Goal: Task Accomplishment & Management: Use online tool/utility

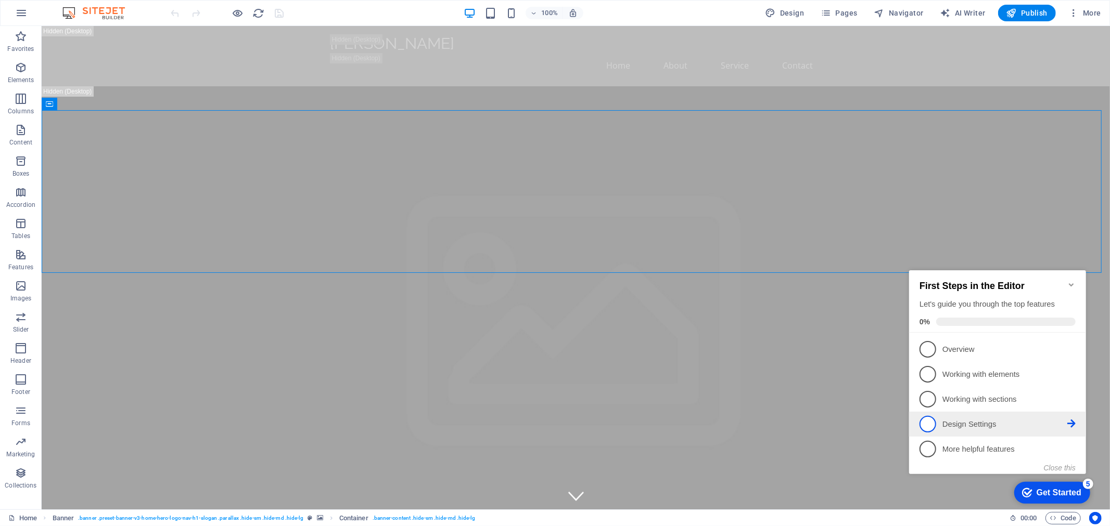
click at [931, 417] on span "4" at bounding box center [927, 424] width 17 height 17
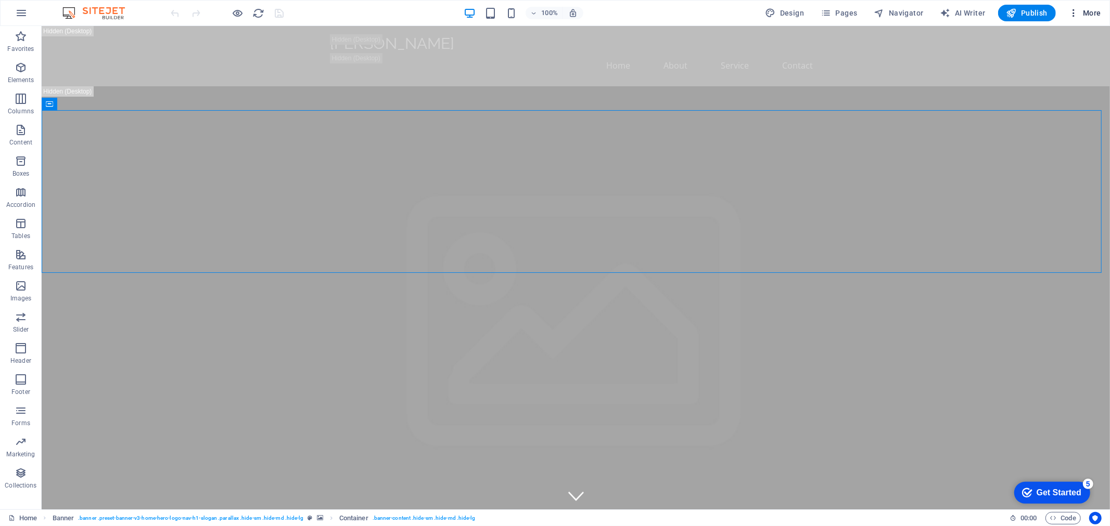
click at [0, 0] on icon "button" at bounding box center [0, 0] width 0 height 0
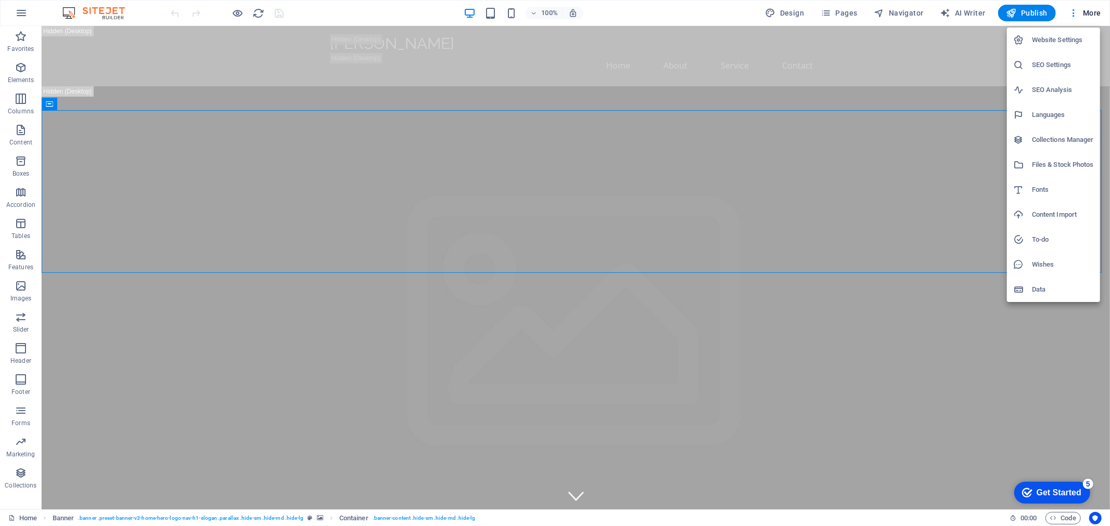
click at [910, 62] on div at bounding box center [555, 263] width 1110 height 526
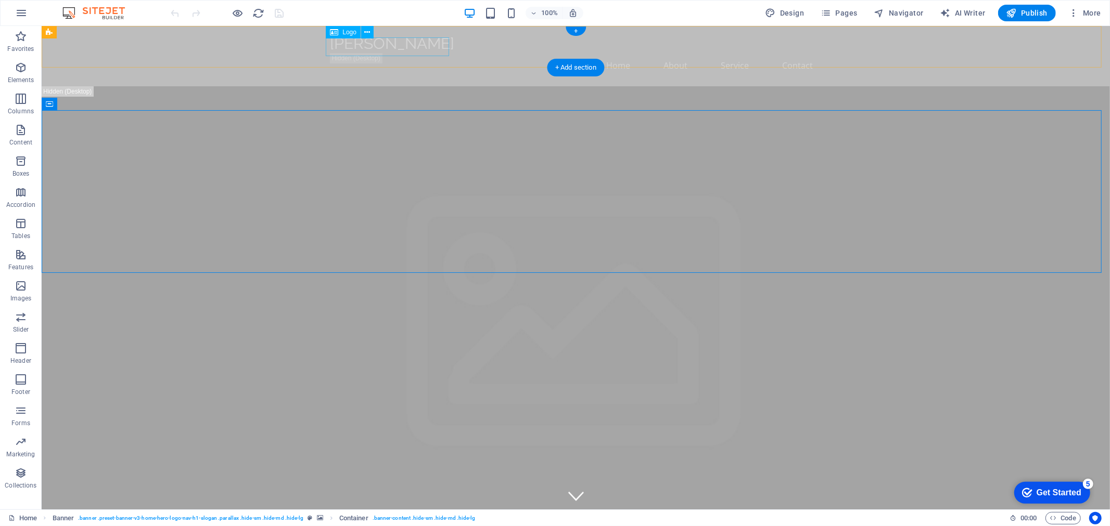
click at [401, 47] on div "[PERSON_NAME]" at bounding box center [575, 43] width 491 height 19
click at [1055, 492] on div "Get Started" at bounding box center [1058, 492] width 45 height 9
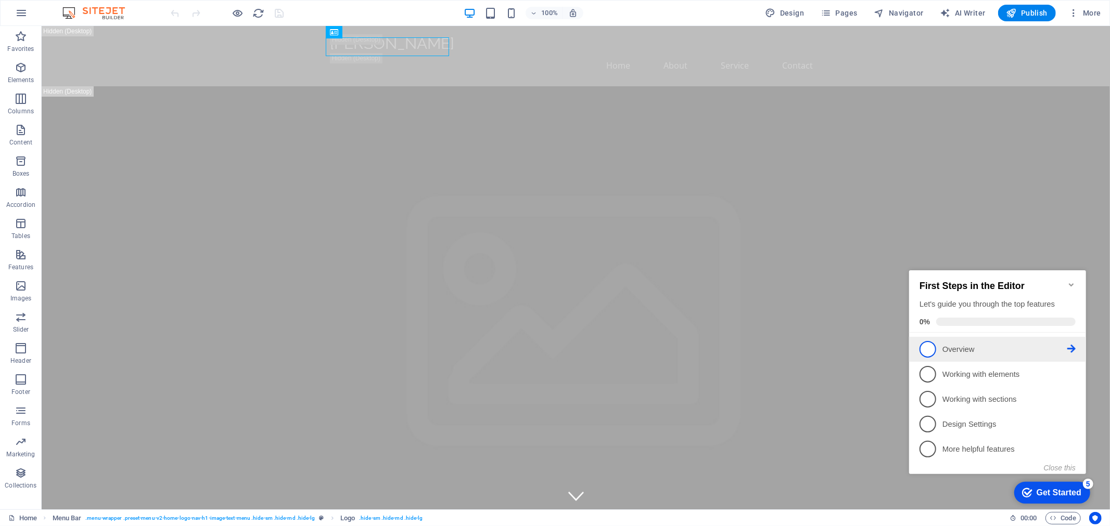
click at [935, 345] on span "1" at bounding box center [927, 349] width 17 height 17
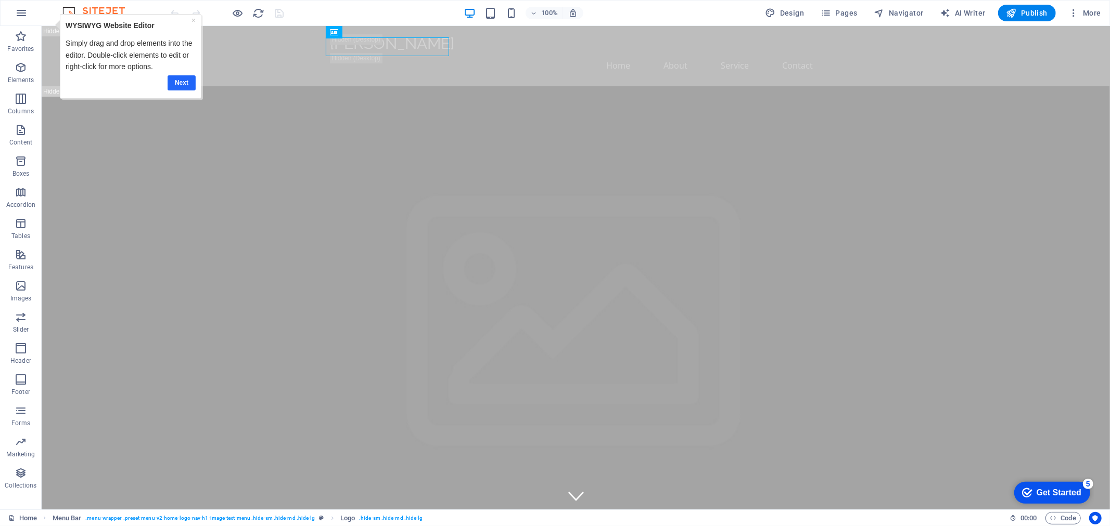
click at [178, 80] on link "Next" at bounding box center [181, 82] width 28 height 15
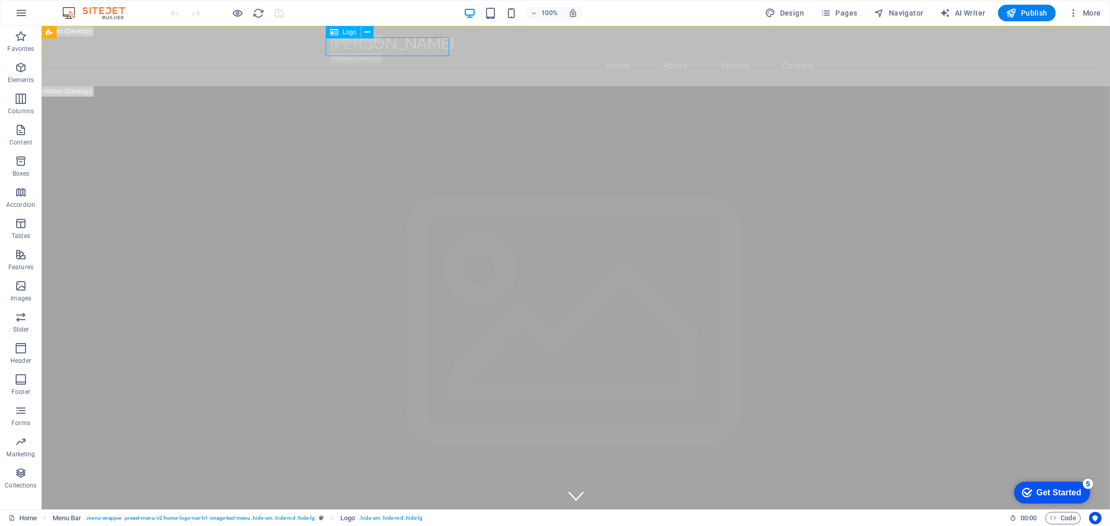
drag, startPoint x: 378, startPoint y: 37, endPoint x: 339, endPoint y: 16, distance: 44.5
click at [0, 0] on div "Logo" at bounding box center [0, 0] width 0 height 0
click at [391, 46] on div "[PERSON_NAME]" at bounding box center [575, 43] width 491 height 19
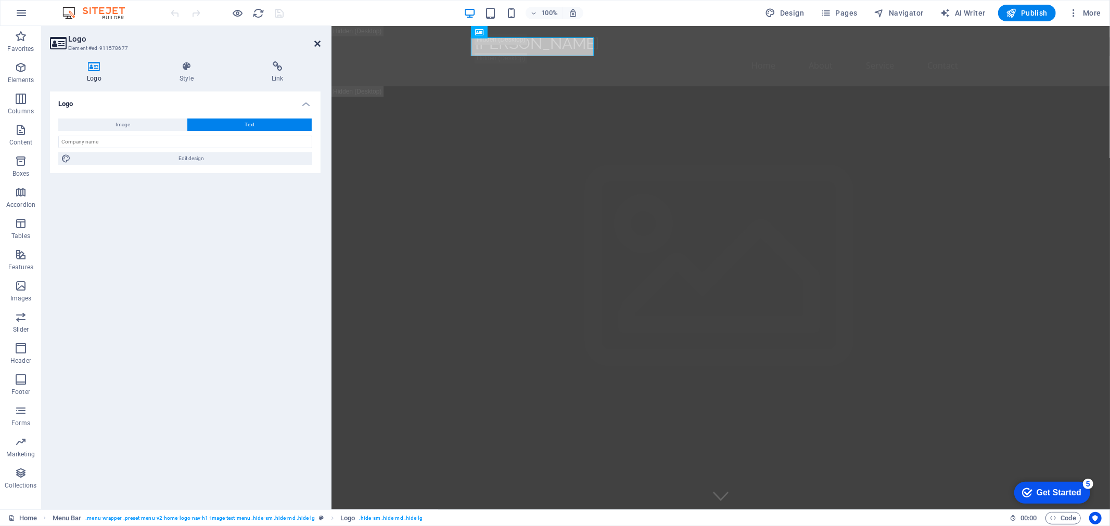
click at [316, 40] on icon at bounding box center [317, 44] width 6 height 8
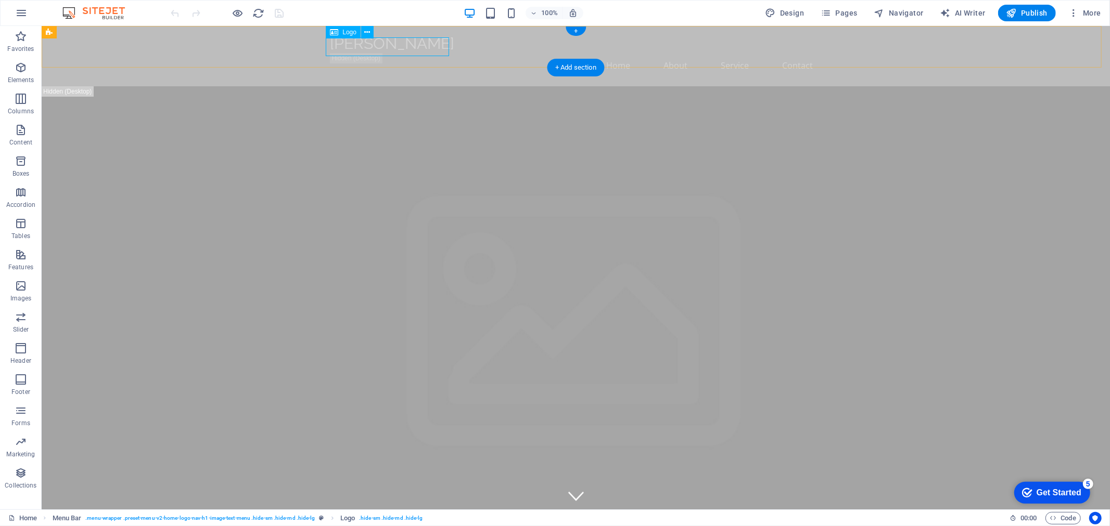
click at [385, 43] on div "[PERSON_NAME]" at bounding box center [575, 43] width 491 height 19
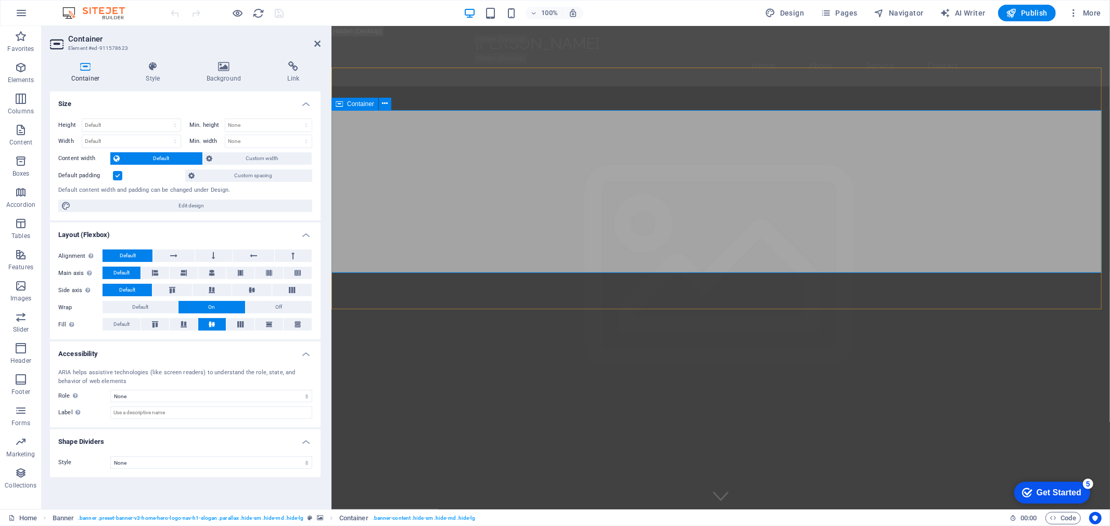
click at [319, 44] on icon at bounding box center [317, 44] width 6 height 8
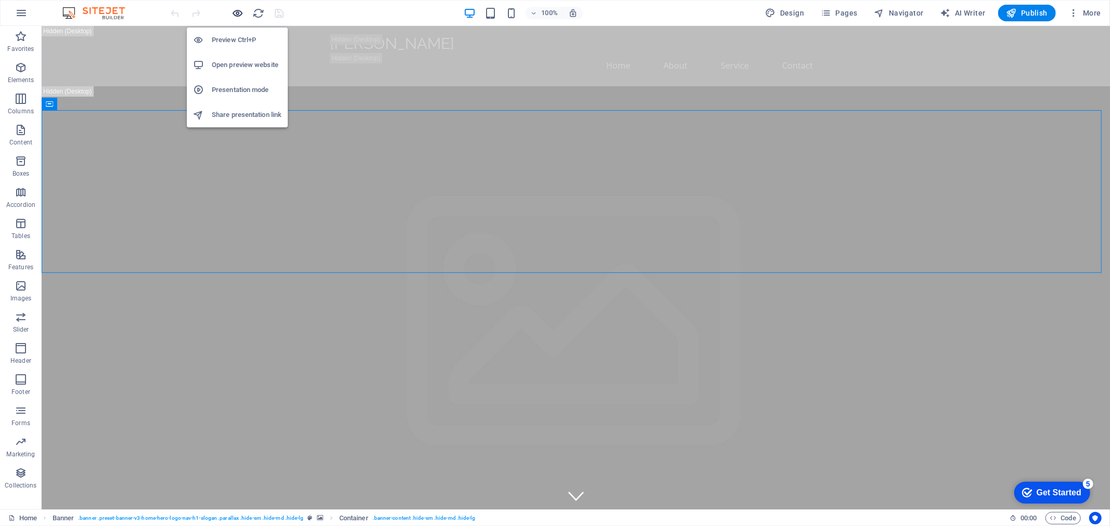
click at [237, 14] on icon "button" at bounding box center [238, 13] width 12 height 12
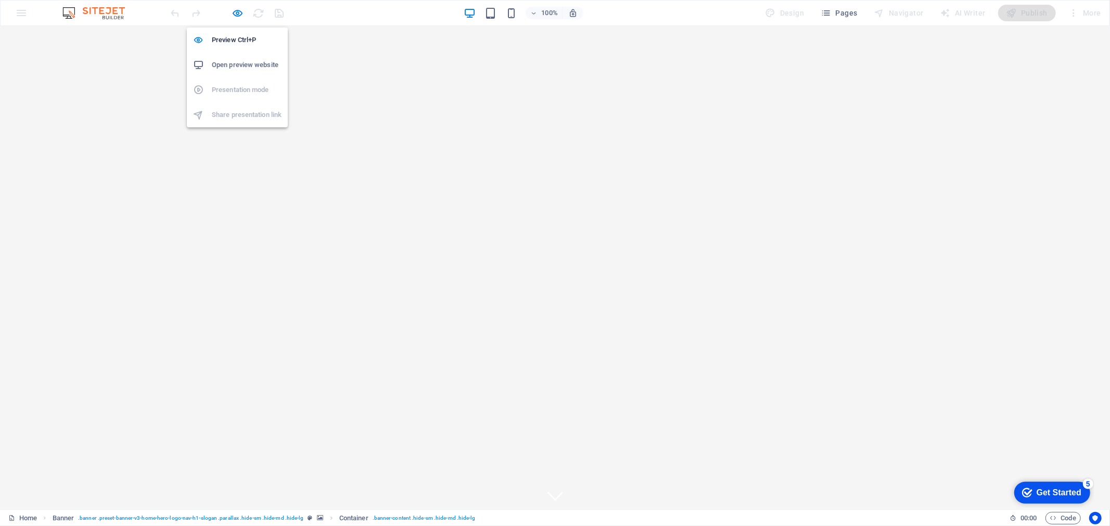
click at [237, 63] on h6 "Open preview website" at bounding box center [247, 65] width 70 height 12
click at [0, 0] on span "Pages" at bounding box center [0, 0] width 0 height 0
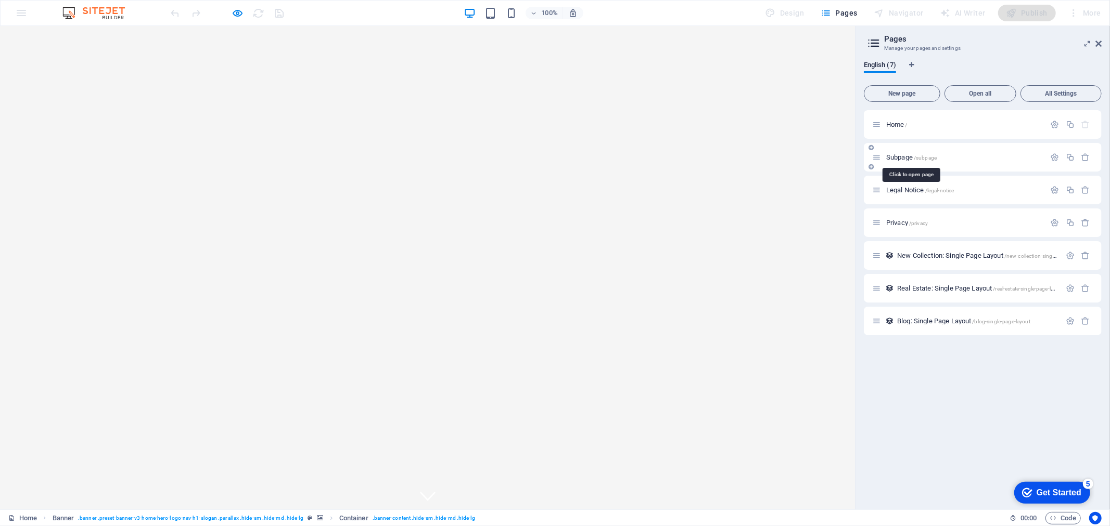
click at [888, 159] on span "Subpage /subpage" at bounding box center [911, 157] width 50 height 8
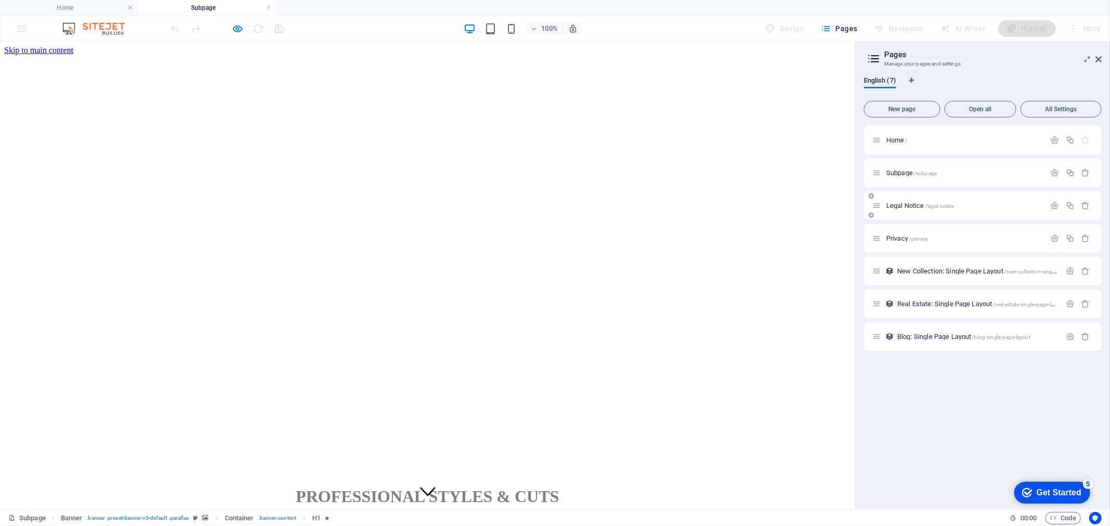
click at [890, 205] on span "Legal Notice /legal-notice" at bounding box center [920, 206] width 68 height 8
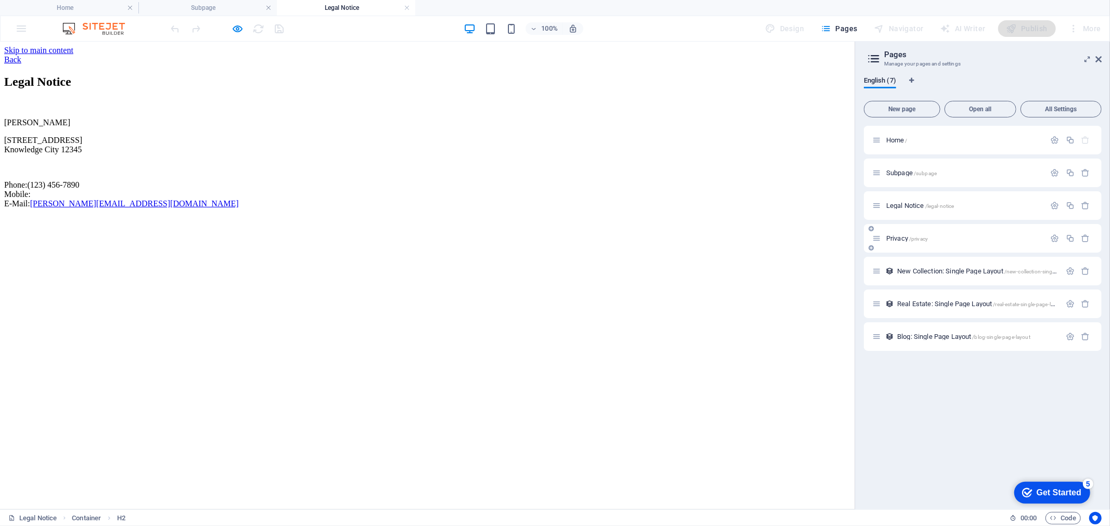
click at [891, 237] on span "Privacy /privacy" at bounding box center [907, 239] width 42 height 8
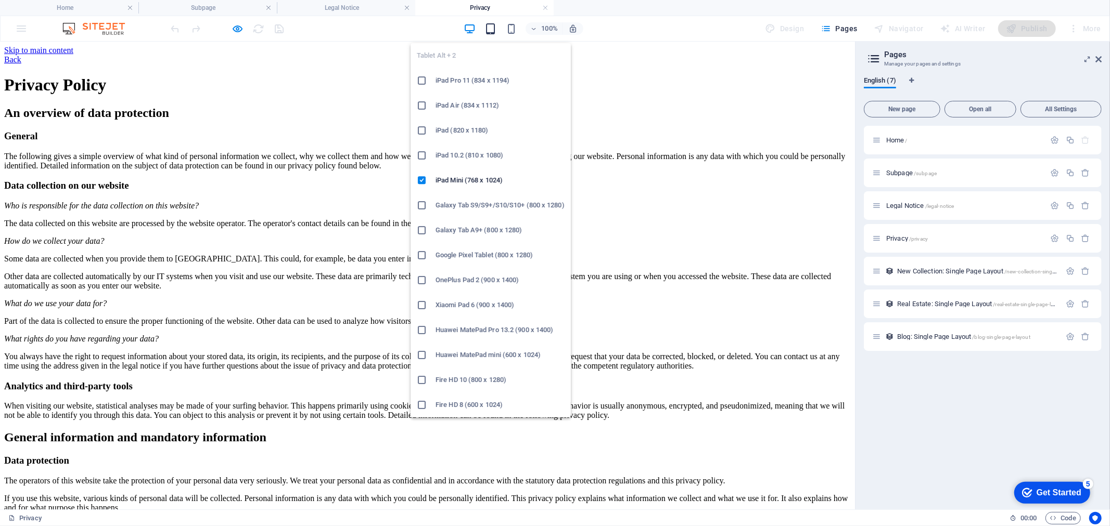
click at [488, 26] on icon "button" at bounding box center [490, 29] width 12 height 12
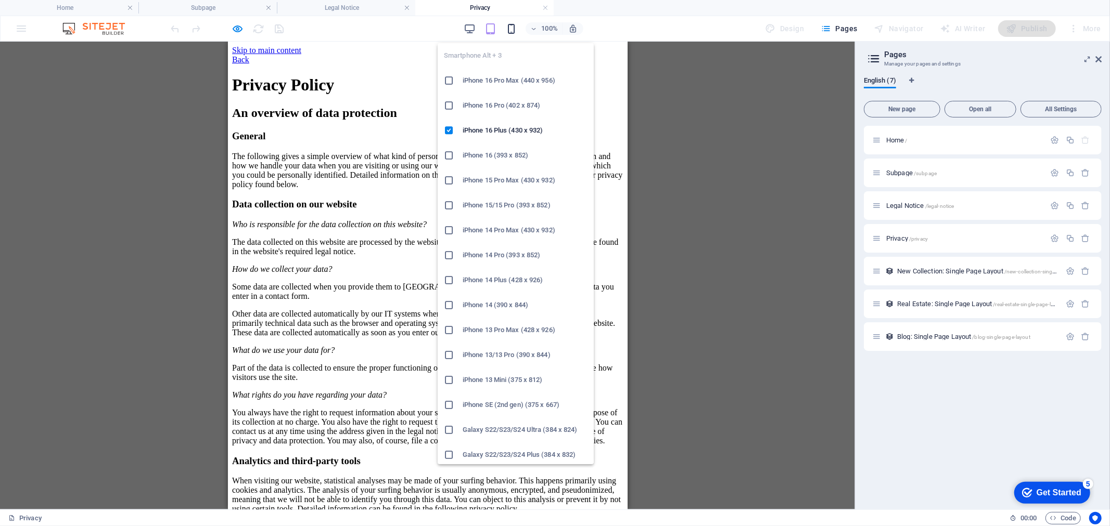
click at [510, 33] on icon "button" at bounding box center [511, 29] width 12 height 12
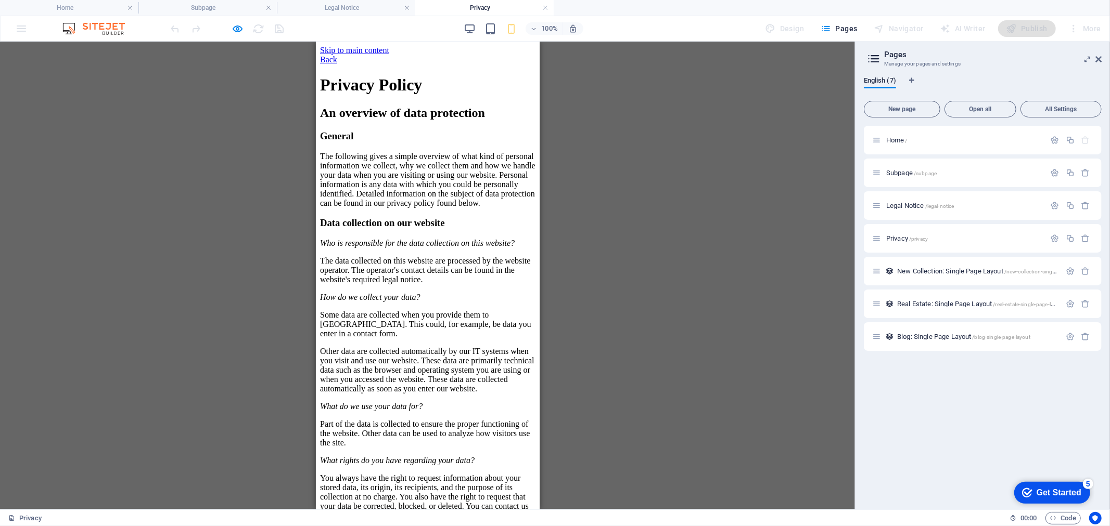
click at [96, 26] on img at bounding box center [99, 28] width 78 height 12
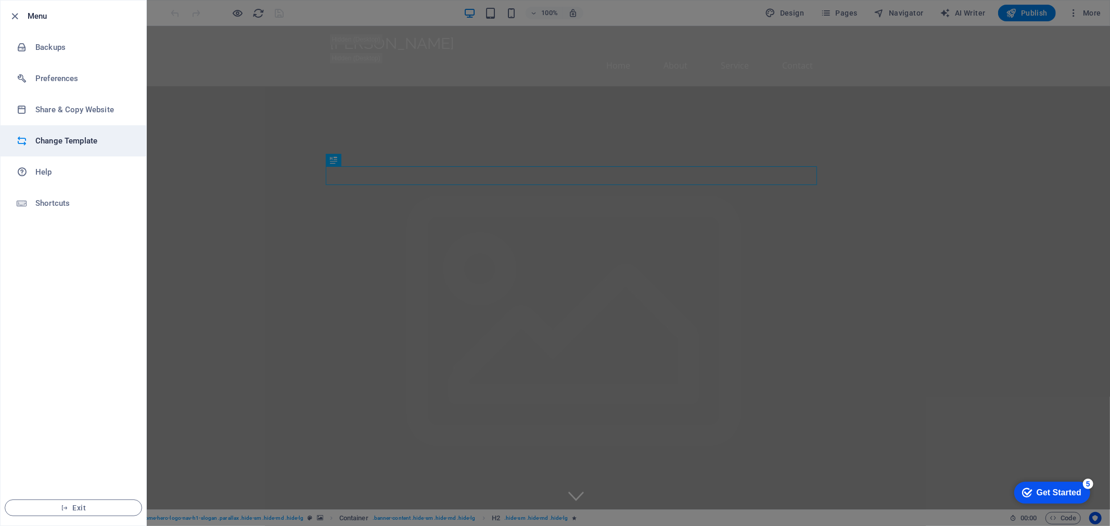
click at [41, 145] on h6 "Change Template" at bounding box center [83, 141] width 96 height 12
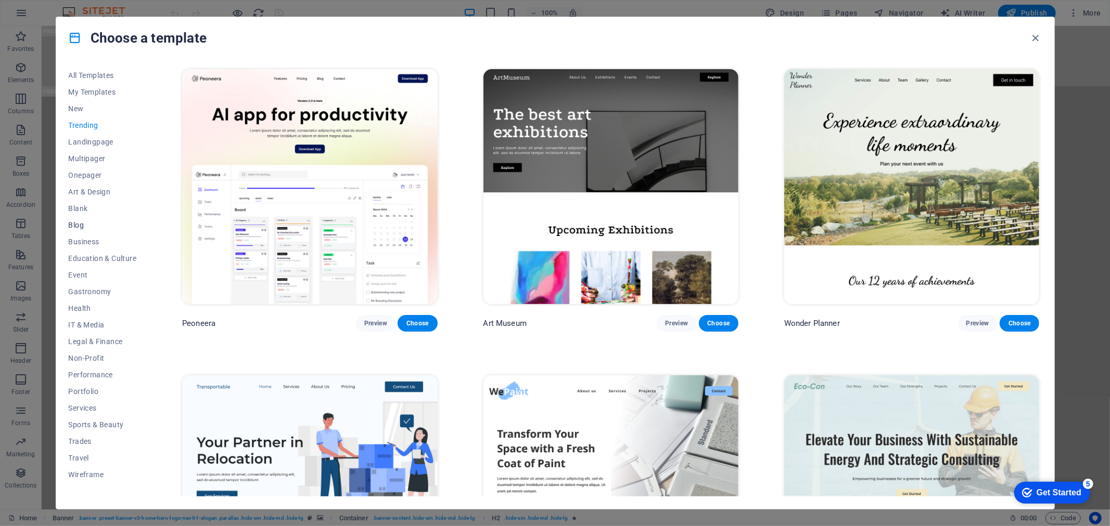
click at [81, 226] on span "Blog" at bounding box center [103, 225] width 68 height 8
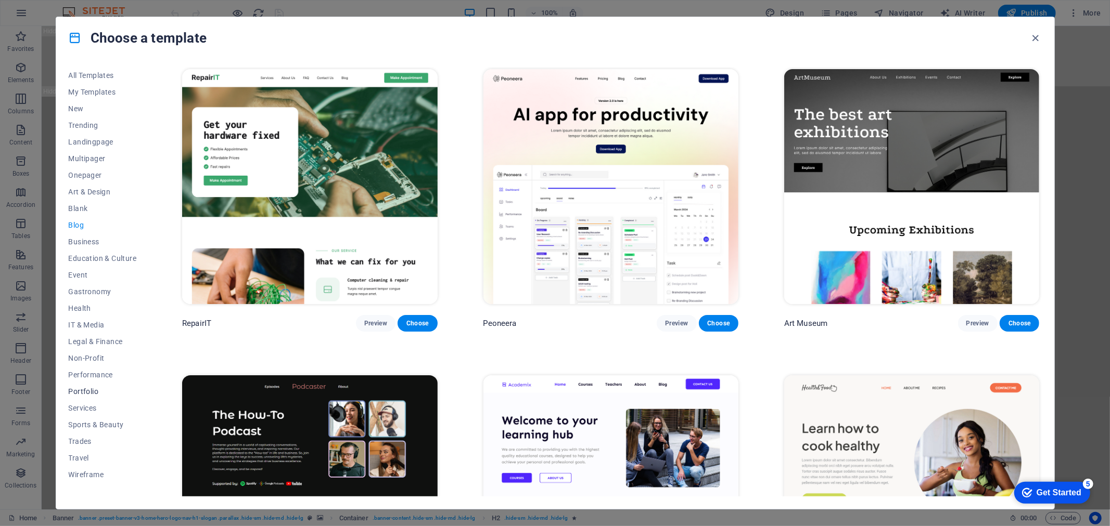
click at [80, 388] on span "Portfolio" at bounding box center [103, 392] width 68 height 8
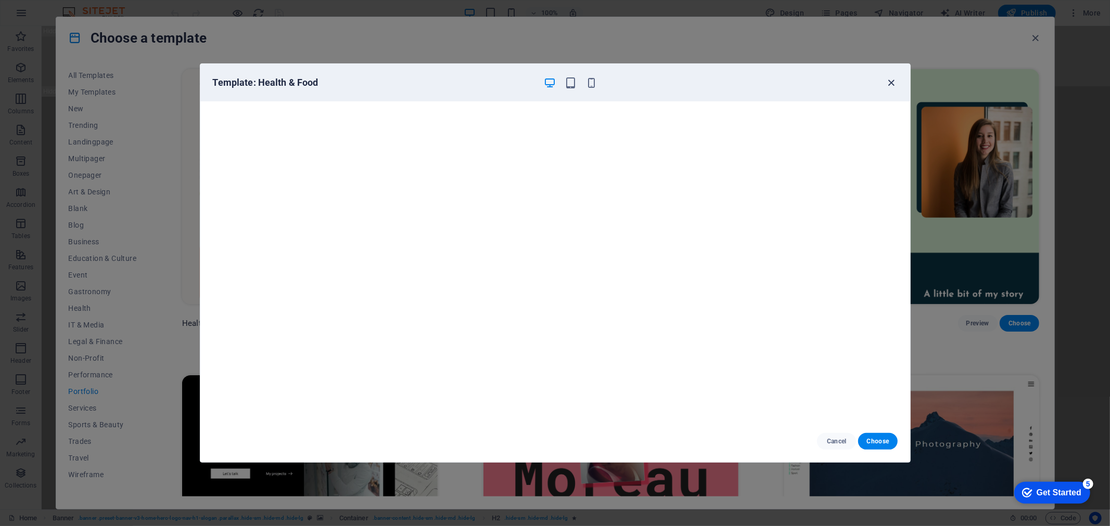
click at [891, 81] on icon "button" at bounding box center [891, 83] width 12 height 12
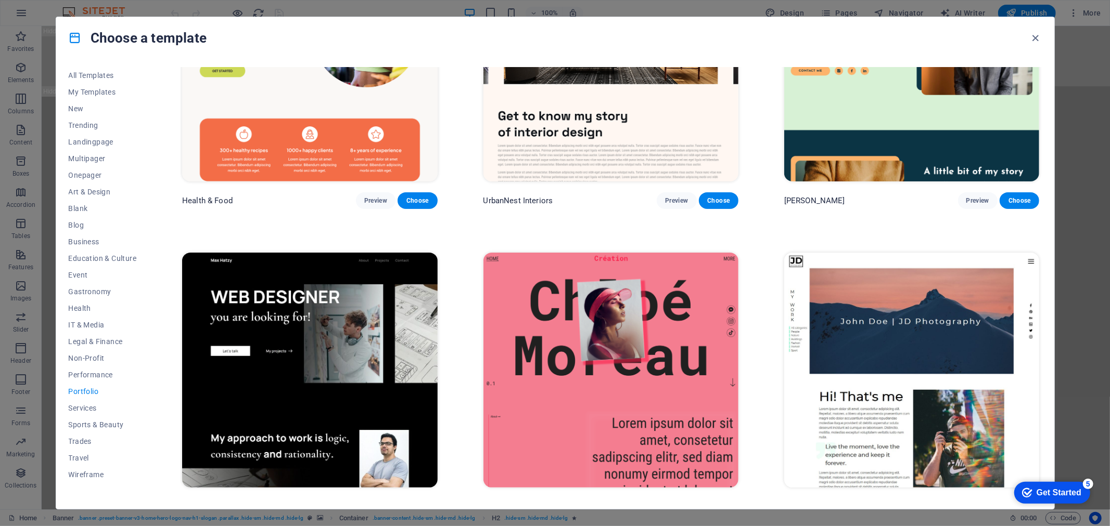
scroll to position [154, 0]
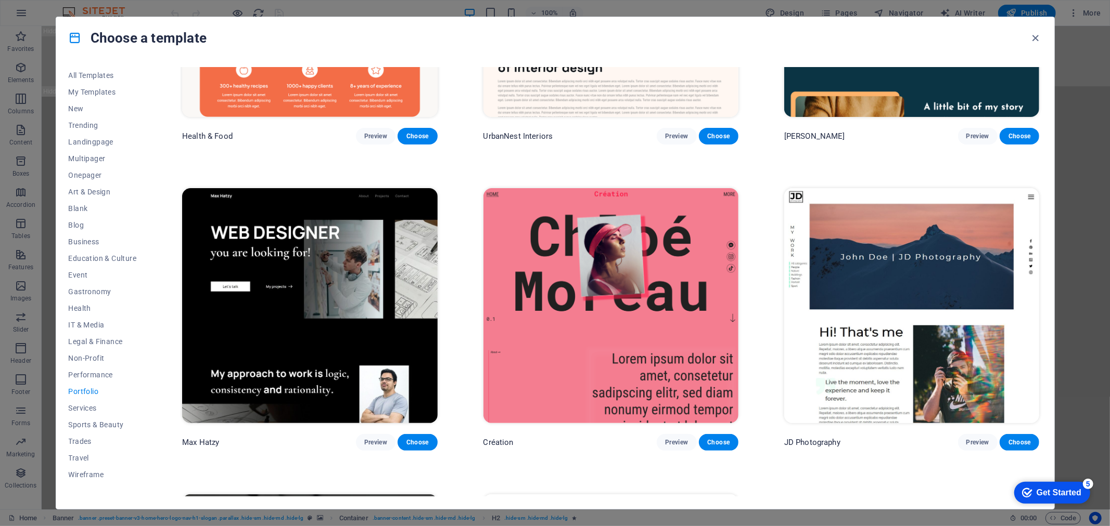
scroll to position [269, 0]
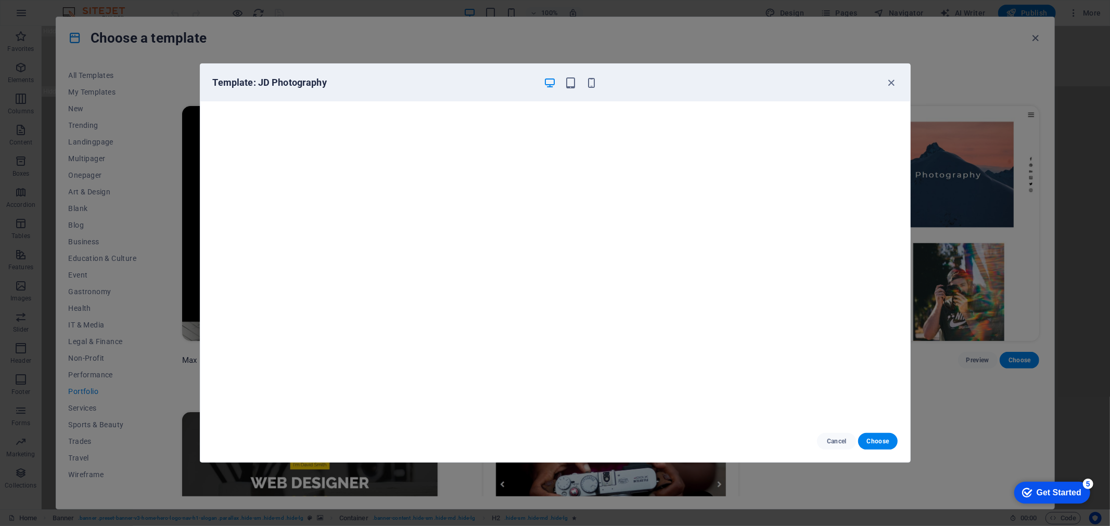
drag, startPoint x: 910, startPoint y: 134, endPoint x: 908, endPoint y: 179, distance: 45.3
click at [908, 179] on div "Template: JD Photography Cancel Choose" at bounding box center [555, 263] width 711 height 400
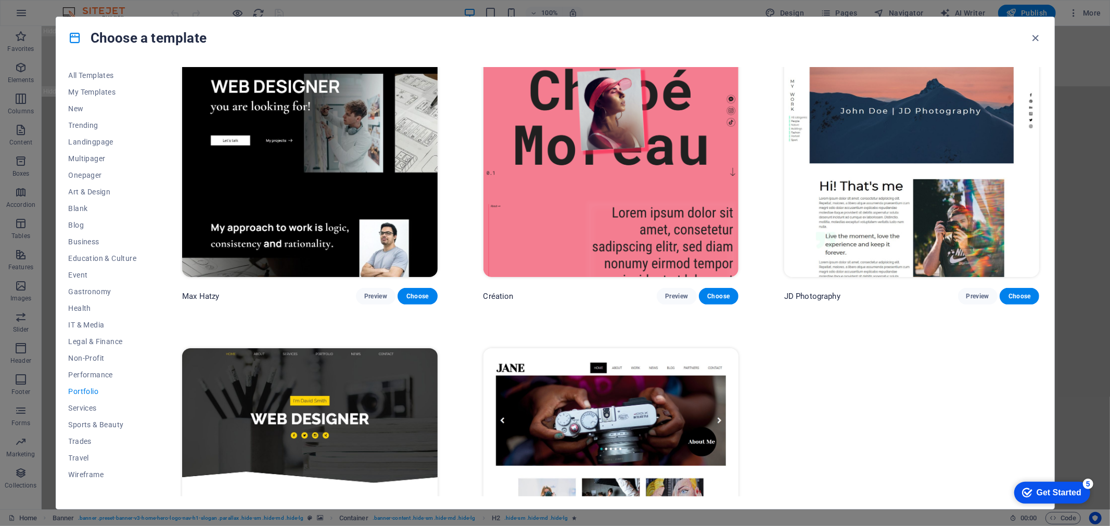
scroll to position [423, 0]
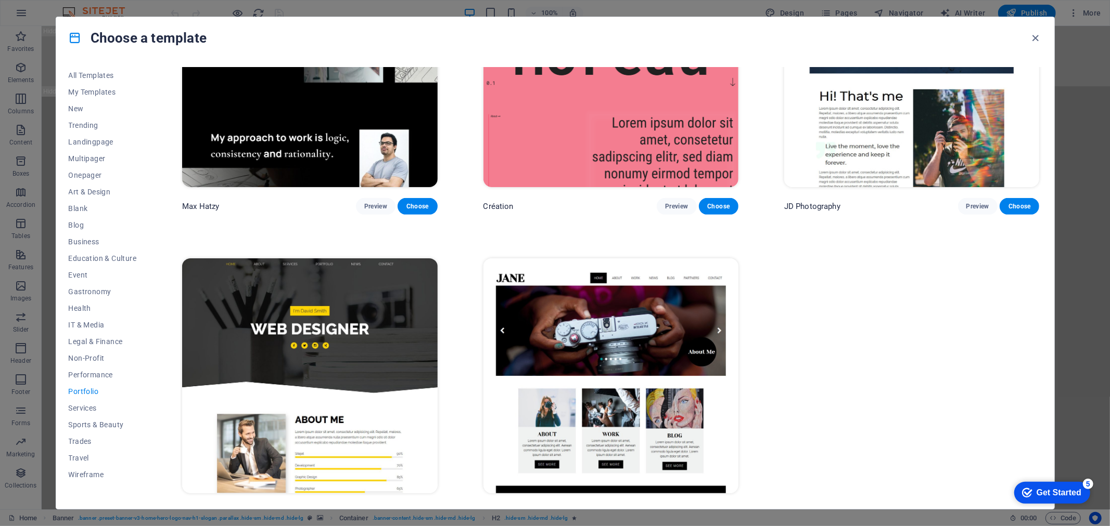
click at [372, 312] on img at bounding box center [309, 376] width 255 height 235
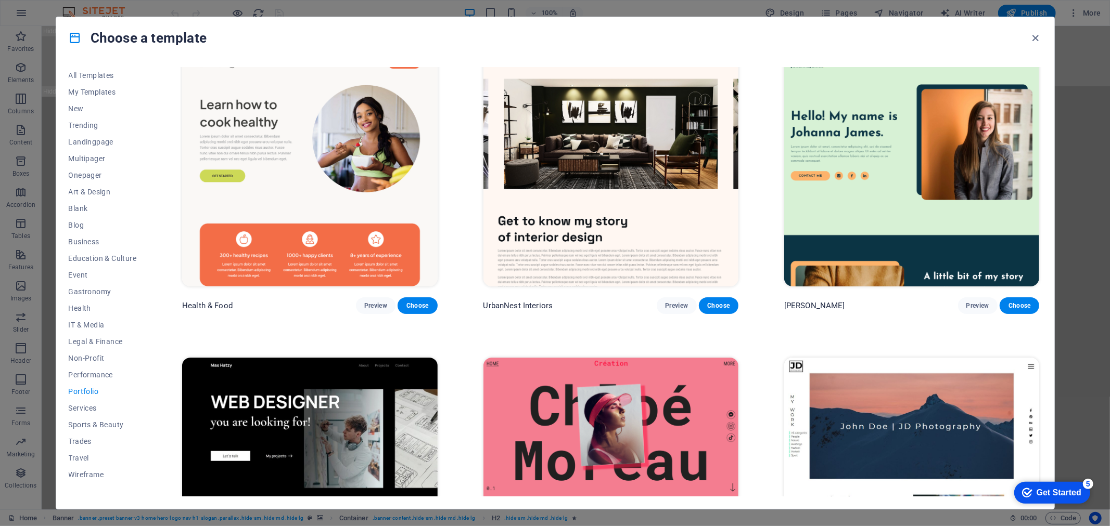
scroll to position [0, 0]
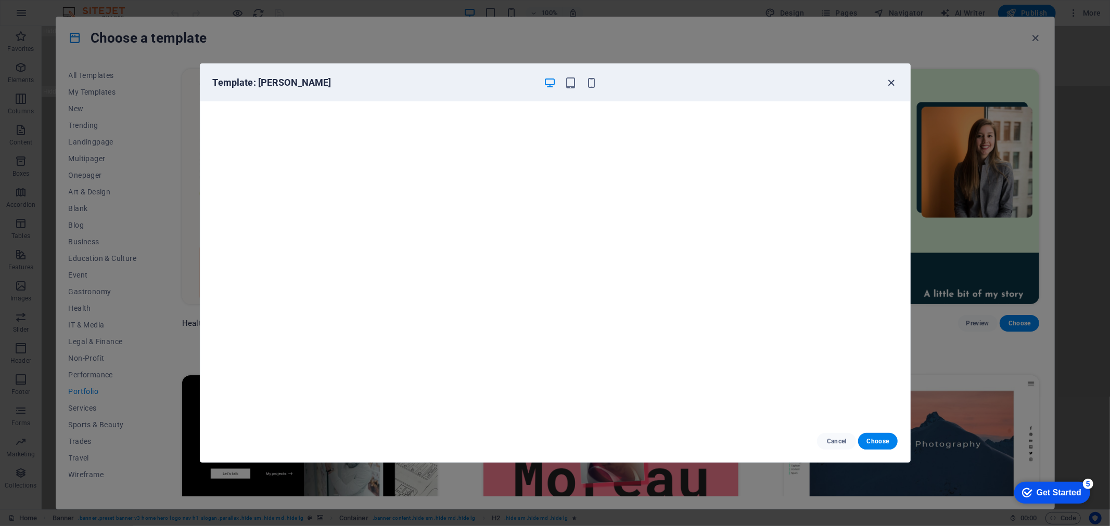
click at [0, 0] on icon "button" at bounding box center [0, 0] width 0 height 0
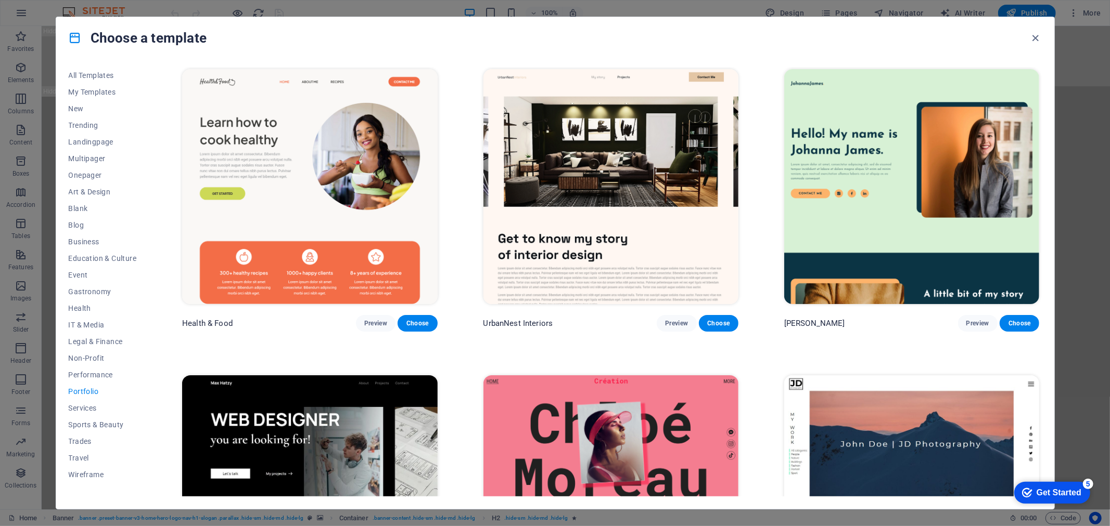
scroll to position [154, 0]
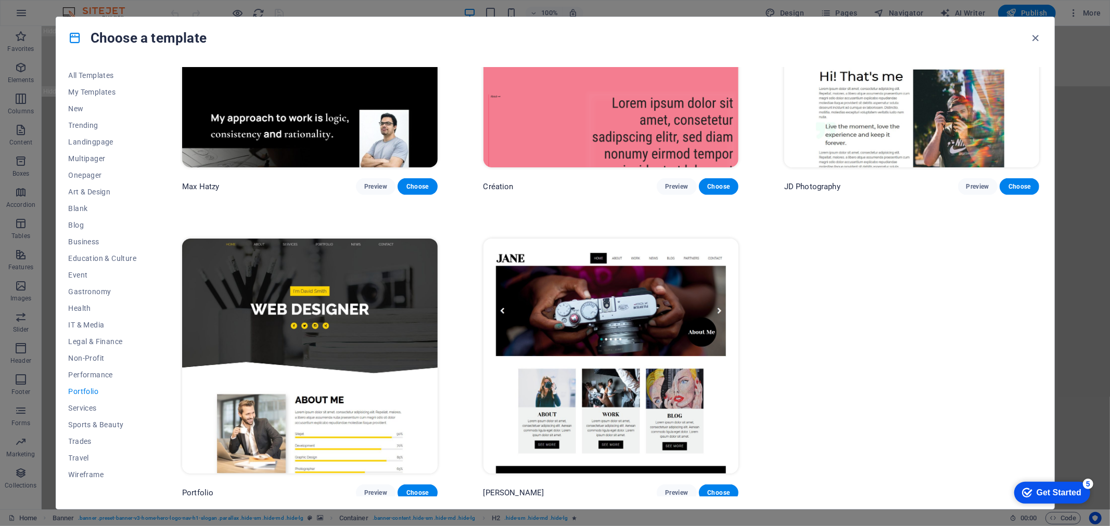
scroll to position [444, 0]
click at [359, 271] on img at bounding box center [309, 355] width 255 height 235
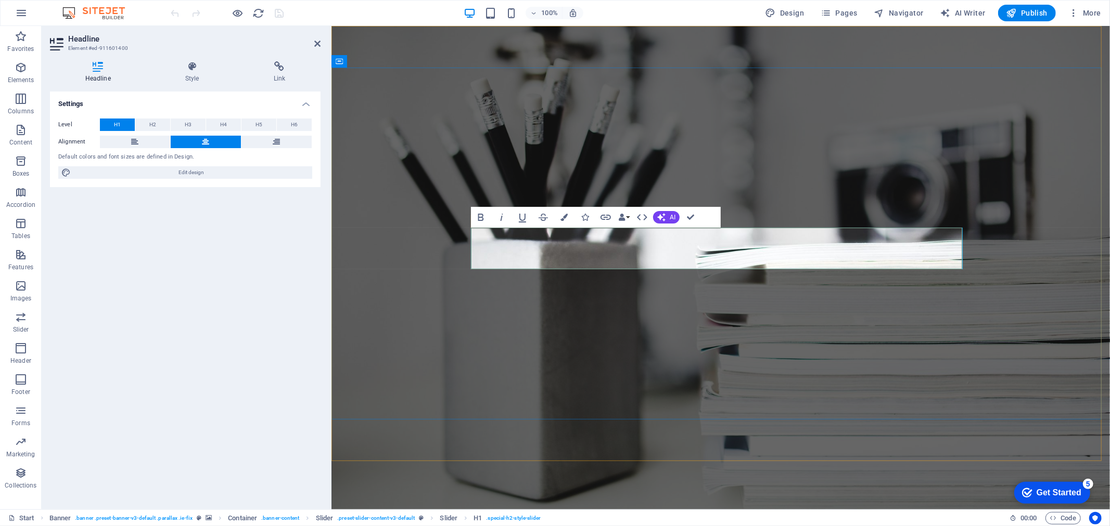
drag, startPoint x: 623, startPoint y: 252, endPoint x: 598, endPoint y: 236, distance: 30.4
drag, startPoint x: 596, startPoint y: 245, endPoint x: 844, endPoint y: 253, distance: 248.3
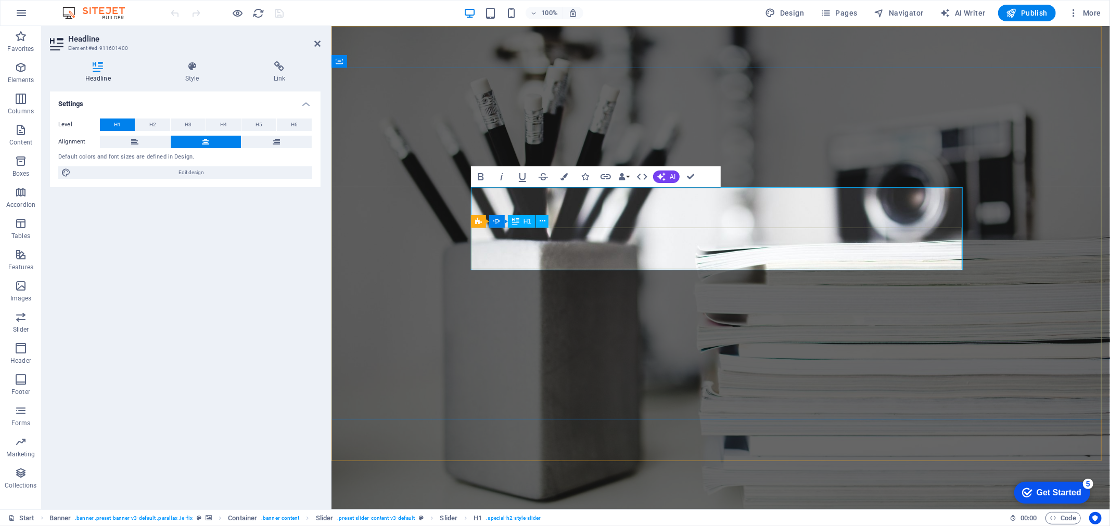
drag, startPoint x: 819, startPoint y: 252, endPoint x: 609, endPoint y: 245, distance: 210.3
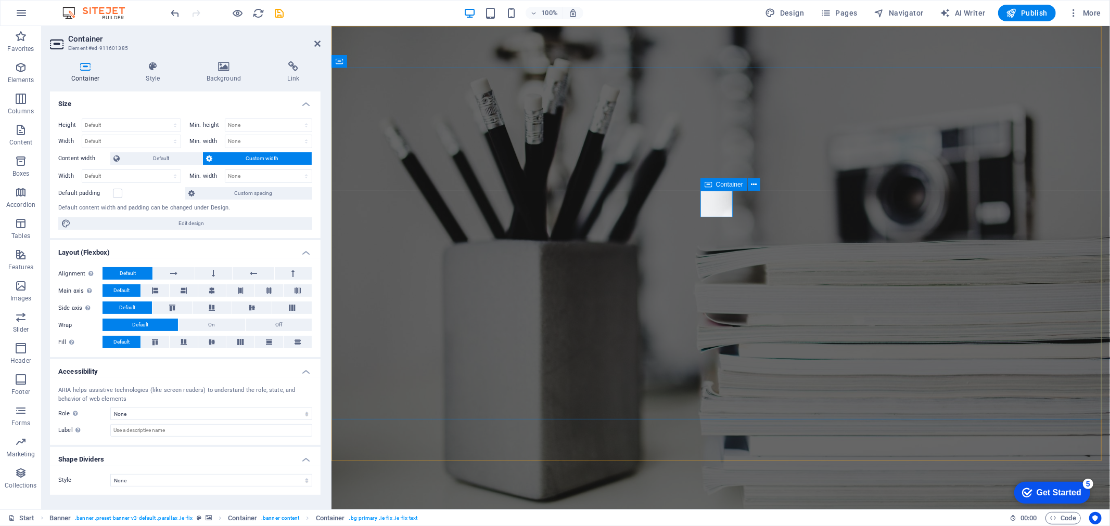
click at [159, 415] on select "None Alert Article Banner Comment Complementary Dialog Footer Header Marquee Pr…" at bounding box center [211, 414] width 202 height 12
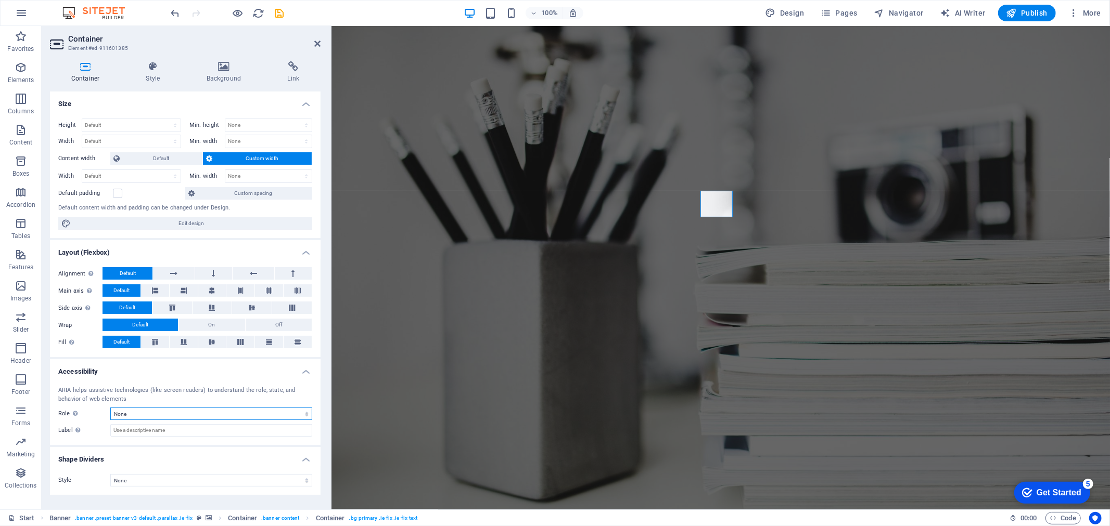
click at [160, 415] on select "None Alert Article Banner Comment Complementary Dialog Footer Header Marquee Pr…" at bounding box center [211, 414] width 202 height 12
click at [157, 434] on input "Label Use the ARIA label to provide a clear and descriptive name for elements t…" at bounding box center [211, 431] width 202 height 12
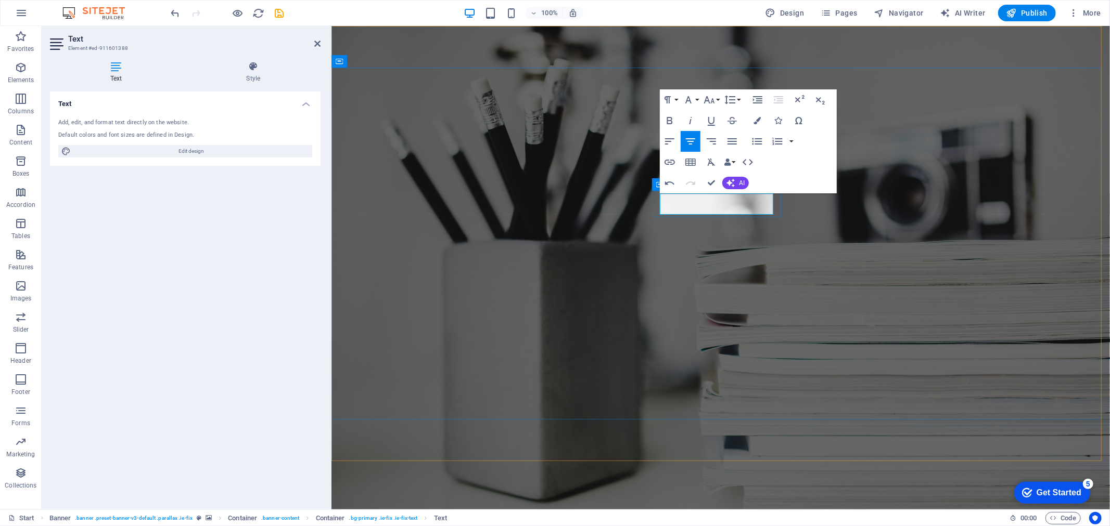
drag, startPoint x: 686, startPoint y: 203, endPoint x: 776, endPoint y: 210, distance: 89.7
drag, startPoint x: 660, startPoint y: 204, endPoint x: 730, endPoint y: 208, distance: 70.3
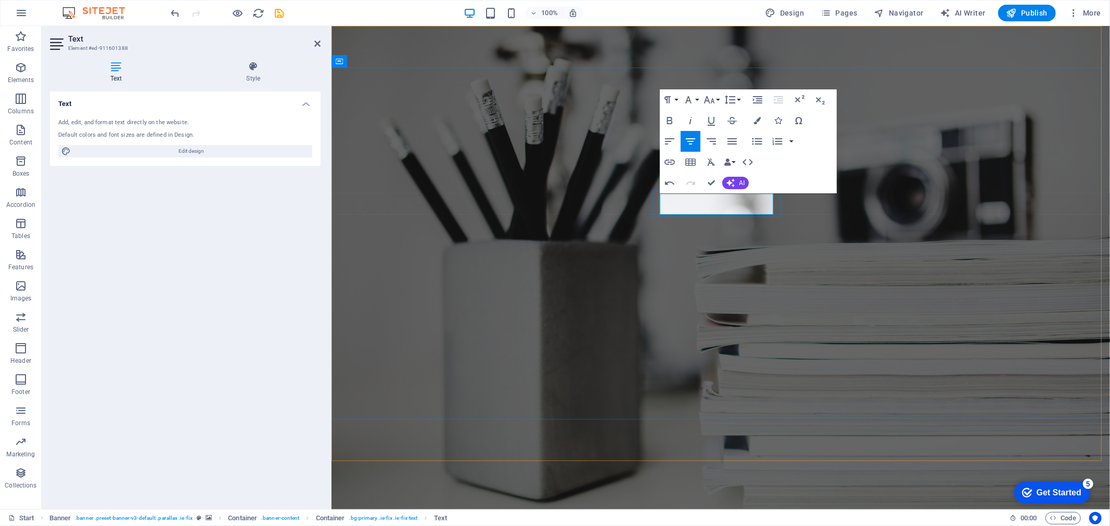
drag, startPoint x: 658, startPoint y: 203, endPoint x: 776, endPoint y: 209, distance: 118.3
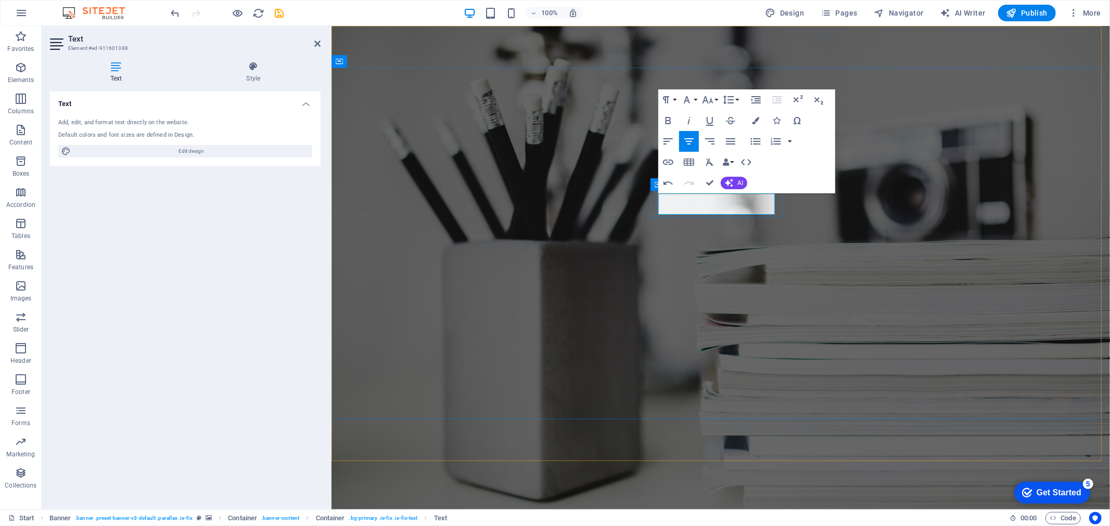
drag, startPoint x: 660, startPoint y: 202, endPoint x: 776, endPoint y: 204, distance: 116.5
drag, startPoint x: 678, startPoint y: 203, endPoint x: 776, endPoint y: 204, distance: 98.3
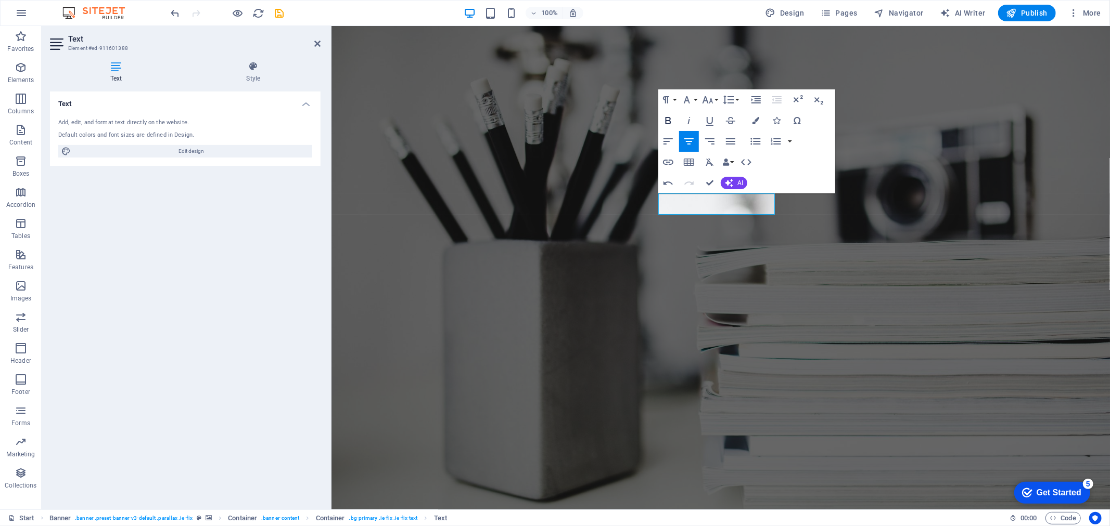
click at [672, 121] on icon "button" at bounding box center [668, 120] width 12 height 12
click at [692, 95] on button "Font Family" at bounding box center [686, 99] width 20 height 21
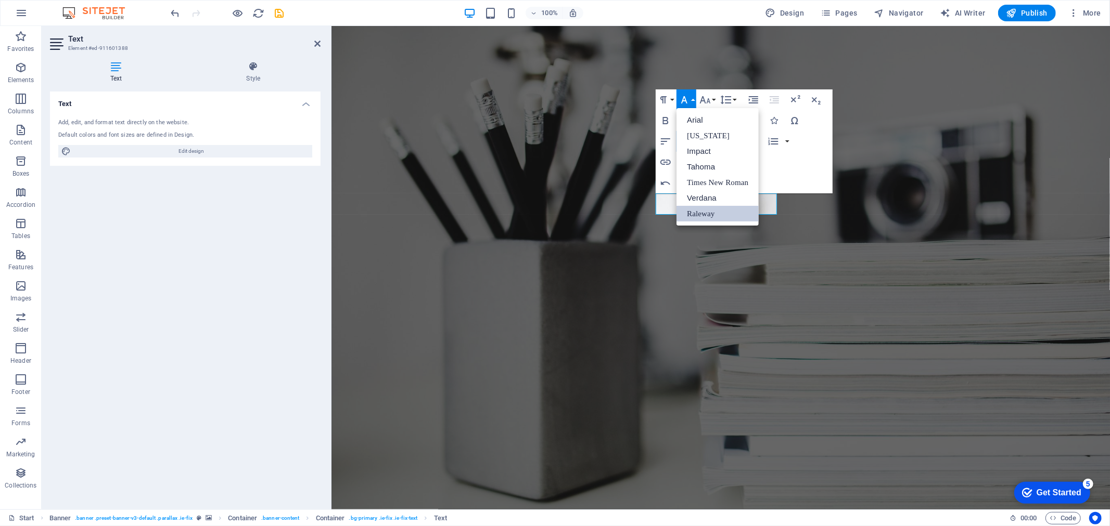
click at [693, 99] on button "Font Family" at bounding box center [686, 99] width 20 height 21
click at [714, 100] on button "Font Size" at bounding box center [707, 99] width 20 height 21
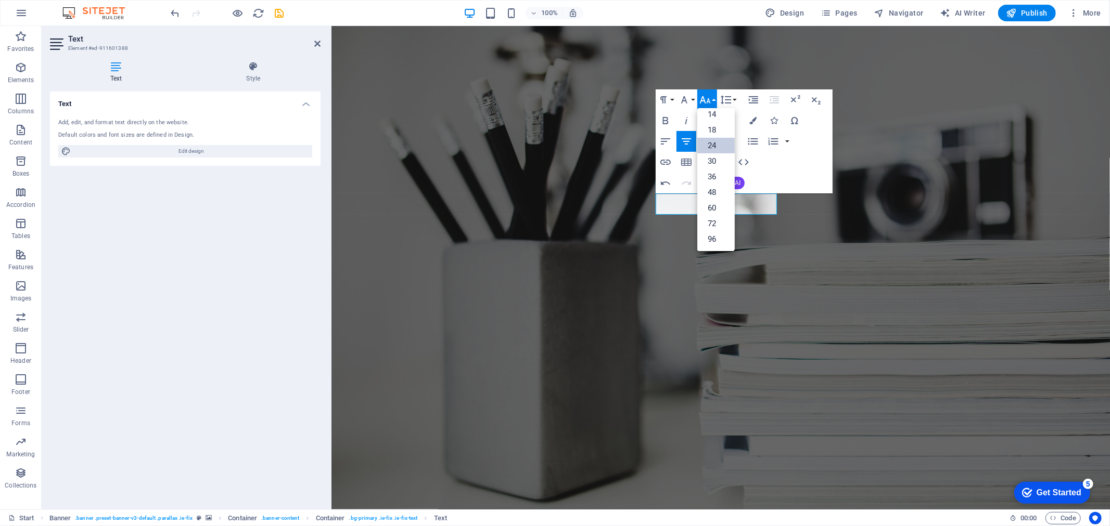
scroll to position [83, 0]
click at [711, 175] on link "36" at bounding box center [715, 178] width 37 height 16
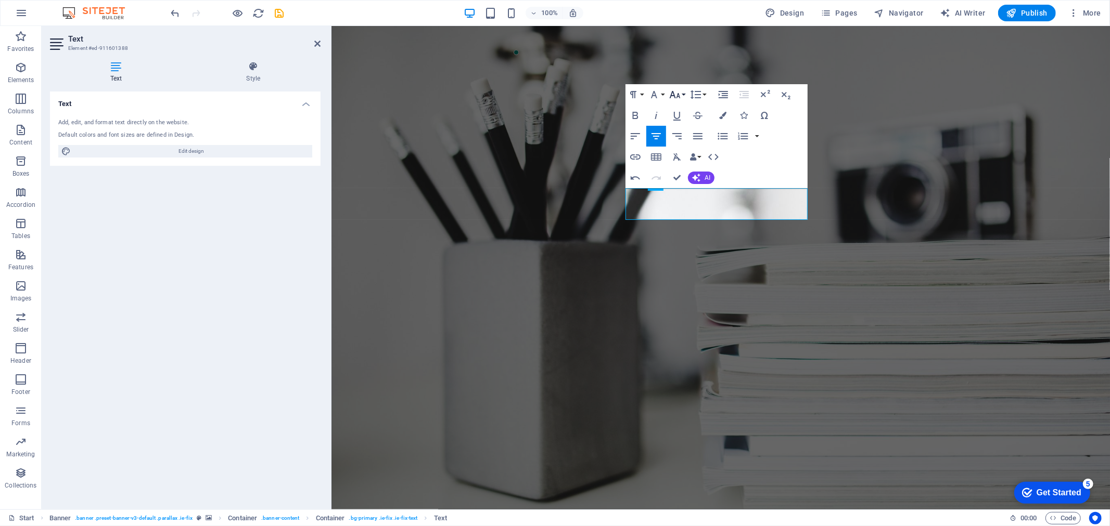
click at [681, 96] on button "Font Size" at bounding box center [677, 94] width 20 height 21
click at [686, 185] on link "48" at bounding box center [685, 188] width 37 height 16
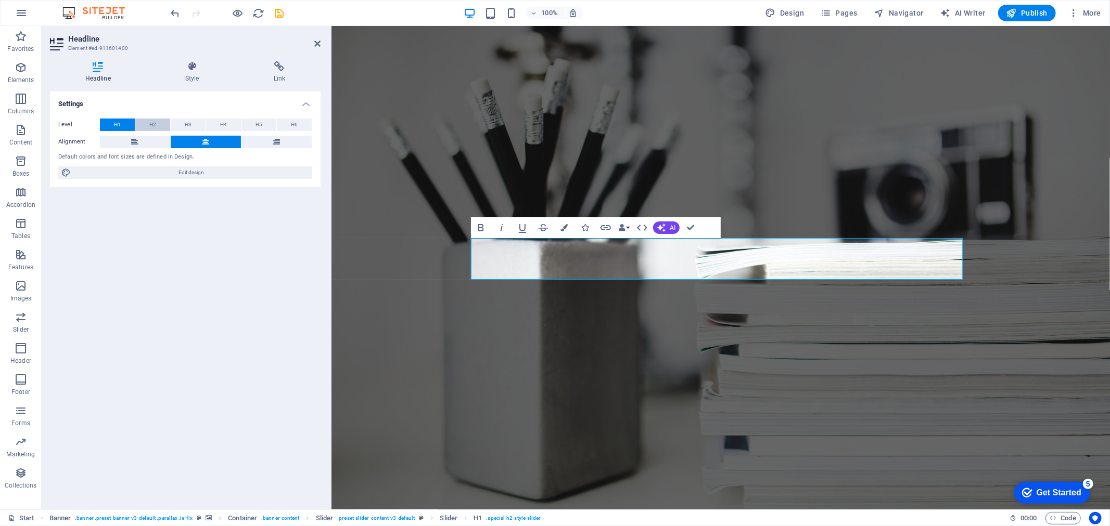
click at [154, 123] on span "H2" at bounding box center [152, 125] width 7 height 12
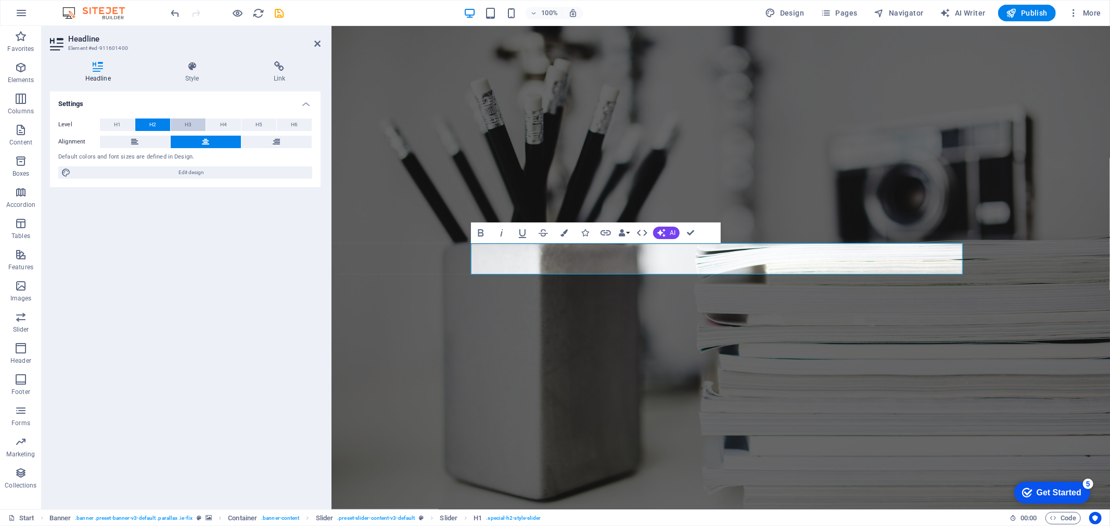
click at [188, 124] on span "H3" at bounding box center [188, 125] width 7 height 12
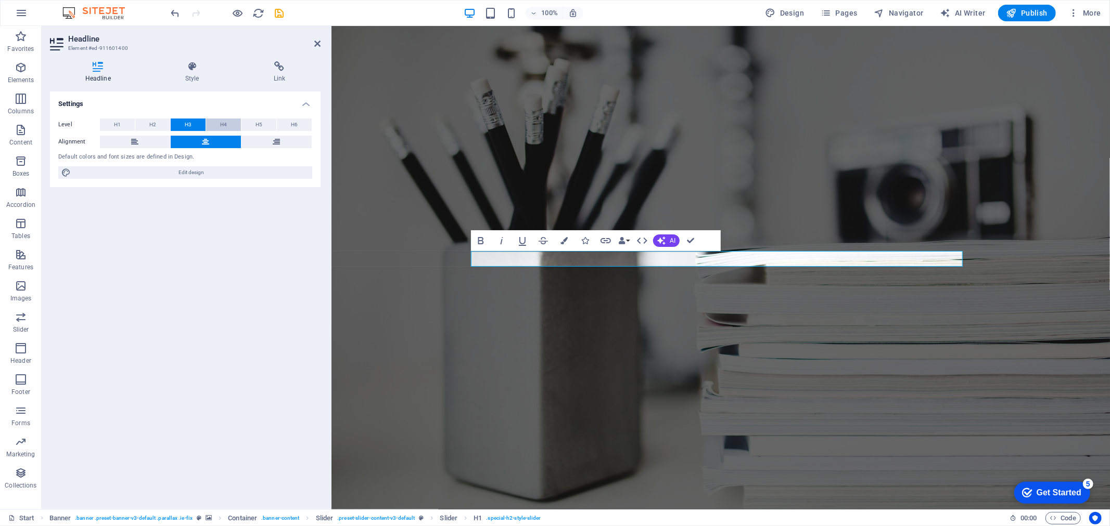
click at [223, 122] on span "H4" at bounding box center [223, 125] width 7 height 12
drag, startPoint x: 801, startPoint y: 260, endPoint x: 743, endPoint y: 255, distance: 57.4
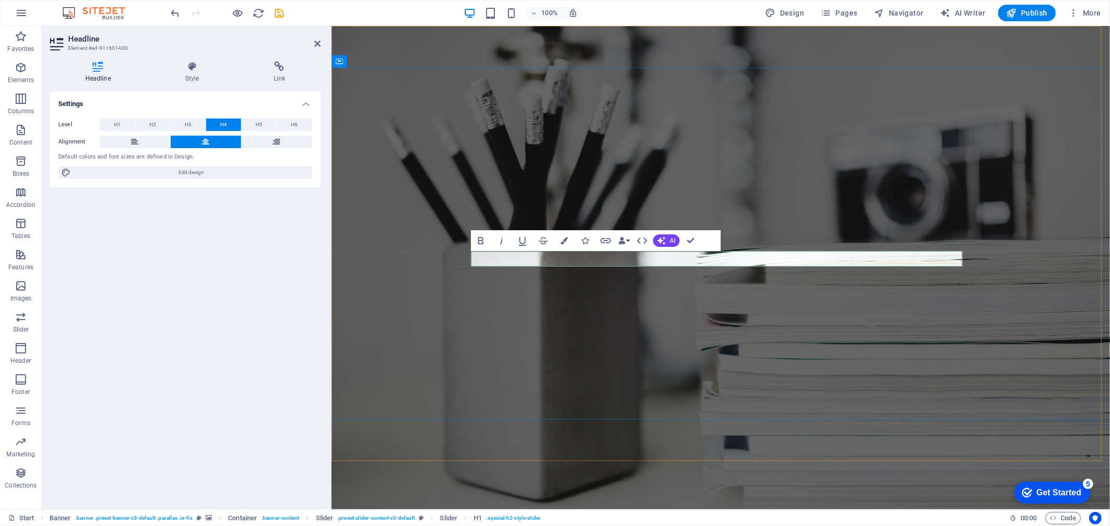
drag, startPoint x: 736, startPoint y: 259, endPoint x: 627, endPoint y: 256, distance: 108.7
drag, startPoint x: 743, startPoint y: 261, endPoint x: 685, endPoint y: 258, distance: 58.9
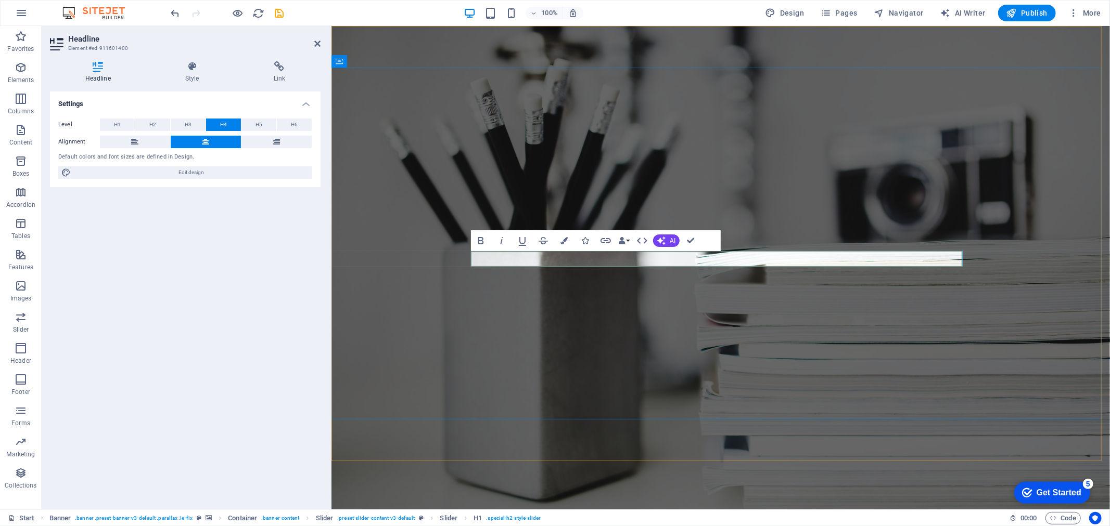
drag, startPoint x: 718, startPoint y: 258, endPoint x: 781, endPoint y: 261, distance: 62.5
drag, startPoint x: 704, startPoint y: 258, endPoint x: 748, endPoint y: 261, distance: 44.3
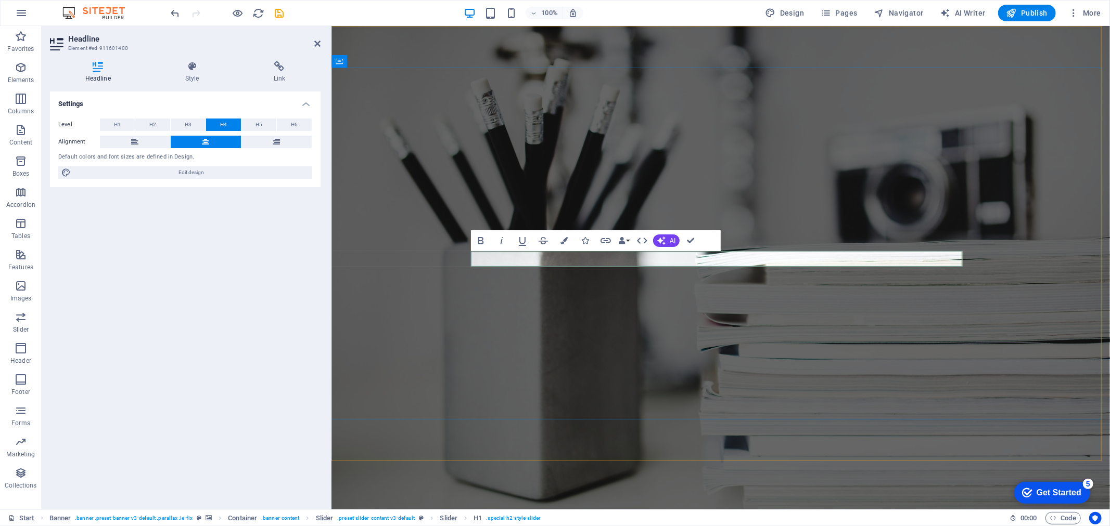
drag, startPoint x: 749, startPoint y: 260, endPoint x: 648, endPoint y: 256, distance: 101.0
drag, startPoint x: 760, startPoint y: 258, endPoint x: 636, endPoint y: 254, distance: 123.3
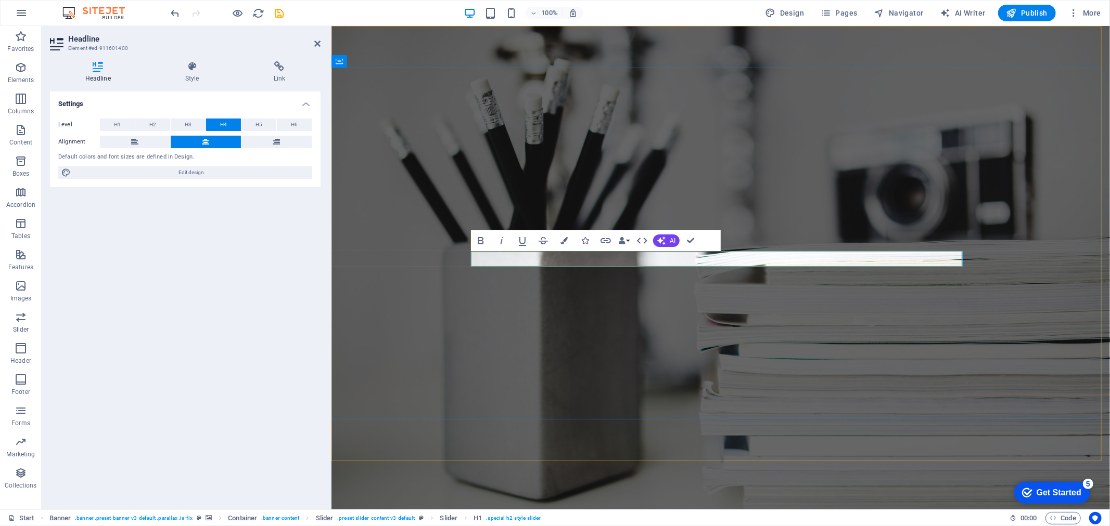
copy span "Scientifc Researcher"
drag, startPoint x: 717, startPoint y: 261, endPoint x: 705, endPoint y: 261, distance: 12.0
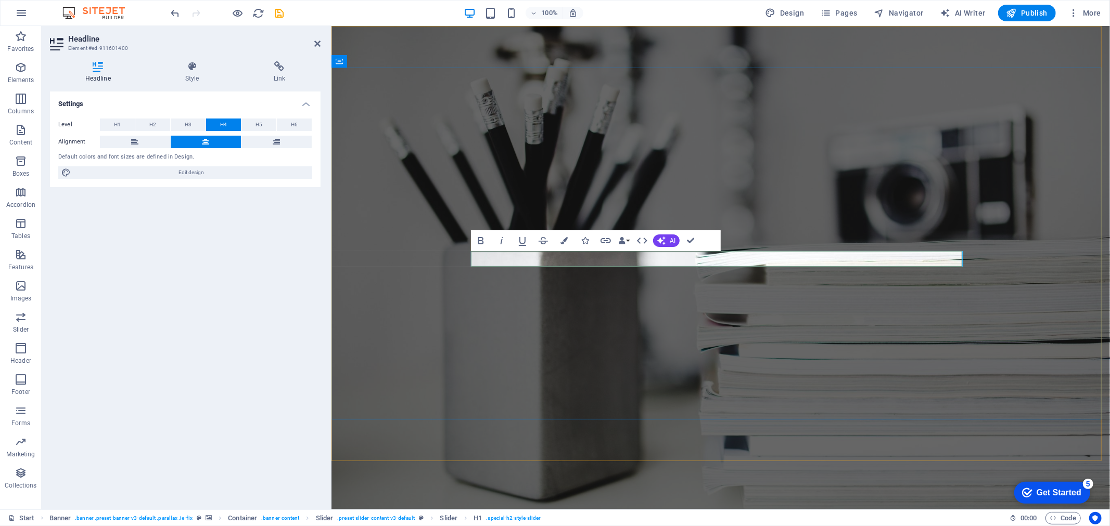
drag, startPoint x: 692, startPoint y: 260, endPoint x: 661, endPoint y: 260, distance: 31.2
drag, startPoint x: 730, startPoint y: 258, endPoint x: 783, endPoint y: 260, distance: 53.1
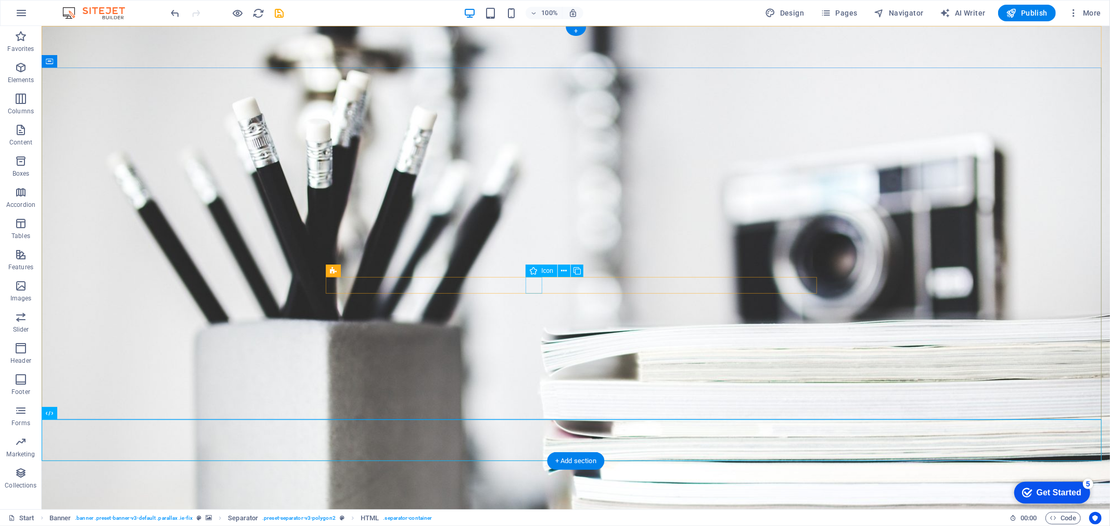
click at [545, 268] on span "Icon" at bounding box center [547, 271] width 12 height 6
click at [545, 272] on span "Icon" at bounding box center [547, 271] width 12 height 6
select select "xMidYMid"
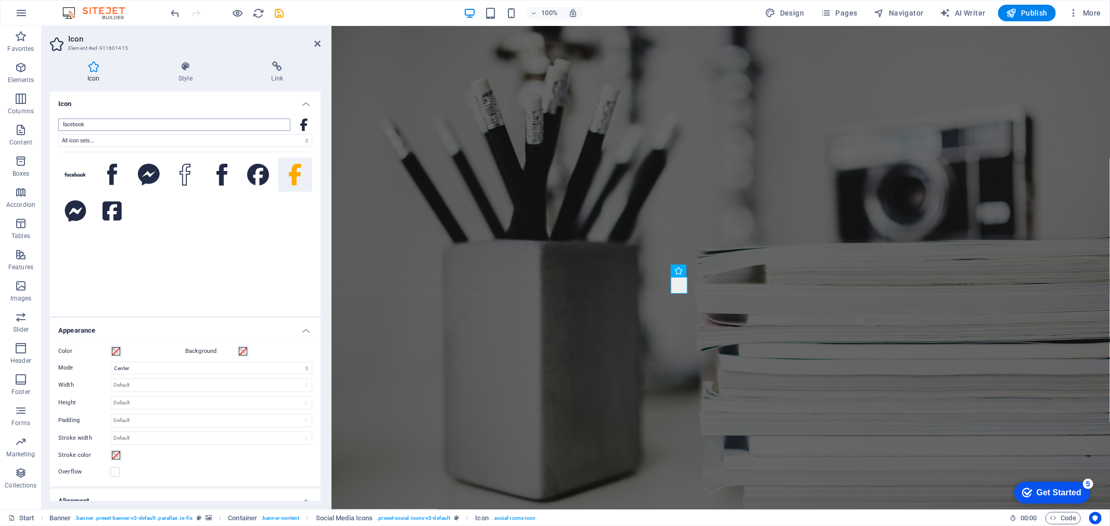
click at [134, 123] on input "facebook" at bounding box center [174, 125] width 232 height 12
drag, startPoint x: 134, startPoint y: 125, endPoint x: 52, endPoint y: 125, distance: 82.2
click at [52, 125] on div "facebook All icon sets... IcoFont Ionicons FontAwesome Brands FontAwesome Duoto…" at bounding box center [185, 213] width 271 height 206
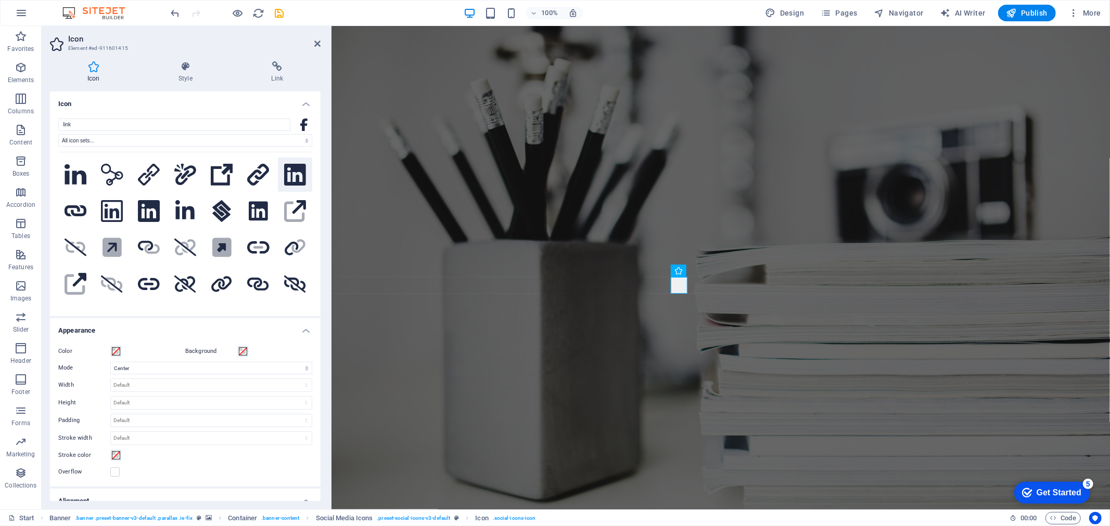
click at [294, 177] on icon at bounding box center [295, 175] width 22 height 22
click at [133, 209] on button at bounding box center [149, 211] width 34 height 34
click at [121, 208] on icon at bounding box center [112, 211] width 22 height 22
click at [79, 173] on icon at bounding box center [76, 174] width 22 height 20
click at [291, 174] on icon at bounding box center [295, 175] width 22 height 22
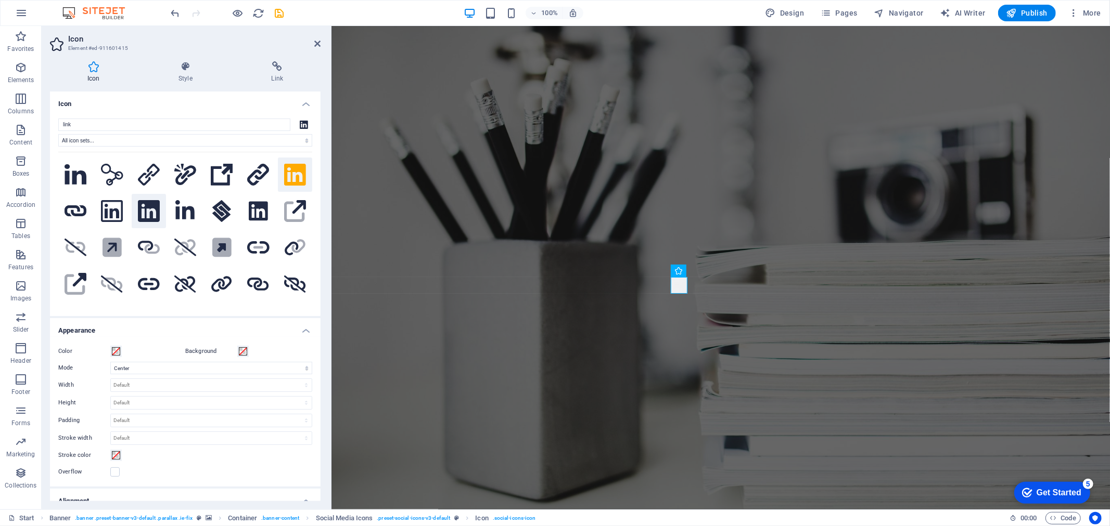
click at [149, 214] on icon at bounding box center [149, 211] width 22 height 22
click at [184, 212] on icon at bounding box center [184, 209] width 19 height 19
click at [74, 175] on icon at bounding box center [76, 174] width 22 height 20
click at [288, 168] on icon at bounding box center [295, 175] width 22 height 22
click at [260, 212] on icon at bounding box center [258, 211] width 19 height 22
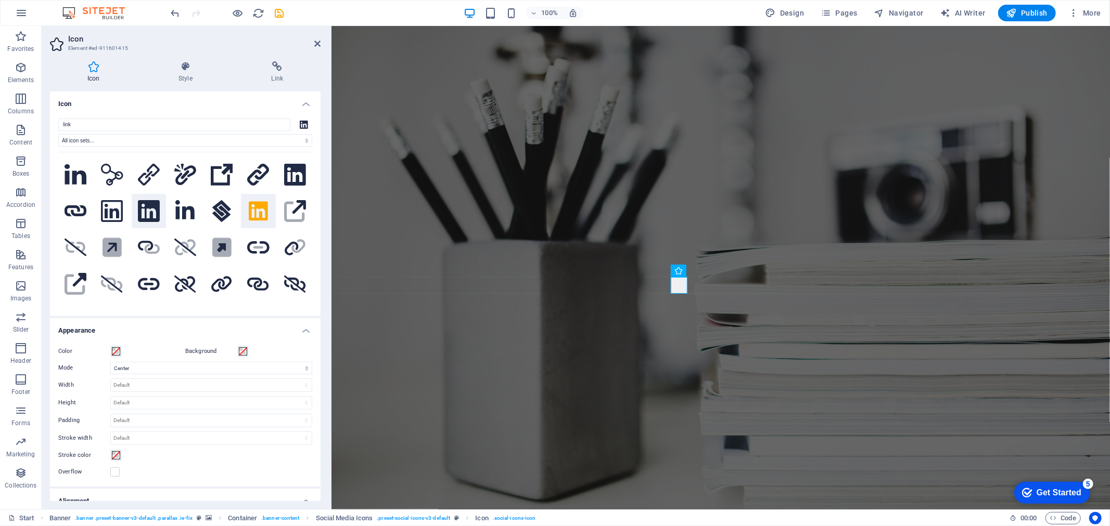
click at [163, 212] on button at bounding box center [149, 211] width 34 height 34
click at [109, 210] on icon at bounding box center [112, 211] width 22 height 22
click at [69, 208] on icon at bounding box center [76, 210] width 22 height 11
drag, startPoint x: 107, startPoint y: 209, endPoint x: 112, endPoint y: 210, distance: 5.3
click at [108, 210] on icon at bounding box center [112, 211] width 22 height 22
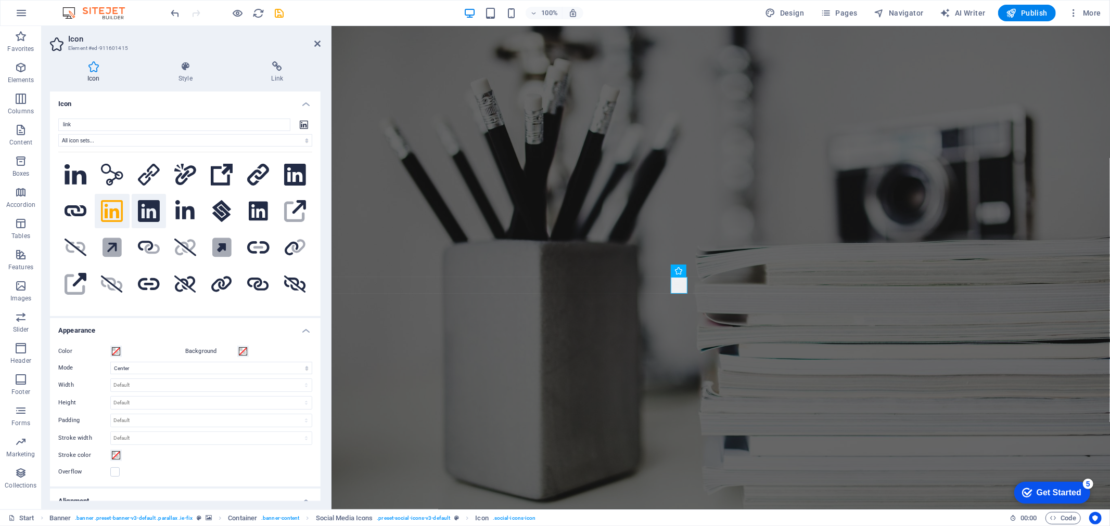
click at [151, 210] on icon at bounding box center [149, 211] width 22 height 22
click at [117, 210] on icon at bounding box center [112, 211] width 22 height 22
click at [84, 181] on icon at bounding box center [76, 174] width 22 height 20
click at [119, 212] on icon at bounding box center [112, 211] width 22 height 22
click at [136, 210] on button at bounding box center [149, 211] width 34 height 34
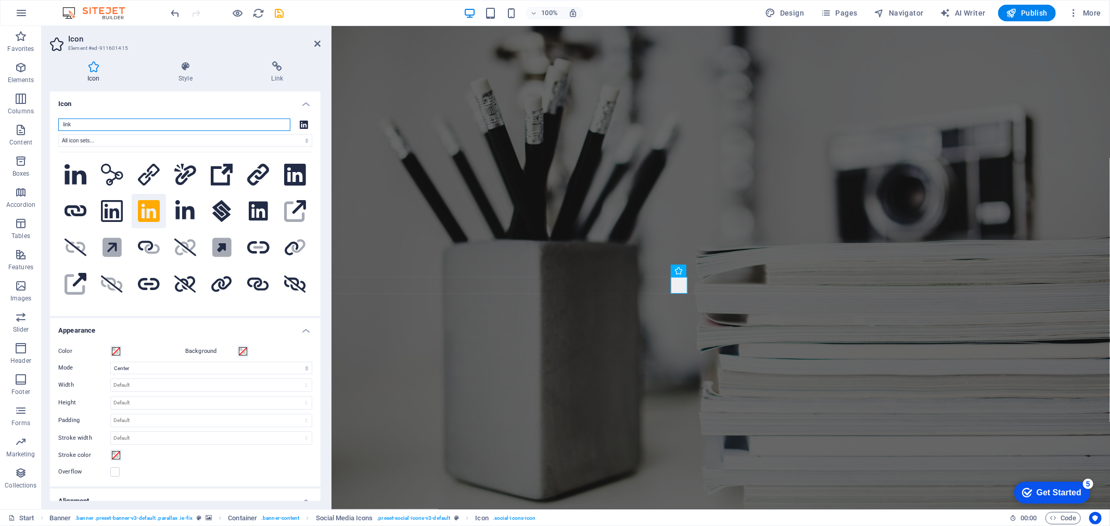
click at [88, 126] on input "link" at bounding box center [174, 125] width 232 height 12
drag, startPoint x: 88, startPoint y: 125, endPoint x: 51, endPoint y: 125, distance: 37.5
click at [51, 125] on div "link All icon sets... IcoFont Ionicons FontAwesome Brands FontAwesome Duotone F…" at bounding box center [185, 213] width 271 height 206
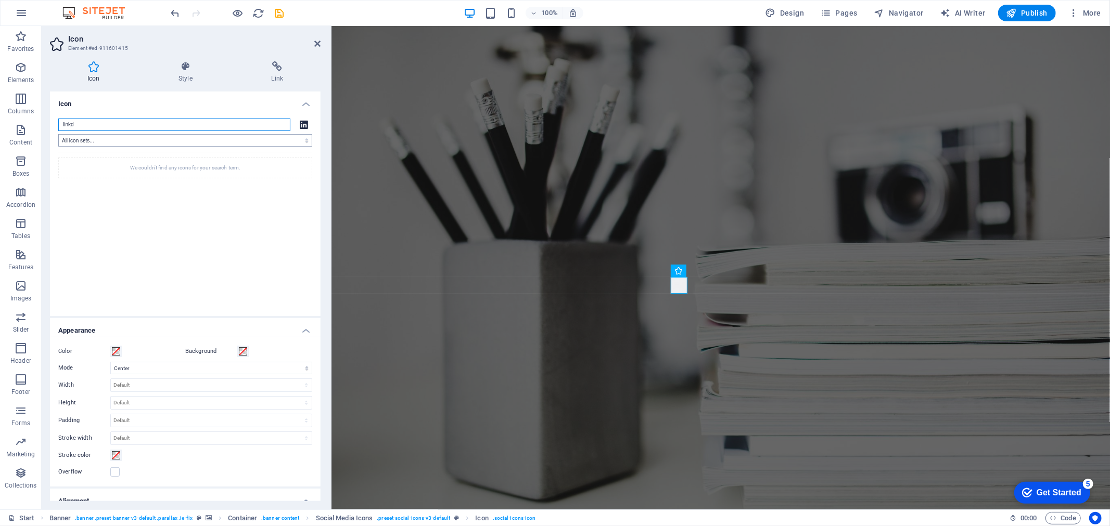
type input "link"
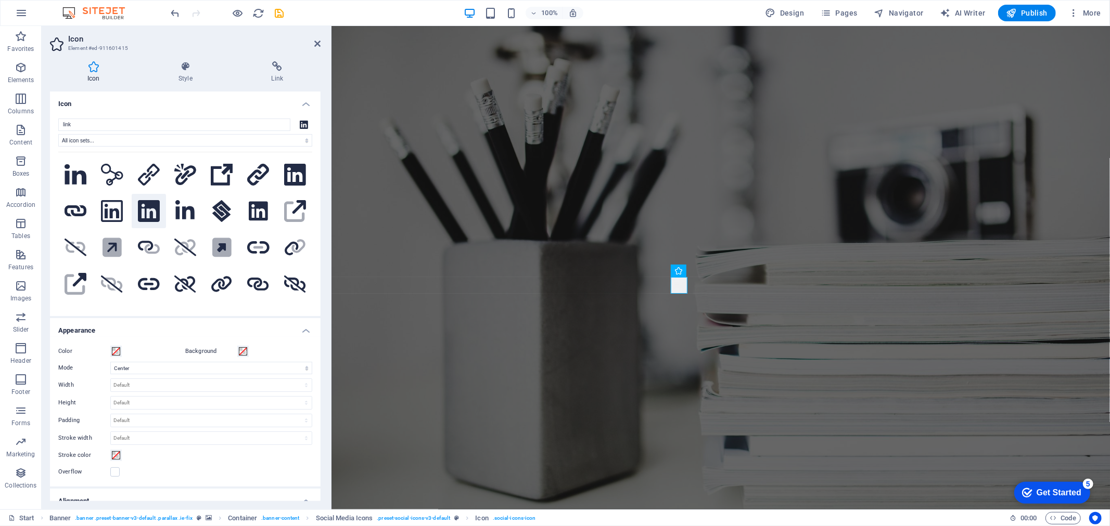
click at [157, 212] on icon at bounding box center [149, 211] width 22 height 22
click at [175, 211] on icon at bounding box center [184, 209] width 19 height 19
click at [152, 209] on icon at bounding box center [149, 211] width 22 height 22
click at [121, 210] on icon at bounding box center [112, 211] width 22 height 22
click at [169, 211] on button at bounding box center [185, 211] width 34 height 34
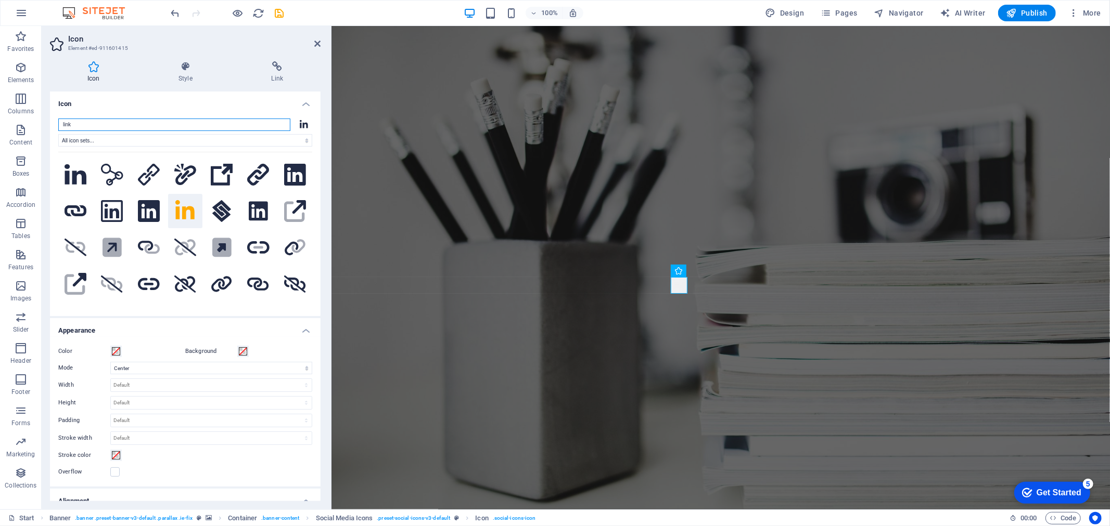
click at [138, 127] on input "link" at bounding box center [174, 125] width 232 height 12
click at [152, 366] on select "Scale Left Center Right" at bounding box center [211, 368] width 202 height 12
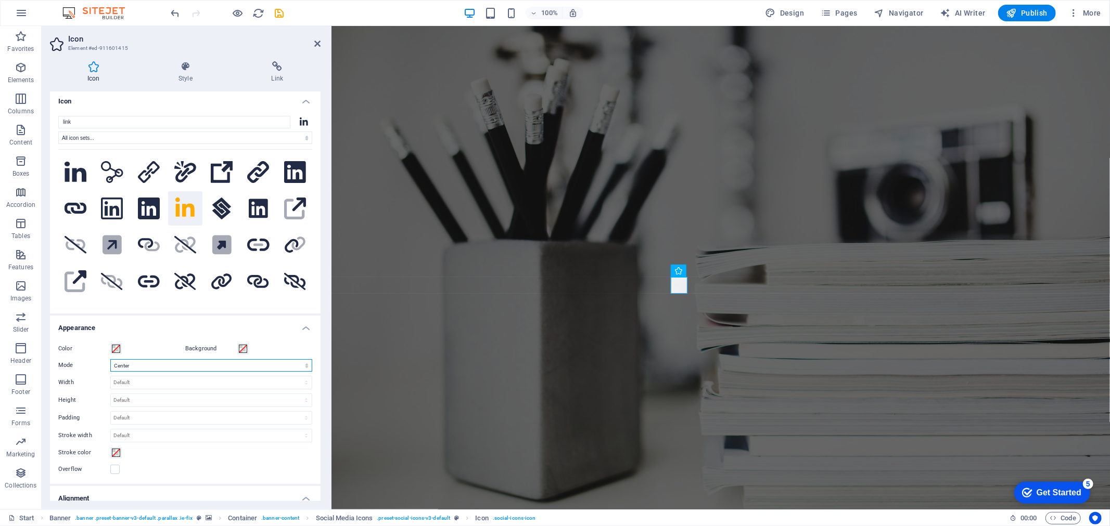
scroll to position [0, 0]
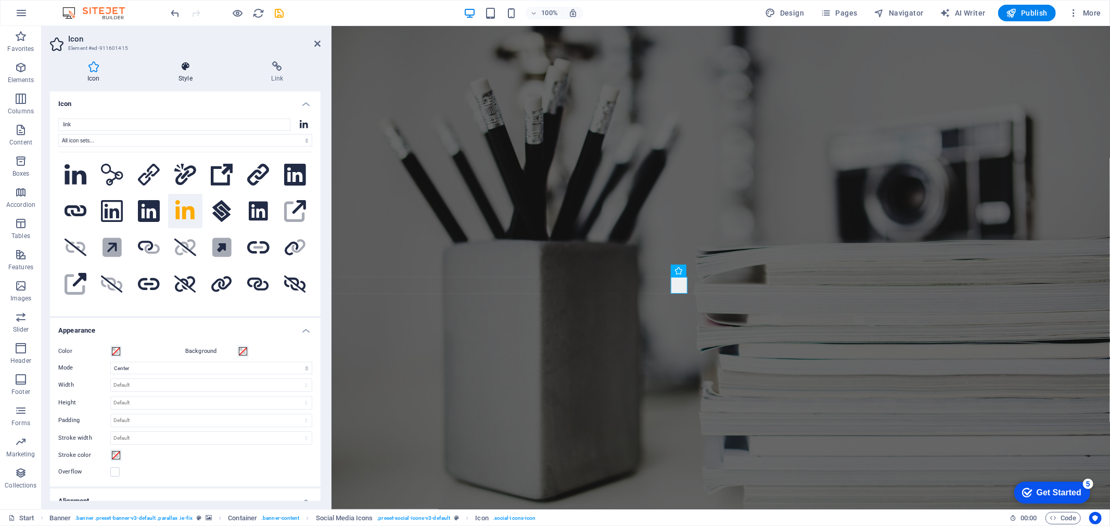
click at [186, 72] on h4 "Style" at bounding box center [187, 72] width 93 height 22
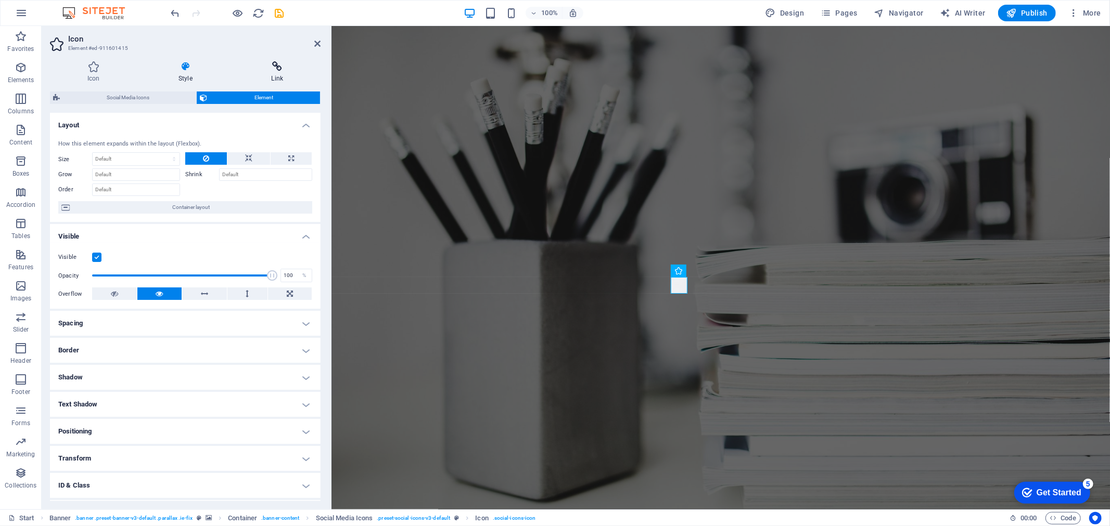
click at [281, 72] on h4 "Link" at bounding box center [277, 72] width 86 height 22
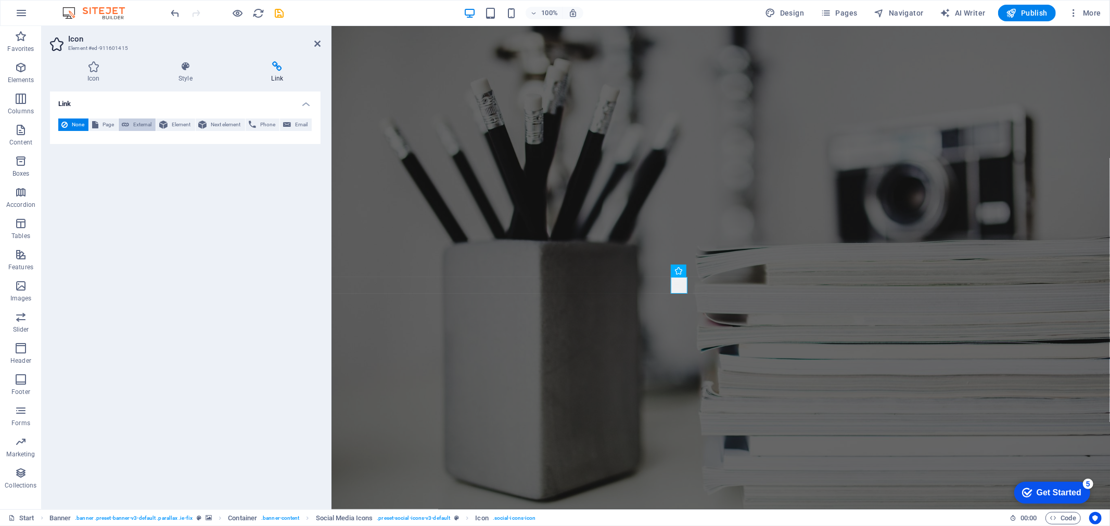
click at [137, 126] on span "External" at bounding box center [142, 125] width 20 height 12
select select "blank"
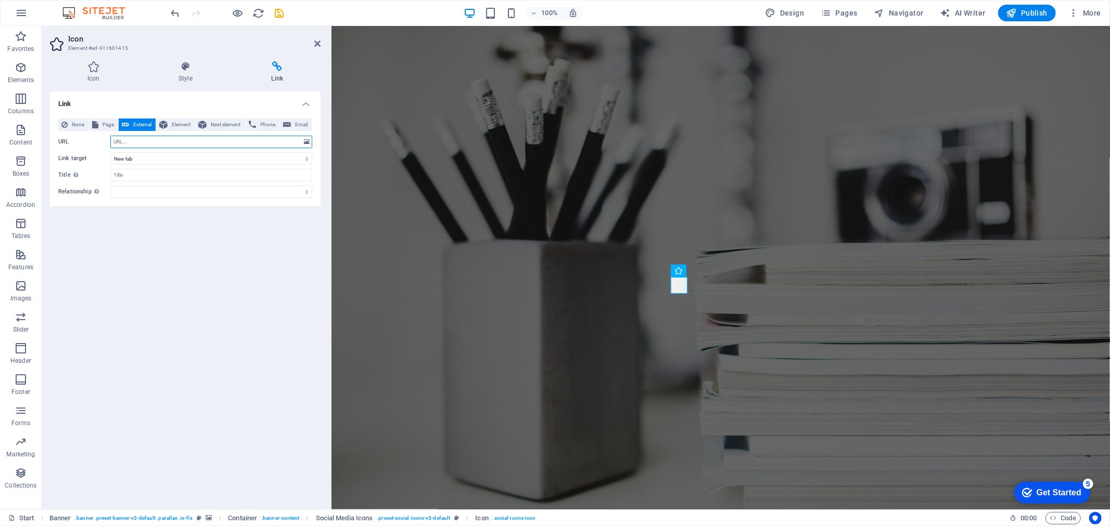
click at [175, 142] on input "URL" at bounding box center [211, 142] width 202 height 12
paste input "https://www.linkedin.com/in/mbilal-qmul/"
type input "https://www.linkedin.com/in/mbilal-qmul/"
click at [255, 227] on div "Link None Page External Element Next element Phone Email Page Start Subpage Leg…" at bounding box center [185, 297] width 271 height 410
click at [163, 173] on input "Title Additional link description, should not be the same as the link text. The…" at bounding box center [211, 175] width 202 height 12
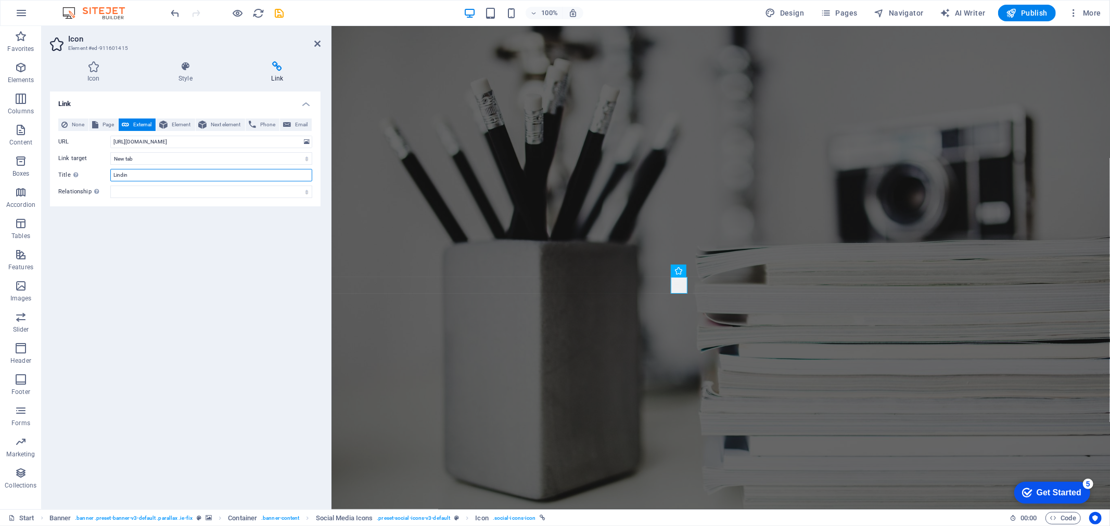
type input "Lindin"
click at [92, 70] on icon at bounding box center [93, 66] width 87 height 10
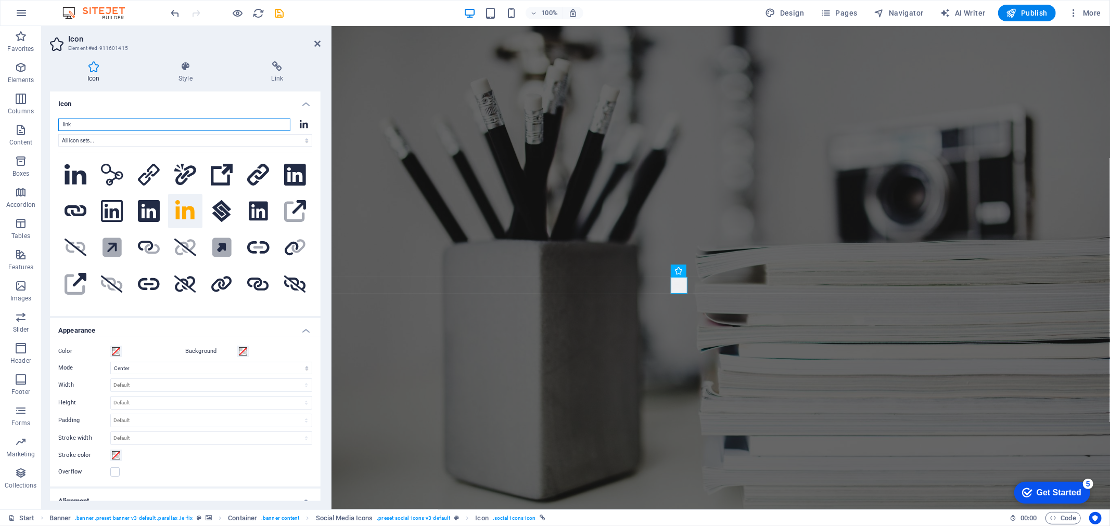
click at [76, 125] on input "link" at bounding box center [174, 125] width 232 height 12
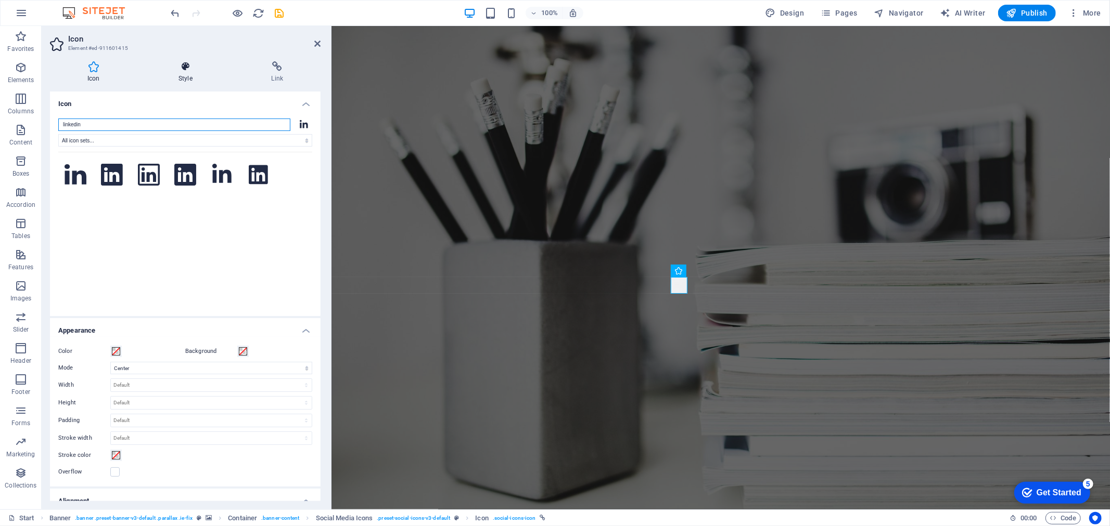
type input "linkedin"
click at [191, 75] on h4 "Style" at bounding box center [187, 72] width 93 height 22
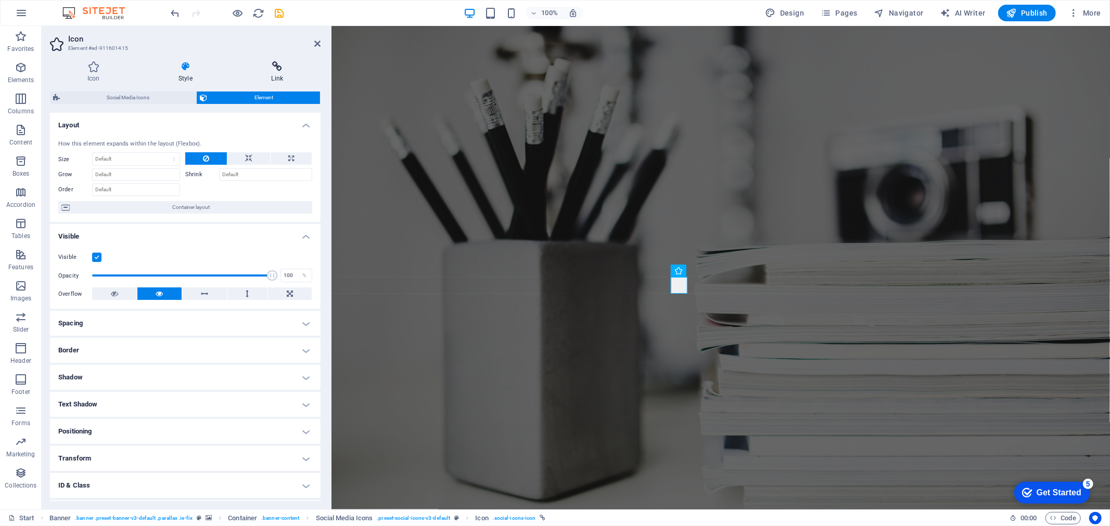
click at [281, 75] on h4 "Link" at bounding box center [277, 72] width 86 height 22
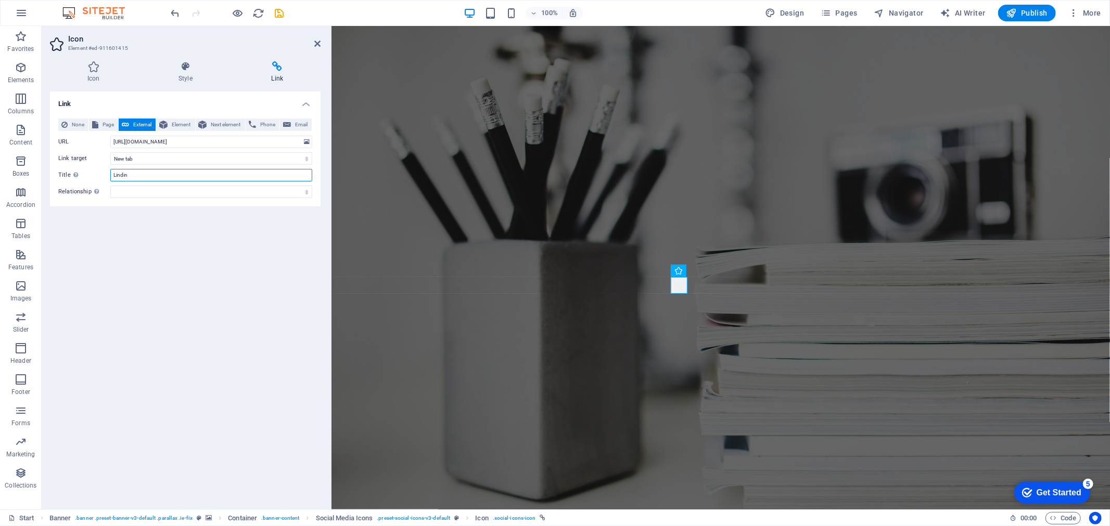
click at [138, 174] on input "Lindin" at bounding box center [211, 175] width 202 height 12
drag, startPoint x: 131, startPoint y: 176, endPoint x: 89, endPoint y: 176, distance: 41.6
click at [89, 176] on div "Title Additional link description, should not be the same as the link text. The…" at bounding box center [185, 175] width 254 height 12
click at [136, 176] on input "Lindin" at bounding box center [211, 175] width 202 height 12
type input "Linkedin"
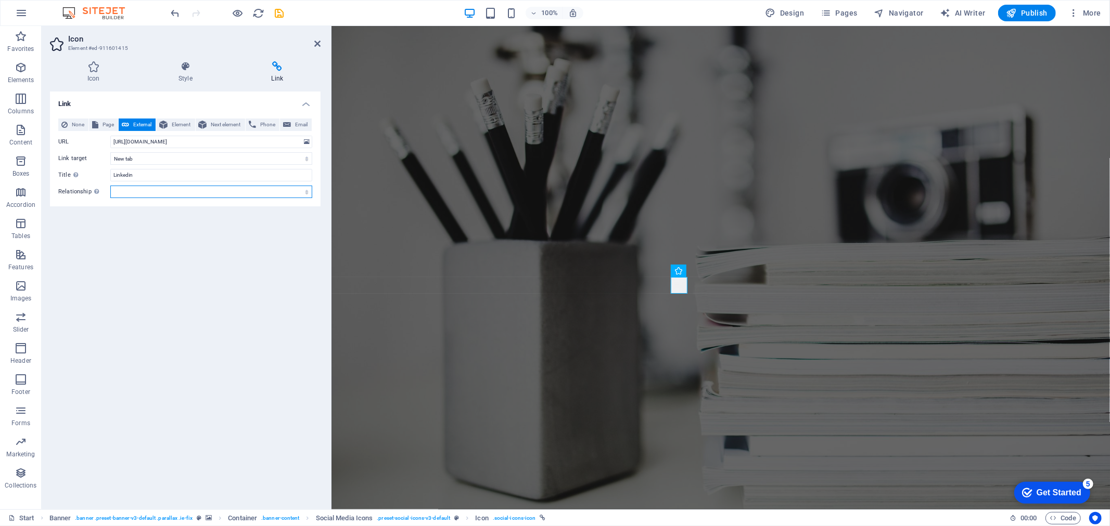
click at [138, 189] on select "alternate author bookmark external help license next nofollow noreferrer noopen…" at bounding box center [211, 192] width 202 height 12
click at [89, 243] on div "Sets the relationship of this link to the link target . For example, the value …" at bounding box center [127, 225] width 83 height 55
click at [110, 198] on select "alternate author bookmark external help license next nofollow noreferrer noopen…" at bounding box center [211, 192] width 202 height 12
click at [268, 251] on div "Link None Page External Element Next element Phone Email Page Start Subpage Leg…" at bounding box center [185, 297] width 271 height 410
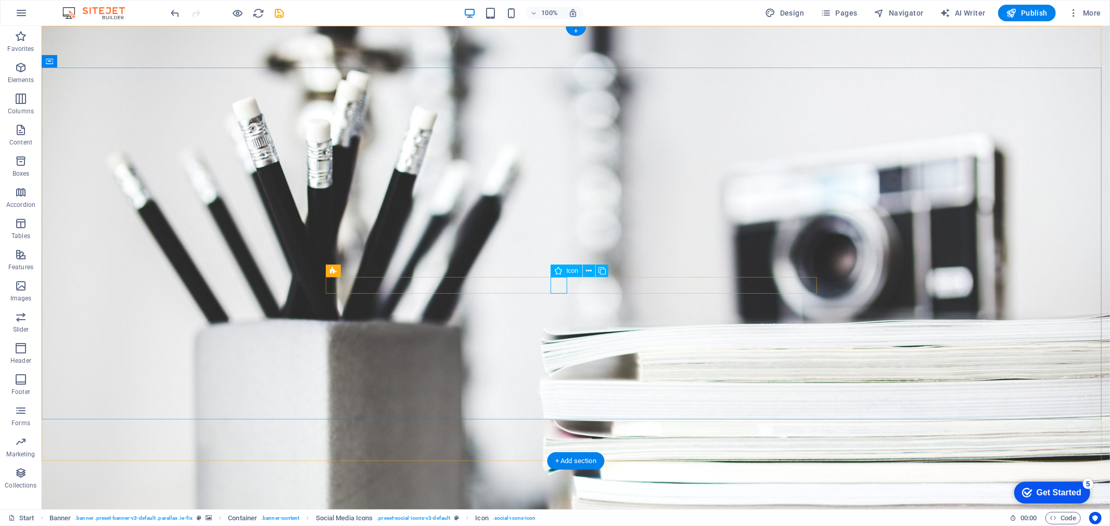
select select "xMidYMid"
select select "px"
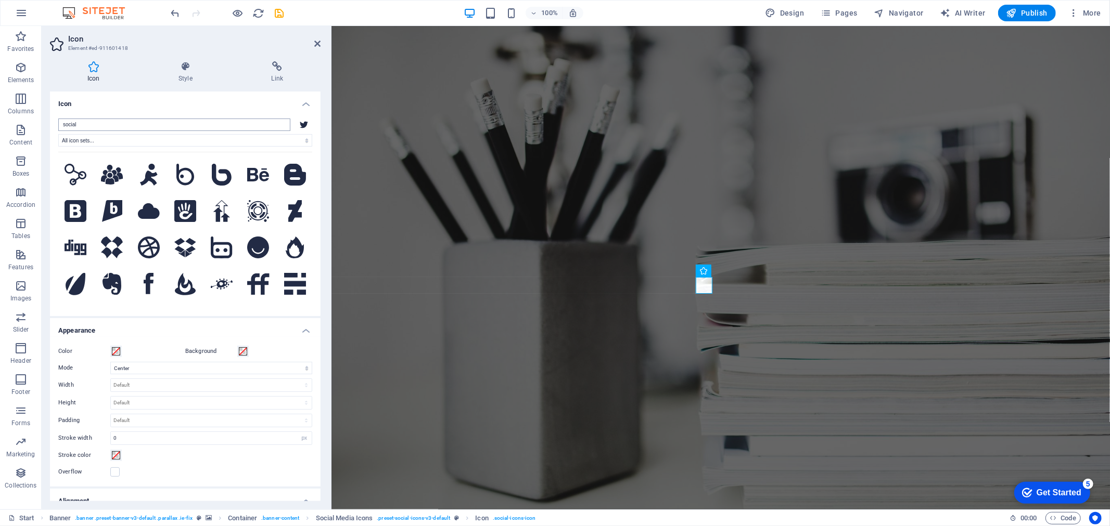
click at [86, 125] on input "social" at bounding box center [174, 125] width 232 height 12
drag, startPoint x: 86, startPoint y: 125, endPoint x: 51, endPoint y: 125, distance: 35.4
click at [51, 125] on div "social All icon sets... IcoFont Ionicons FontAwesome Brands FontAwesome Duotone…" at bounding box center [185, 213] width 271 height 206
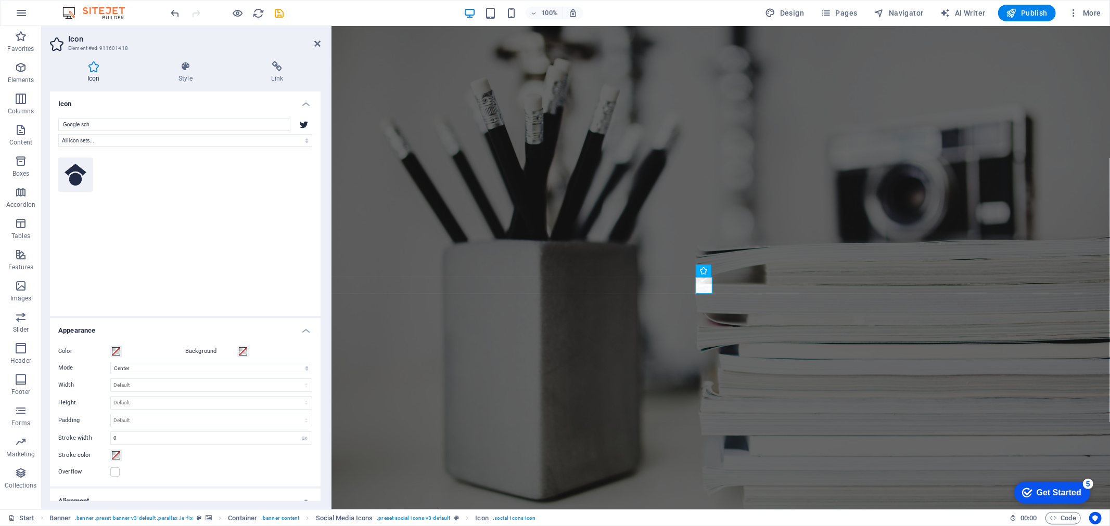
type input "Google sch"
click at [70, 179] on icon at bounding box center [76, 175] width 22 height 22
click at [101, 139] on select "All icon sets... IcoFont Ionicons FontAwesome Brands FontAwesome Duotone FontAw…" at bounding box center [185, 140] width 254 height 12
click at [188, 70] on icon at bounding box center [185, 66] width 88 height 10
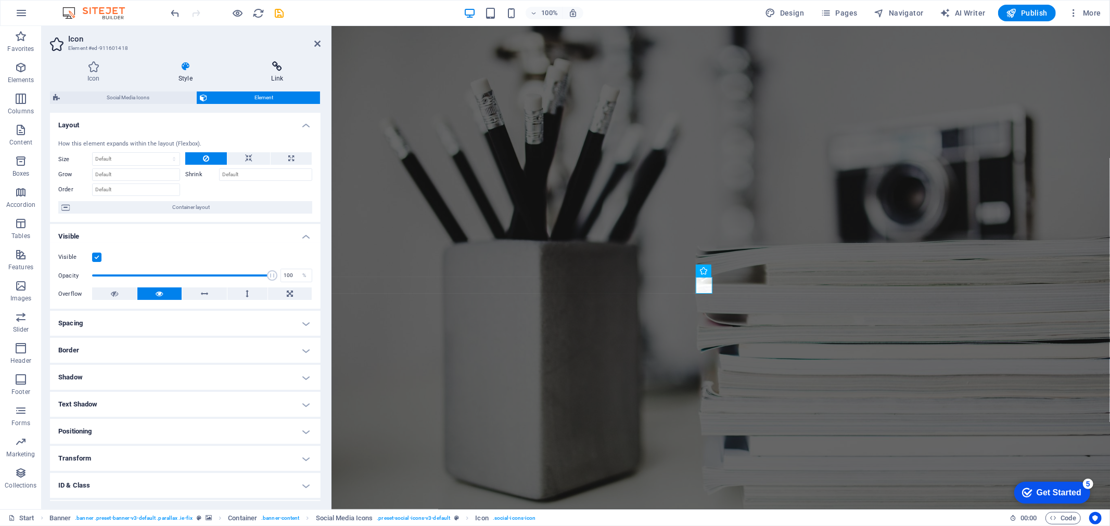
click at [274, 74] on h4 "Link" at bounding box center [277, 72] width 86 height 22
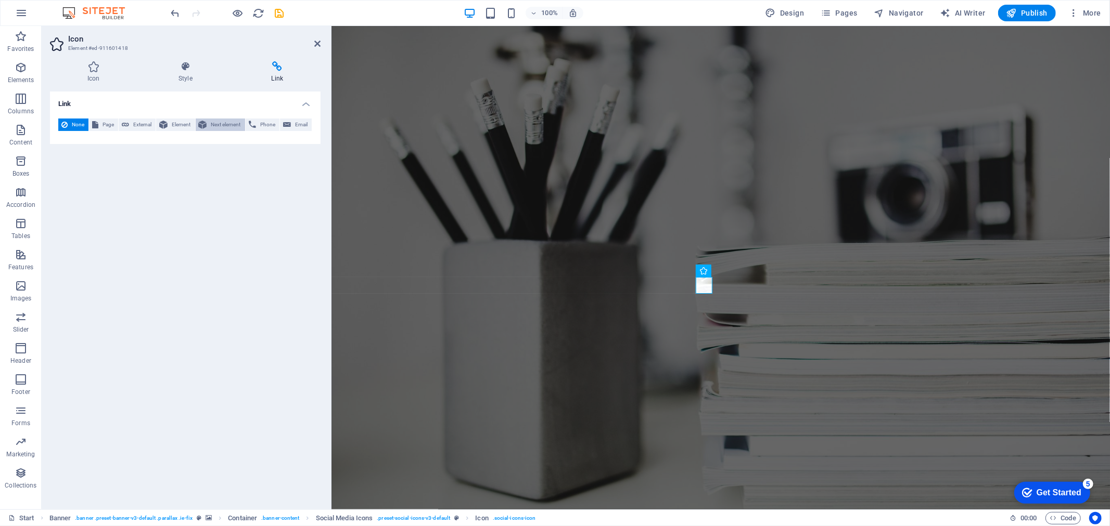
click at [219, 122] on span "Next element" at bounding box center [226, 125] width 32 height 12
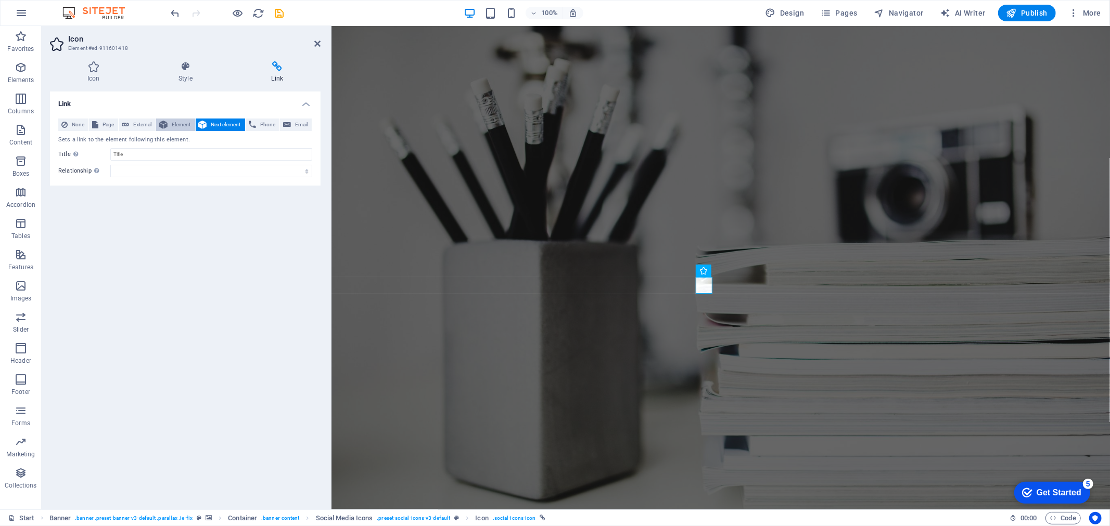
click at [177, 123] on span "Element" at bounding box center [181, 125] width 21 height 12
click at [136, 124] on span "External" at bounding box center [142, 125] width 20 height 12
select select "blank"
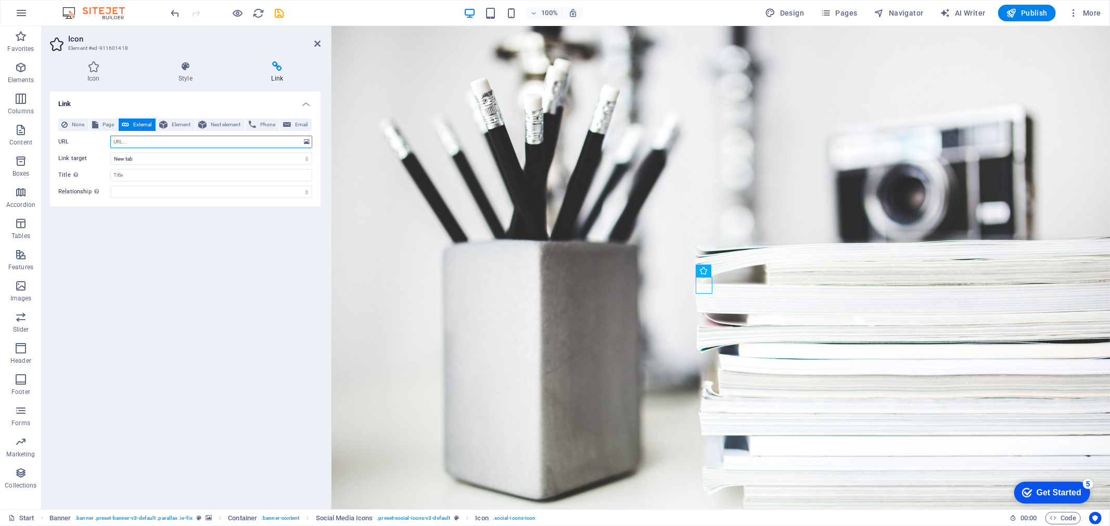
click at [142, 143] on input "URL" at bounding box center [211, 142] width 202 height 12
paste input "https://scholar.google.com/citations?user=KN4ZnakAAAAJ&hl=en"
type input "https://scholar.google.com/citations?user=KN4ZnakAAAAJ&hl=en"
click at [183, 264] on div "Link None Page External Element Next element Phone Email Page Start Subpage Leg…" at bounding box center [185, 297] width 271 height 410
click at [147, 161] on select "New tab Same tab Overlay" at bounding box center [211, 158] width 202 height 12
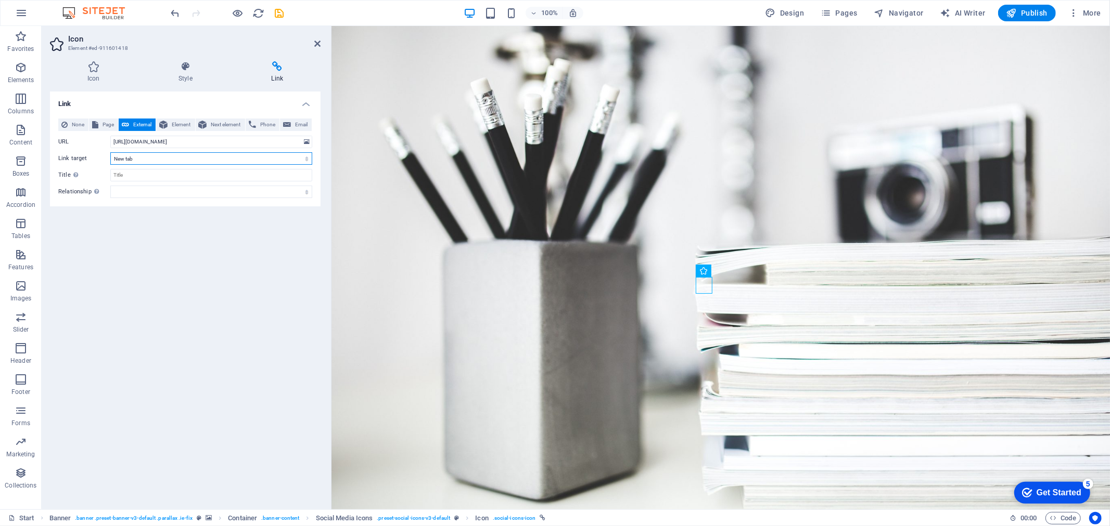
click at [147, 160] on select "New tab Same tab Overlay" at bounding box center [211, 158] width 202 height 12
click at [146, 174] on input "Title Additional link description, should not be the same as the link text. The…" at bounding box center [211, 175] width 202 height 12
type input "g"
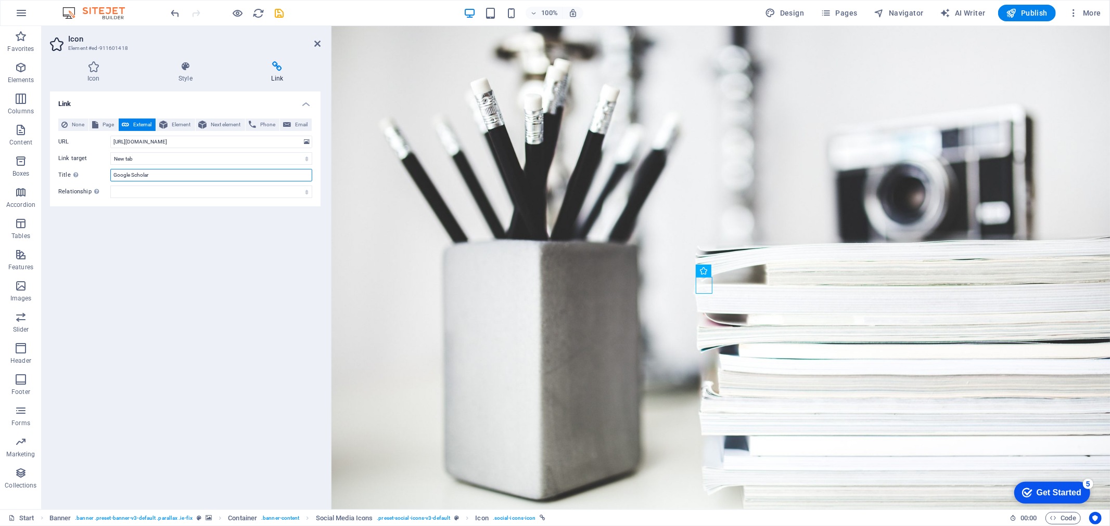
type input "Google Scholar"
click at [148, 259] on div "Link None Page External Element Next element Phone Email Page Start Subpage Leg…" at bounding box center [185, 297] width 271 height 410
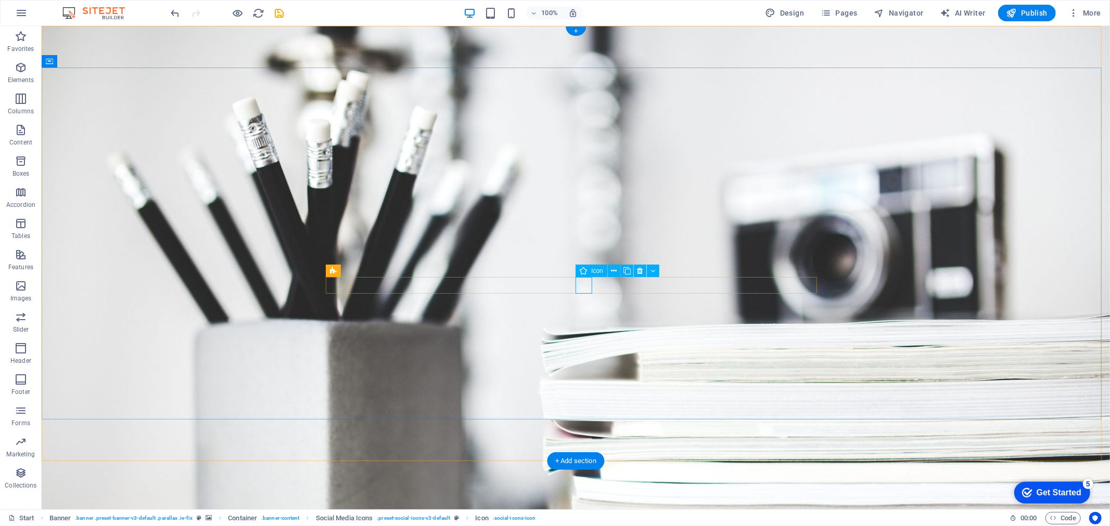
select select "xMidYMid"
select select "px"
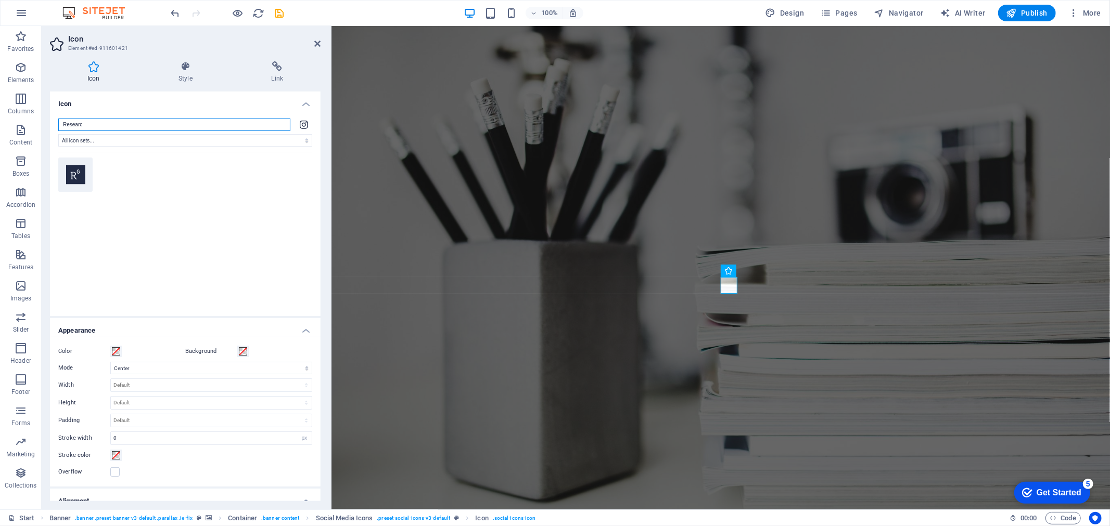
type input "Researc"
click at [76, 174] on icon at bounding box center [75, 174] width 19 height 19
drag, startPoint x: 185, startPoint y: 74, endPoint x: 241, endPoint y: 73, distance: 56.2
click at [186, 73] on h4 "Style" at bounding box center [187, 72] width 93 height 22
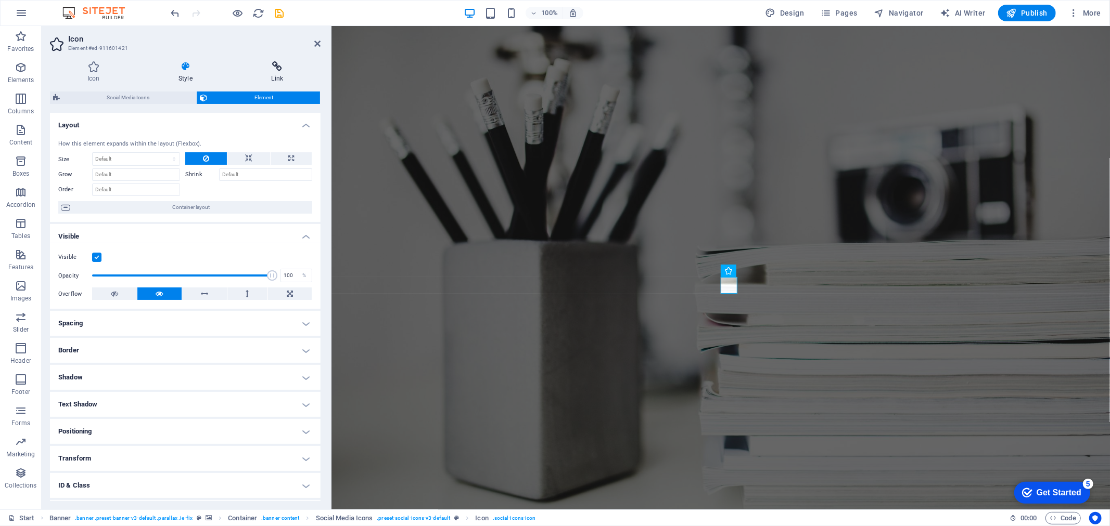
click at [262, 71] on icon at bounding box center [277, 66] width 86 height 10
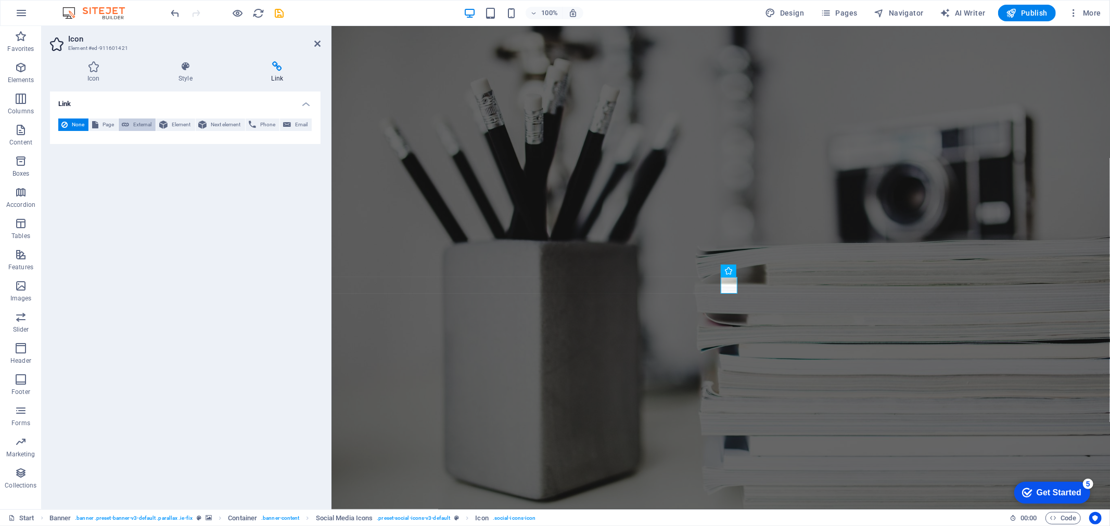
click at [142, 125] on span "External" at bounding box center [142, 125] width 20 height 12
select select "blank"
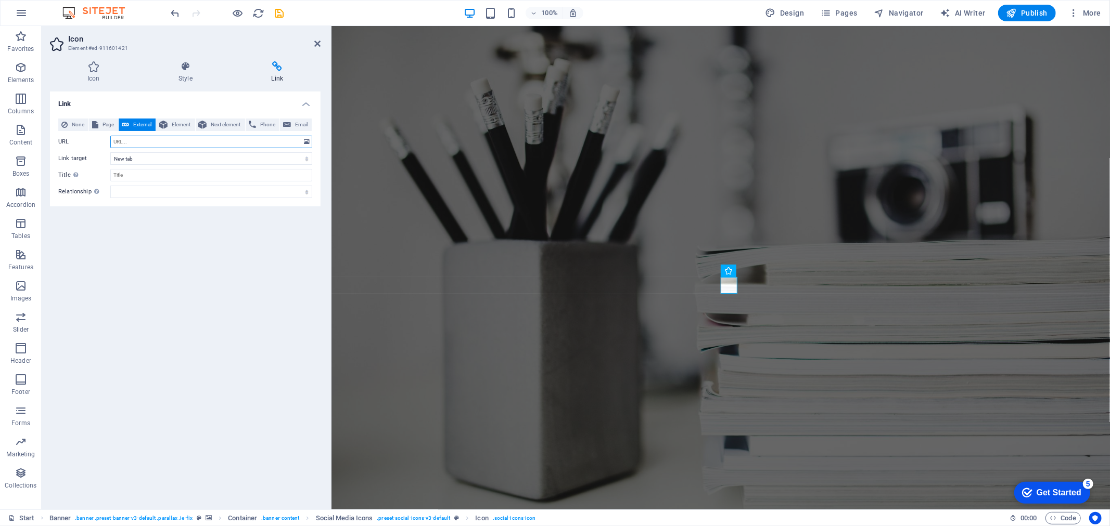
click at [144, 141] on input "URL" at bounding box center [211, 142] width 202 height 12
paste input "https://www.researchgate.net/profile/Muhammad-Bilal-404?ev=hdr_xprf"
type input "https://www.researchgate.net/profile/Muhammad-Bilal-404?ev=hdr_xprf"
click at [278, 13] on icon "save" at bounding box center [280, 13] width 12 height 12
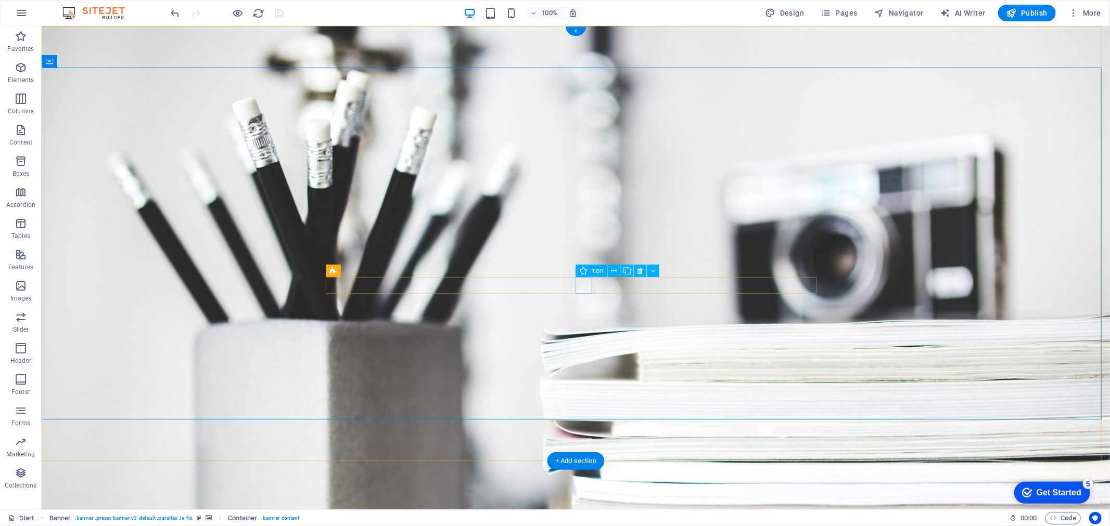
click at [641, 271] on icon at bounding box center [639, 271] width 6 height 11
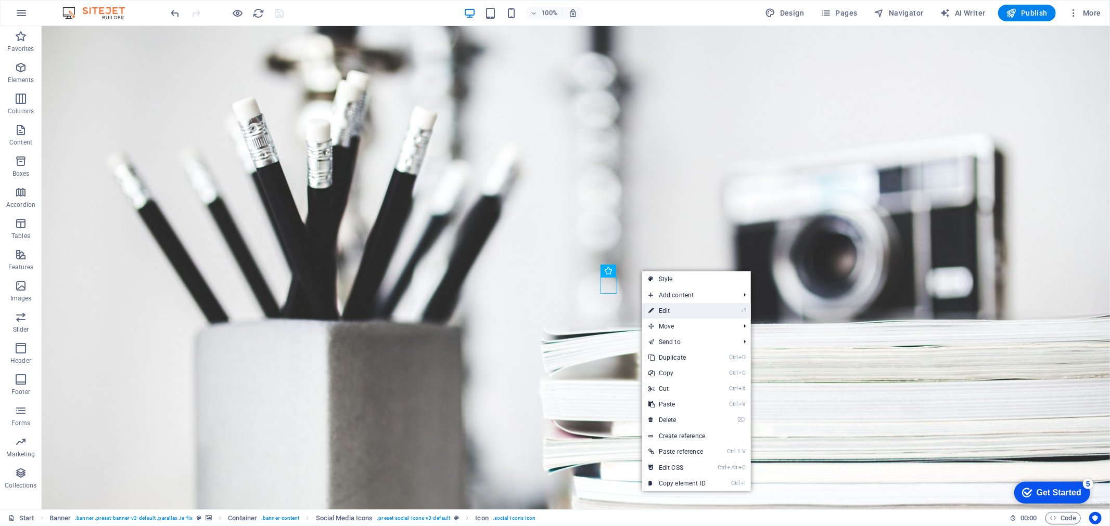
click at [662, 308] on link "⏎ Edit" at bounding box center [677, 311] width 70 height 16
select select "xMidYMid"
select select "px"
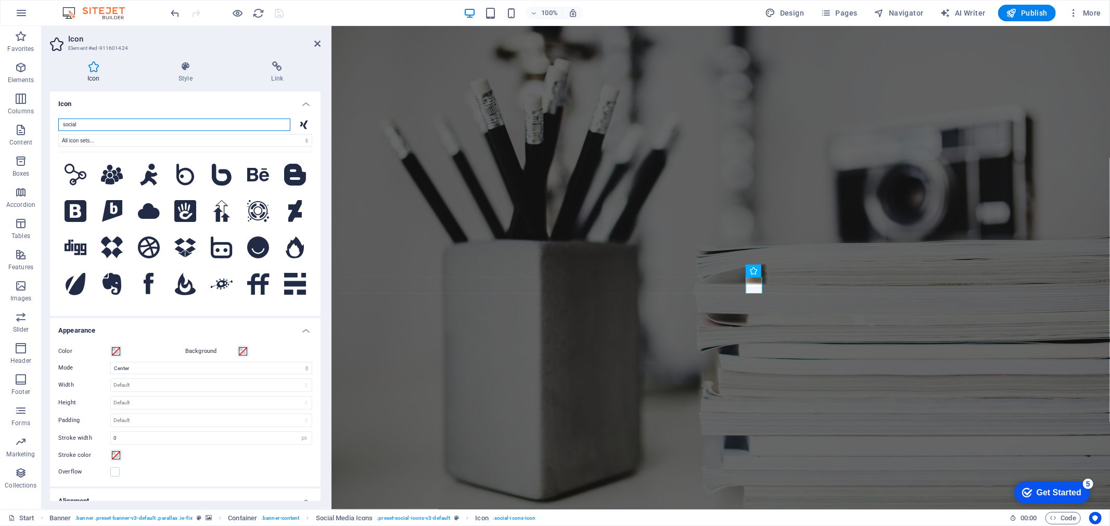
click at [124, 122] on input "social" at bounding box center [174, 125] width 232 height 12
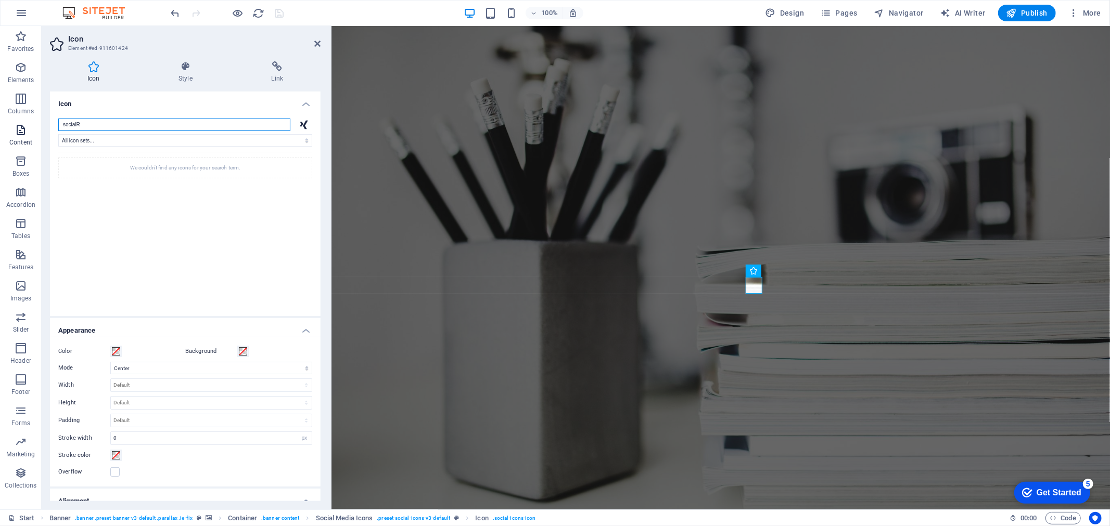
drag, startPoint x: 52, startPoint y: 124, endPoint x: 4, endPoint y: 124, distance: 47.9
click at [4, 124] on section "Favorites Elements Columns Content Boxes Accordion Tables Features Images Slide…" at bounding box center [555, 268] width 1110 height 484
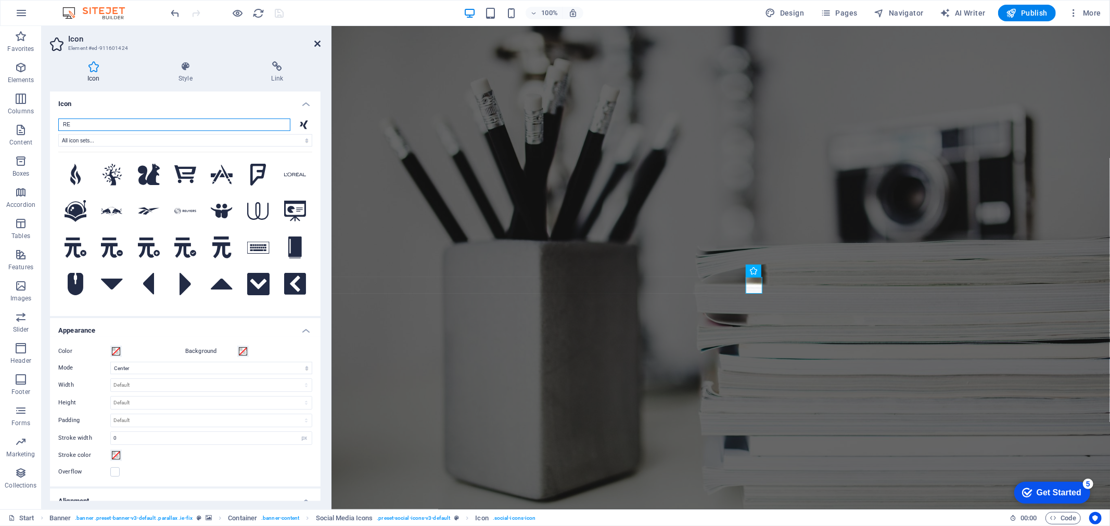
type input "RE"
click at [317, 42] on icon at bounding box center [317, 44] width 6 height 8
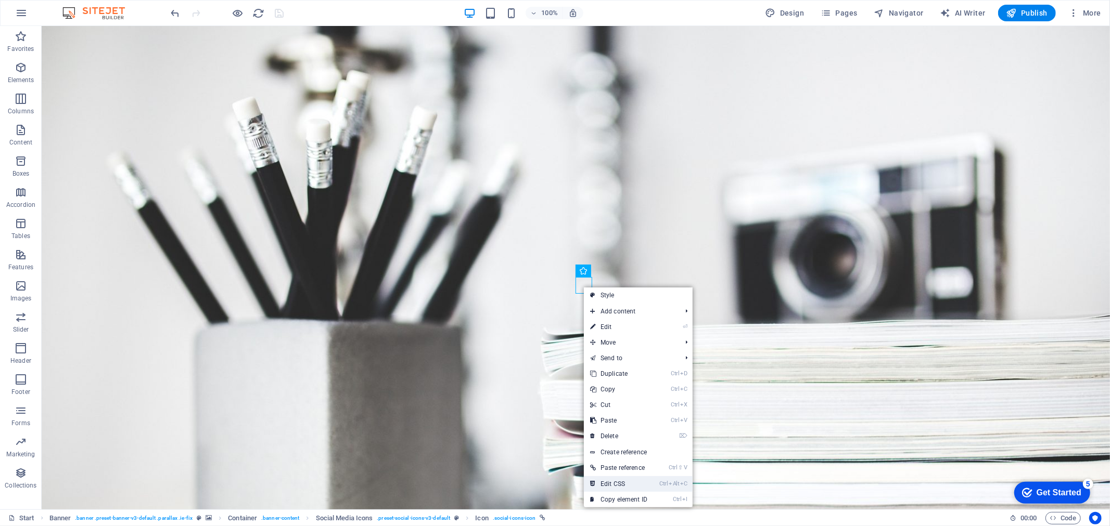
click at [620, 490] on link "Ctrl Alt C Edit CSS" at bounding box center [619, 485] width 70 height 16
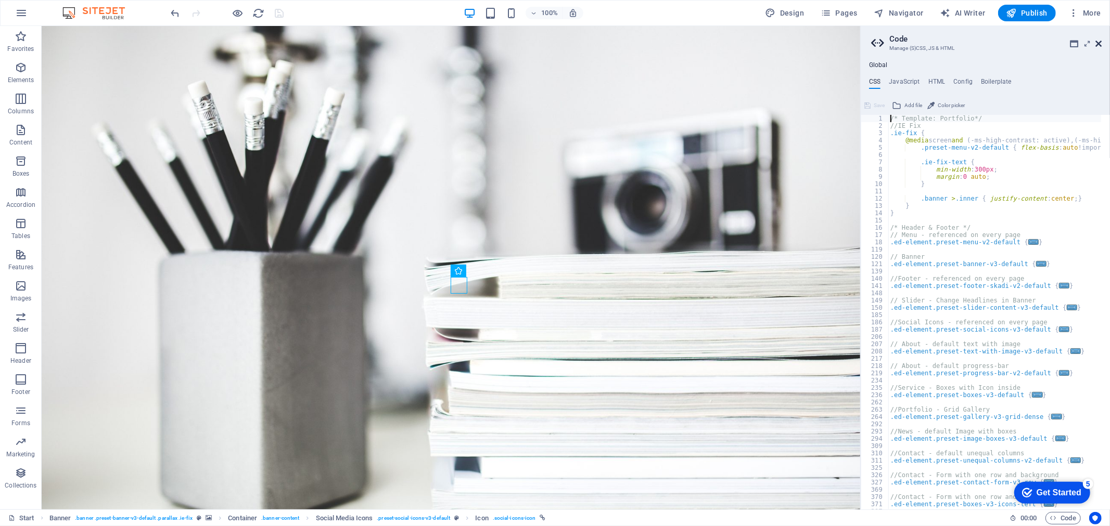
click at [1096, 41] on icon at bounding box center [1098, 44] width 6 height 8
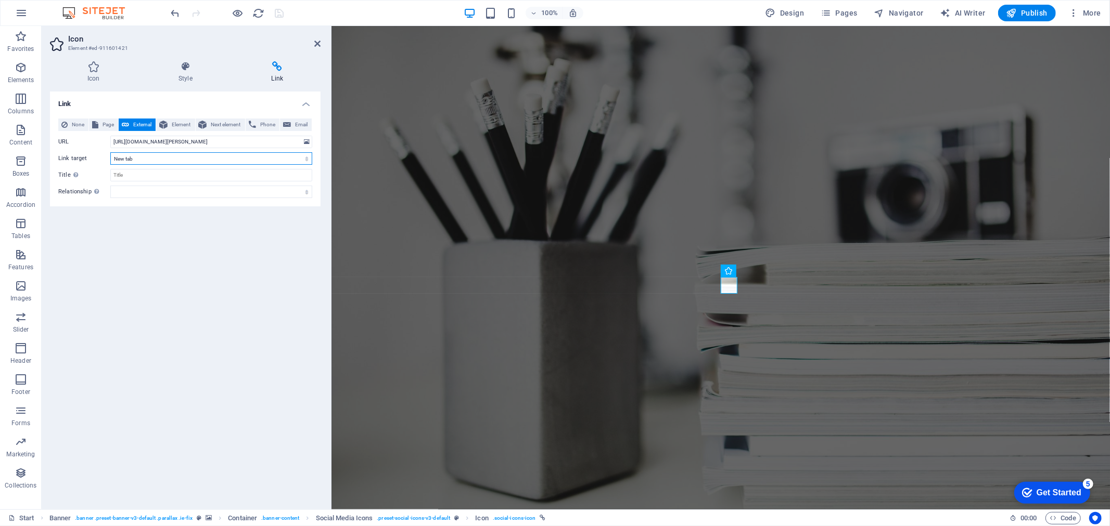
click at [194, 160] on select "New tab Same tab Overlay" at bounding box center [211, 158] width 202 height 12
click at [173, 176] on input "Title Additional link description, should not be the same as the link text. The…" at bounding box center [211, 175] width 202 height 12
type input "Research Gate"
drag, startPoint x: 172, startPoint y: 263, endPoint x: 177, endPoint y: 245, distance: 18.9
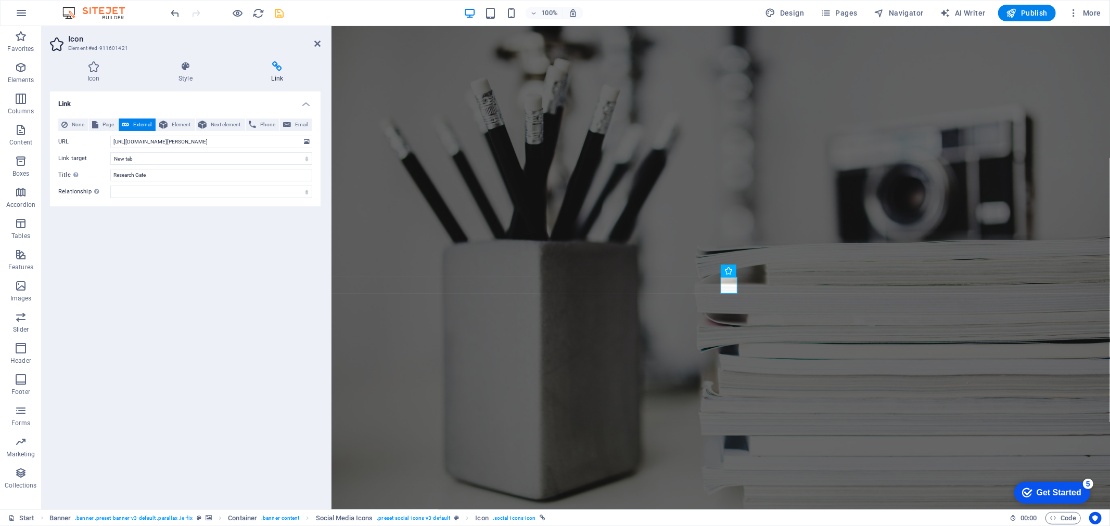
click at [173, 262] on div "Link None Page External Element Next element Phone Email Page Start Subpage Leg…" at bounding box center [185, 297] width 271 height 410
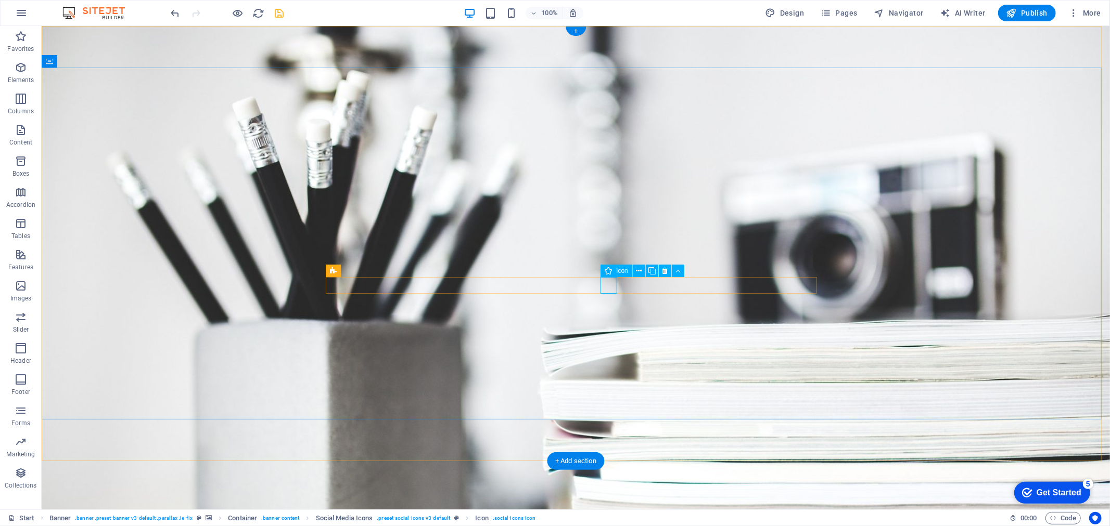
select select "xMidYMid"
select select "px"
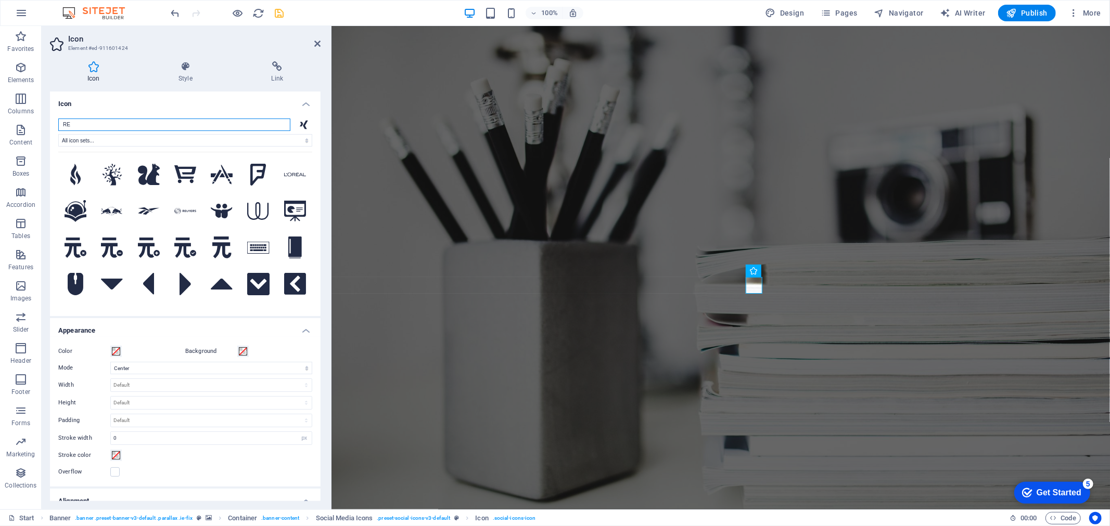
click at [162, 119] on input "RE" at bounding box center [174, 125] width 232 height 12
drag, startPoint x: 162, startPoint y: 118, endPoint x: 118, endPoint y: 131, distance: 46.1
click at [118, 131] on div "RE All icon sets... IcoFont Ionicons FontAwesome Brands FontAwesome Duotone Fon…" at bounding box center [185, 213] width 254 height 189
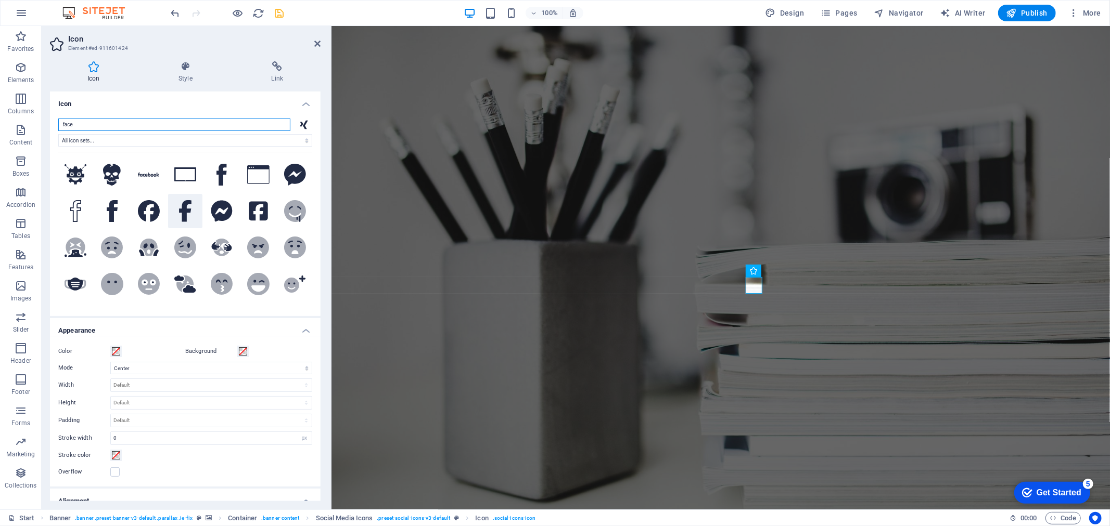
type input "face"
click at [183, 213] on icon at bounding box center [185, 211] width 12 height 22
click at [274, 73] on h4 "Link" at bounding box center [277, 72] width 86 height 22
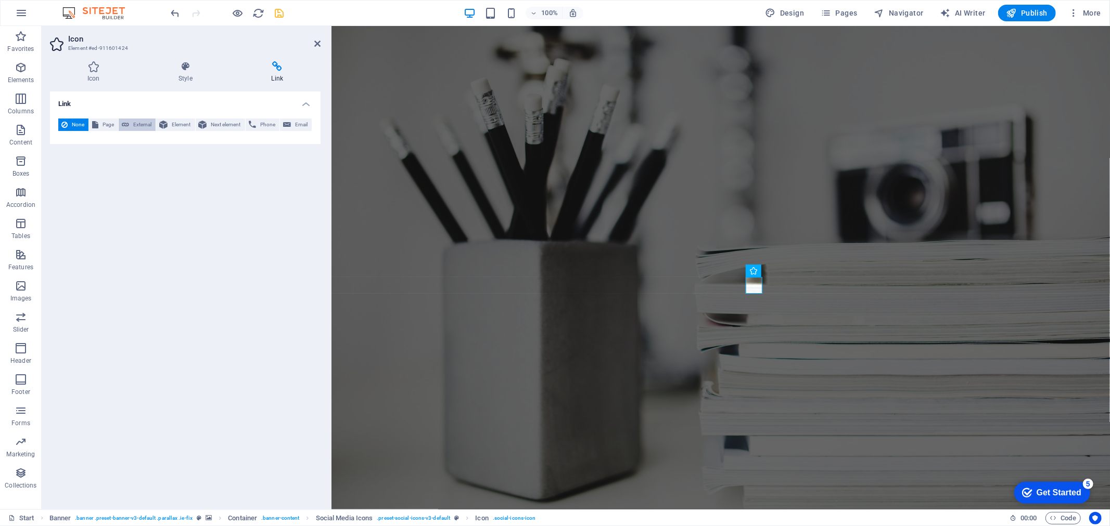
click at [132, 126] on span "External" at bounding box center [142, 125] width 20 height 12
select select "blank"
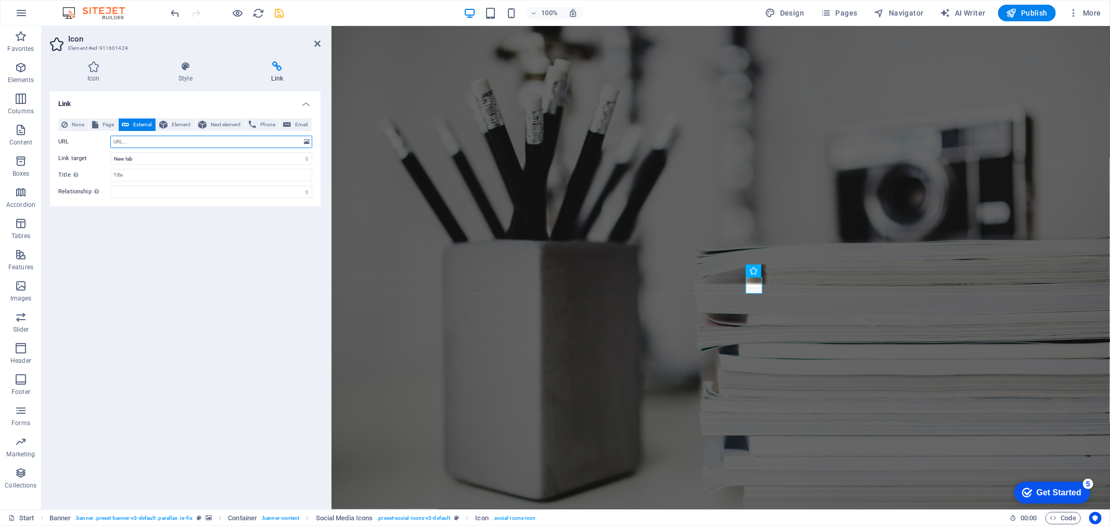
paste input "https://www.facebook.com/bilalkhalid.phy"
type input "https://www.facebook.com/bilalkhalid.phy"
click at [164, 157] on select "New tab Same tab Overlay" at bounding box center [211, 158] width 202 height 12
click at [160, 173] on input "Title Additional link description, should not be the same as the link text. The…" at bounding box center [211, 175] width 202 height 12
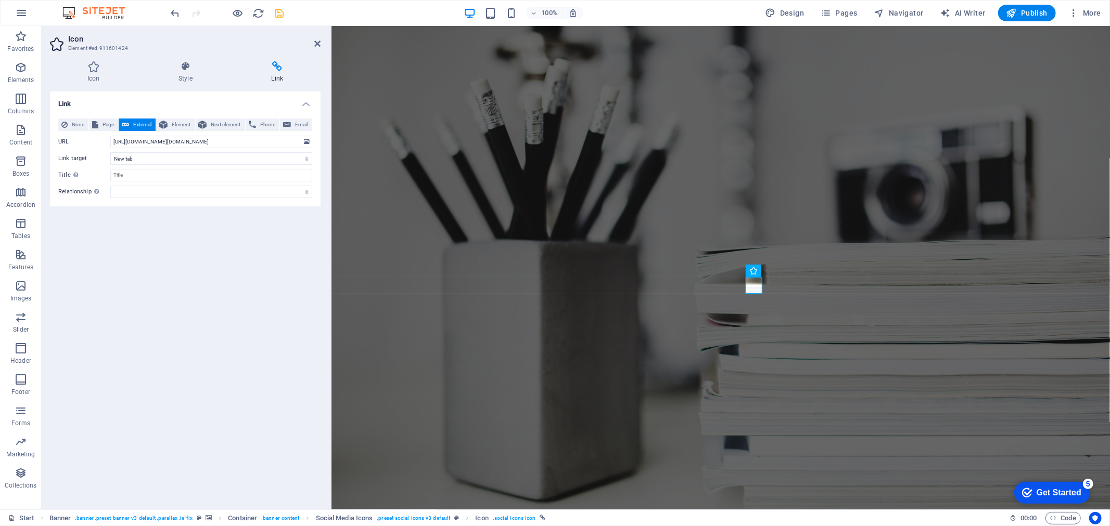
click at [171, 230] on div "Link None Page External Element Next element Phone Email Page Start Subpage Leg…" at bounding box center [185, 297] width 271 height 410
click at [181, 212] on div "Link None Page External Element Next element Phone Email Page Start Subpage Leg…" at bounding box center [185, 297] width 271 height 410
click at [314, 40] on icon at bounding box center [317, 44] width 6 height 8
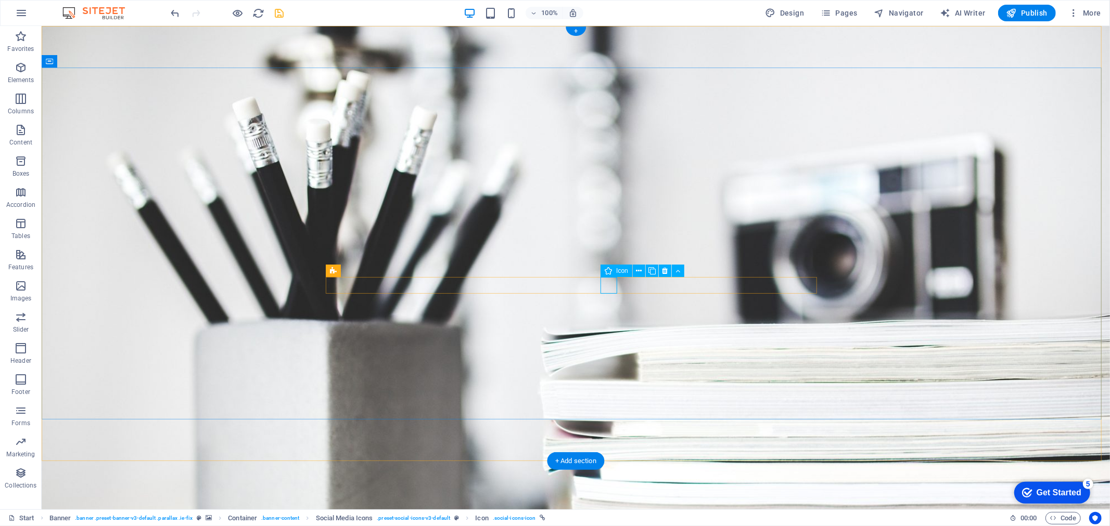
select select "xMidYMid"
select select "px"
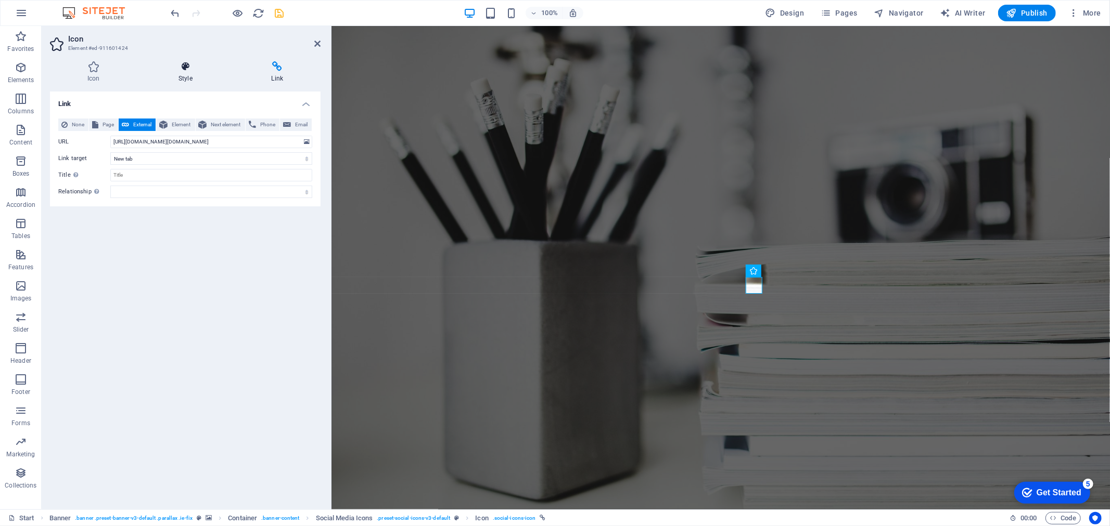
click at [198, 68] on icon at bounding box center [185, 66] width 88 height 10
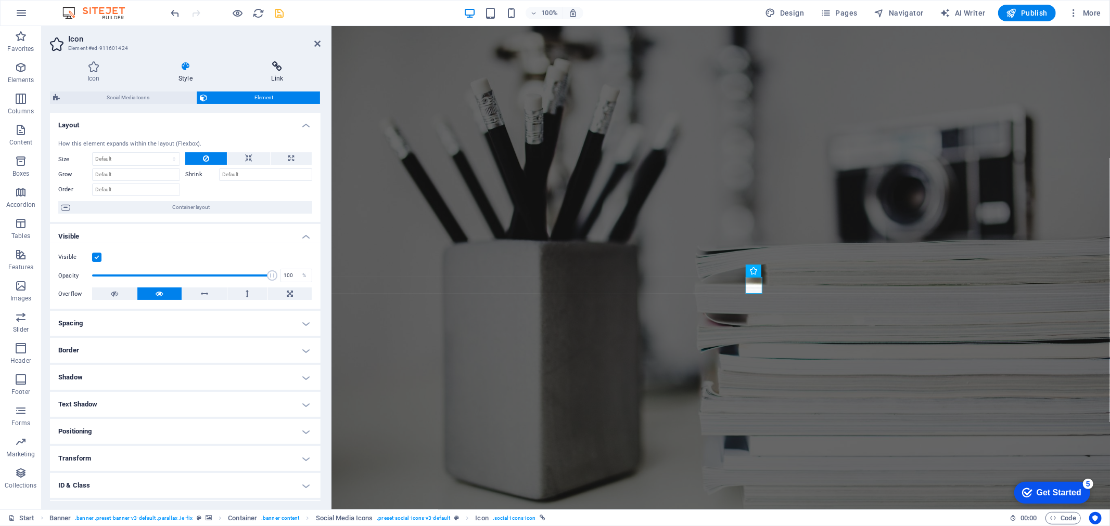
click at [263, 73] on h4 "Link" at bounding box center [277, 72] width 86 height 22
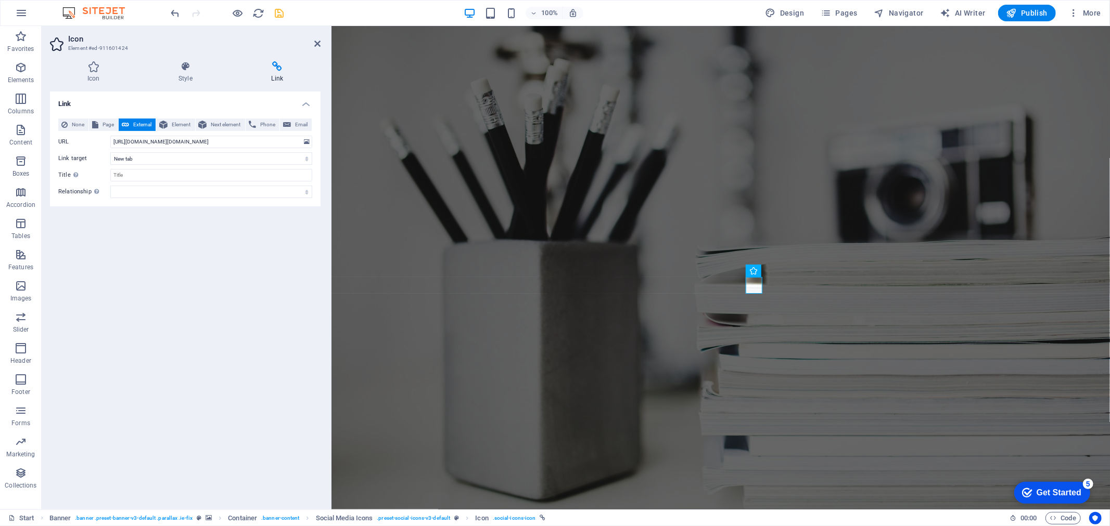
click at [269, 73] on h4 "Link" at bounding box center [277, 72] width 86 height 22
drag, startPoint x: 221, startPoint y: 147, endPoint x: 107, endPoint y: 139, distance: 114.2
click at [111, 143] on input "https://www.facebook.com/bilalkhalid.phy" at bounding box center [211, 142] width 202 height 12
click at [98, 73] on h4 "Icon" at bounding box center [95, 72] width 91 height 22
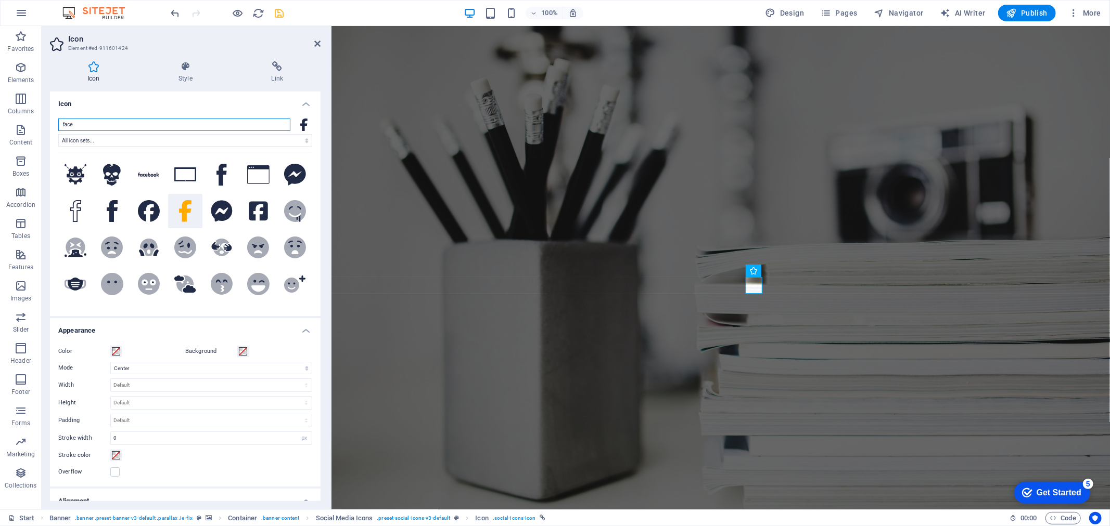
drag, startPoint x: 124, startPoint y: 121, endPoint x: 54, endPoint y: 123, distance: 70.2
click at [54, 123] on div "face All icon sets... IcoFont Ionicons FontAwesome Brands FontAwesome Duotone F…" at bounding box center [185, 213] width 271 height 206
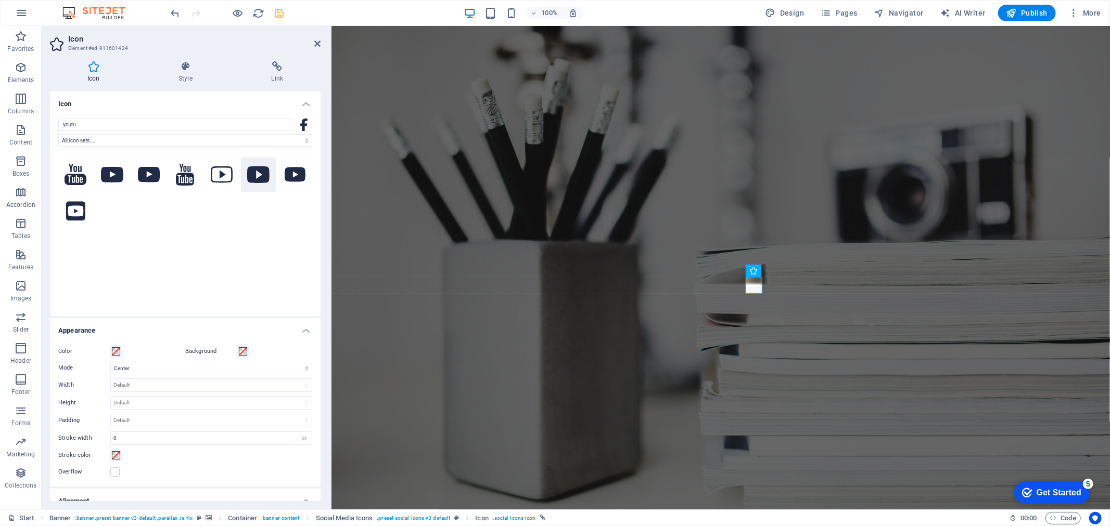
click at [253, 173] on icon at bounding box center [258, 174] width 22 height 17
click at [288, 173] on icon at bounding box center [295, 175] width 21 height 15
click at [251, 176] on icon at bounding box center [258, 174] width 22 height 17
click at [220, 174] on icon at bounding box center [222, 174] width 22 height 17
click at [189, 177] on icon at bounding box center [185, 175] width 18 height 22
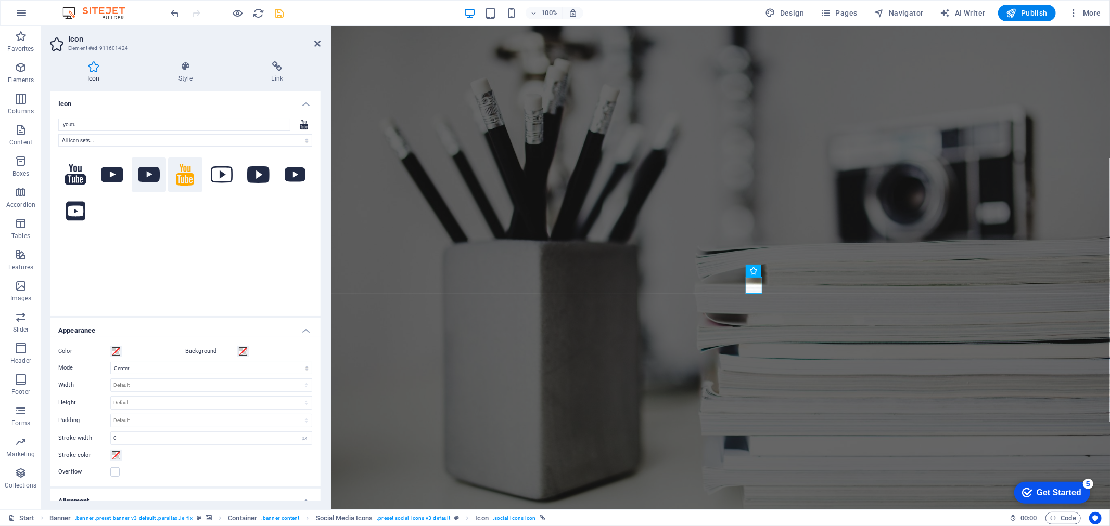
click at [152, 174] on icon at bounding box center [149, 175] width 22 height 16
click at [105, 173] on icon at bounding box center [112, 175] width 22 height 16
click at [82, 210] on icon at bounding box center [75, 211] width 19 height 22
drag, startPoint x: 148, startPoint y: 174, endPoint x: 121, endPoint y: 174, distance: 27.6
click at [147, 174] on icon at bounding box center [149, 175] width 22 height 16
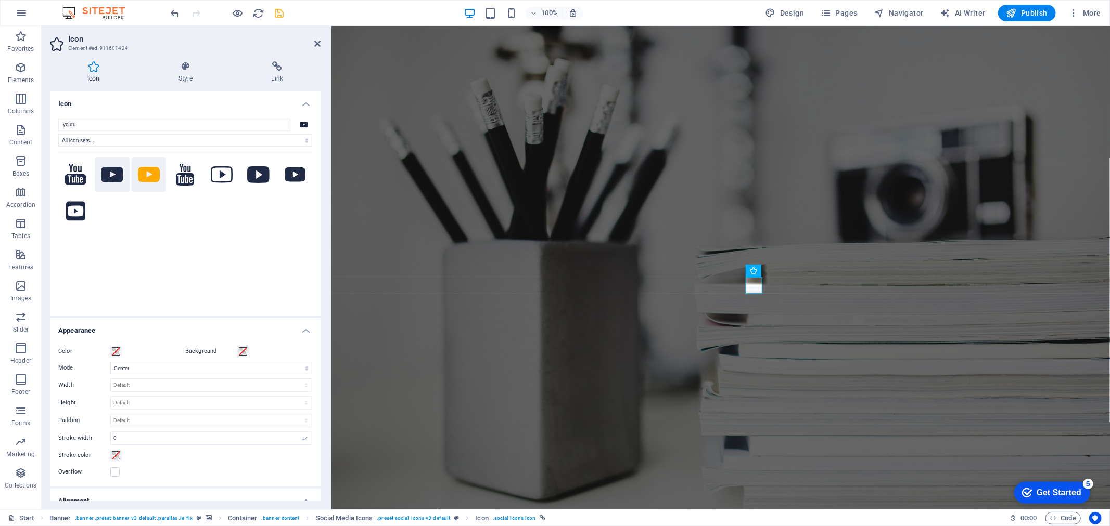
click at [112, 174] on icon at bounding box center [112, 175] width 22 height 16
click at [110, 130] on input "youtu" at bounding box center [174, 125] width 232 height 12
type input "youtube"
click at [272, 78] on h4 "Link" at bounding box center [277, 72] width 86 height 22
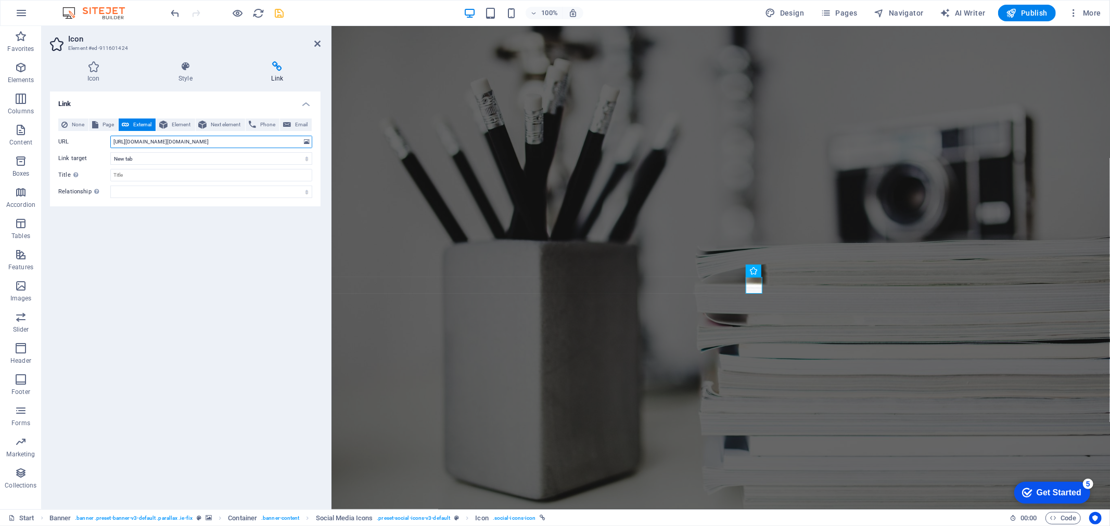
drag, startPoint x: 227, startPoint y: 141, endPoint x: 92, endPoint y: 142, distance: 135.3
click at [92, 142] on div "URL https://www.facebook.com/bilalkhalid.phy" at bounding box center [185, 142] width 254 height 12
paste input "youtube.com/@MuhammadBilalKhalid"
type input "https://www.youtube.com/@MuhammadBilalKhalid"
click at [132, 156] on select "New tab Same tab Overlay" at bounding box center [211, 158] width 202 height 12
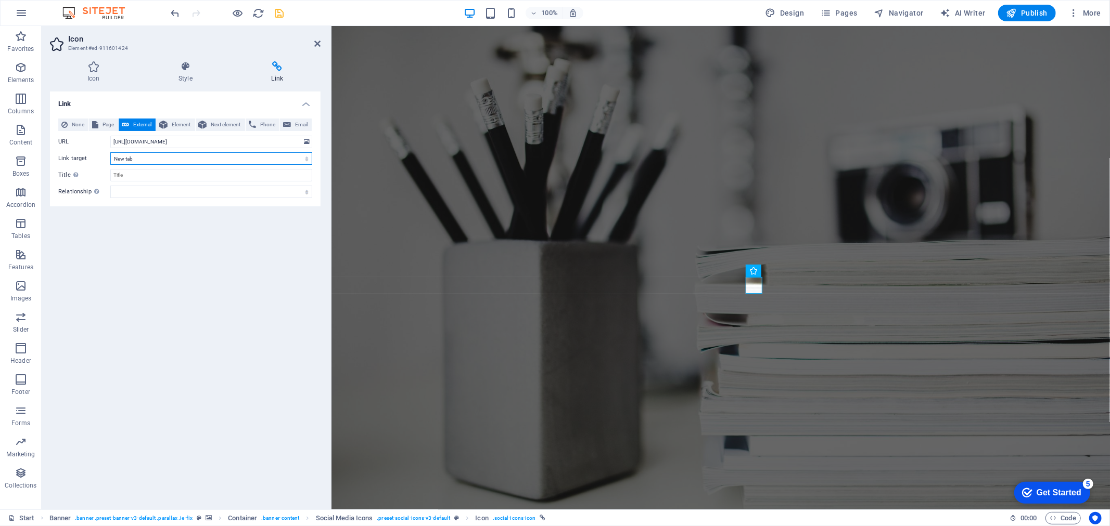
click at [138, 163] on select "New tab Same tab Overlay" at bounding box center [211, 158] width 202 height 12
click at [146, 174] on input "Title Additional link description, should not be the same as the link text. The…" at bounding box center [211, 175] width 202 height 12
type input "Youtube"
click at [223, 283] on div "Link None Page External Element Next element Phone Email Page Start Subpage Leg…" at bounding box center [185, 297] width 271 height 410
click at [311, 43] on h2 "Icon" at bounding box center [194, 38] width 252 height 9
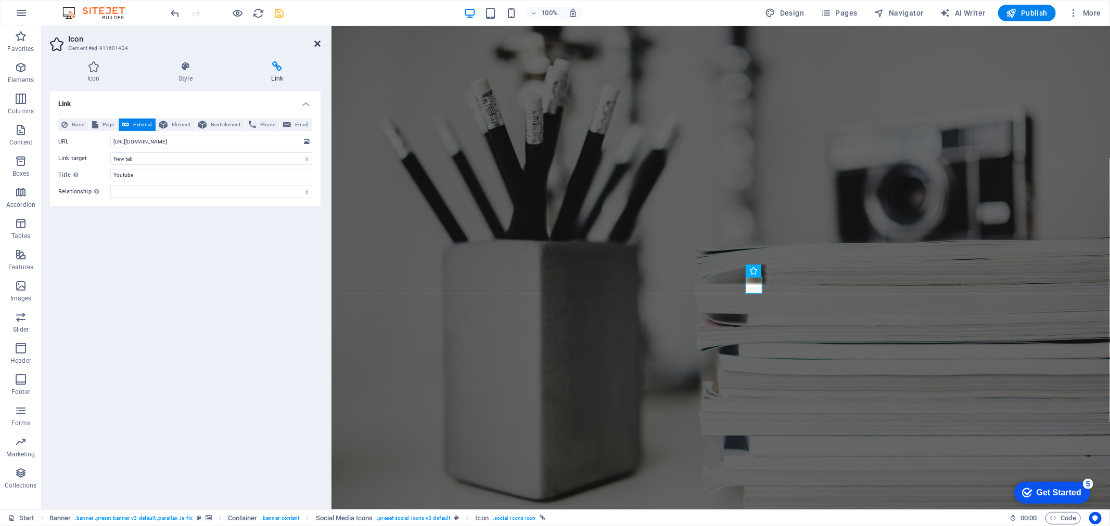
click at [318, 45] on icon at bounding box center [317, 44] width 6 height 8
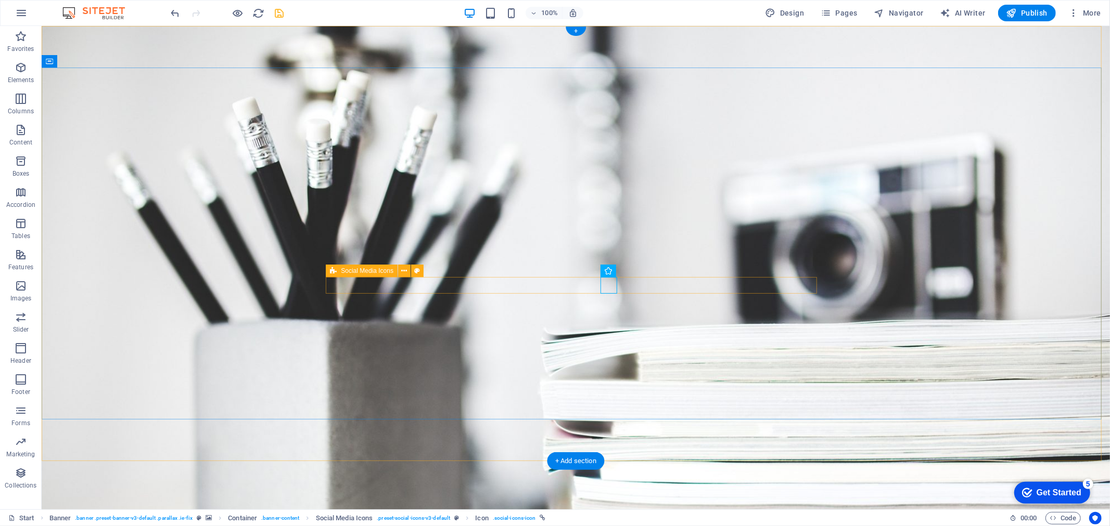
click at [398, 267] on button at bounding box center [404, 271] width 12 height 12
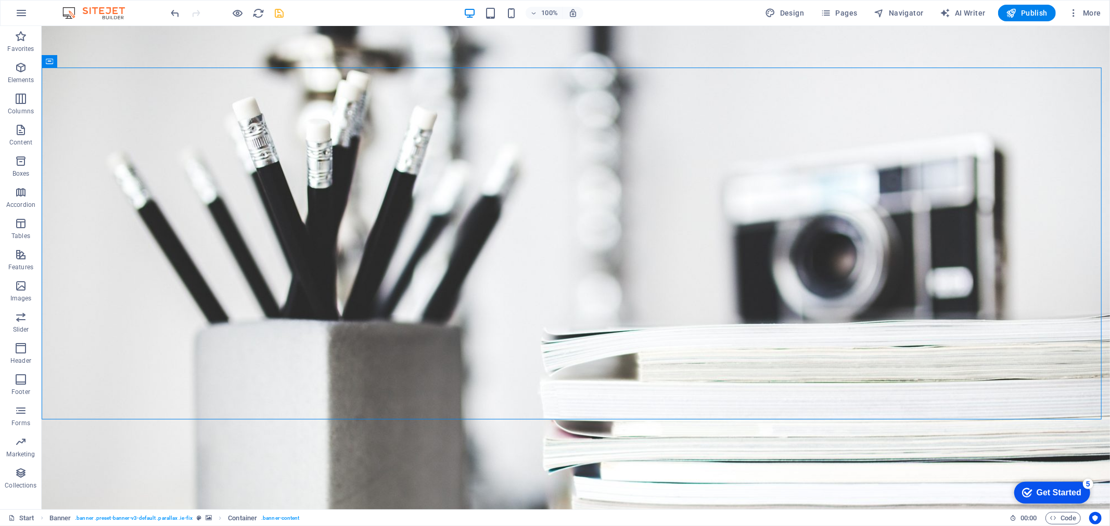
click at [285, 11] on icon "save" at bounding box center [280, 13] width 12 height 12
click at [460, 506] on nav "Home About Services Portfolio News Contact" at bounding box center [575, 518] width 491 height 25
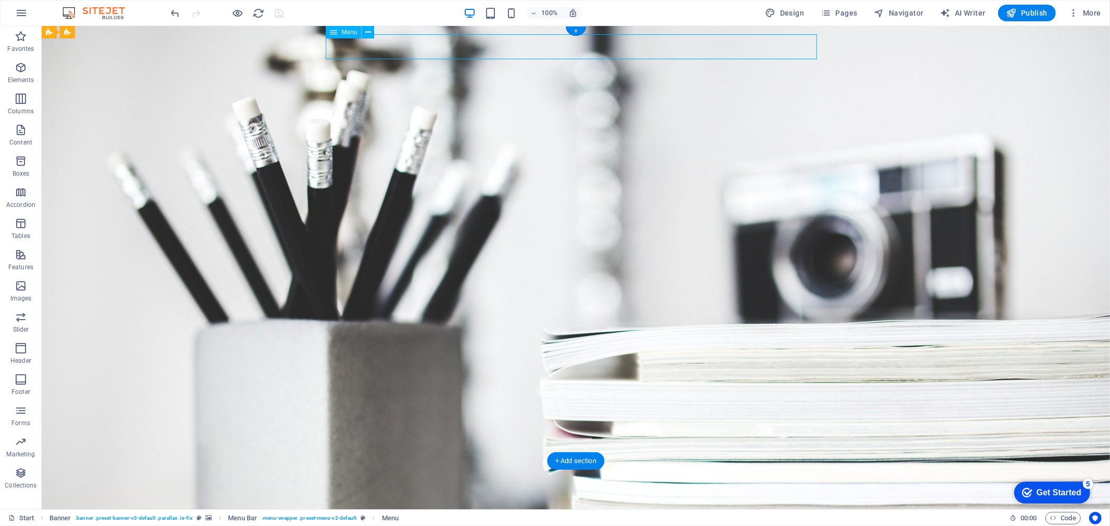
click at [461, 506] on nav "Home About Services Portfolio News Contact" at bounding box center [575, 518] width 491 height 25
click at [534, 506] on nav "Home About Services Portfolio News Contact" at bounding box center [575, 518] width 491 height 25
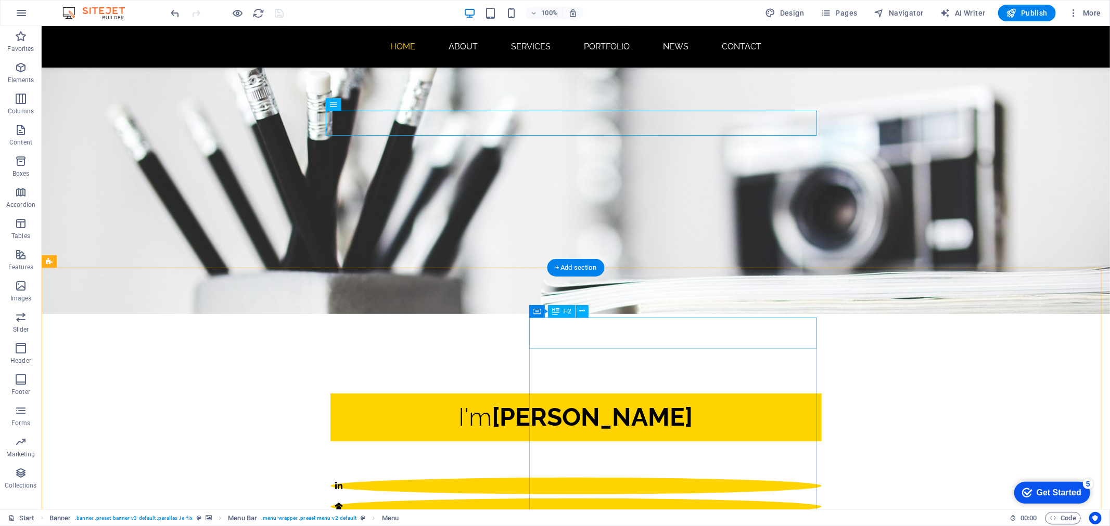
scroll to position [192, 0]
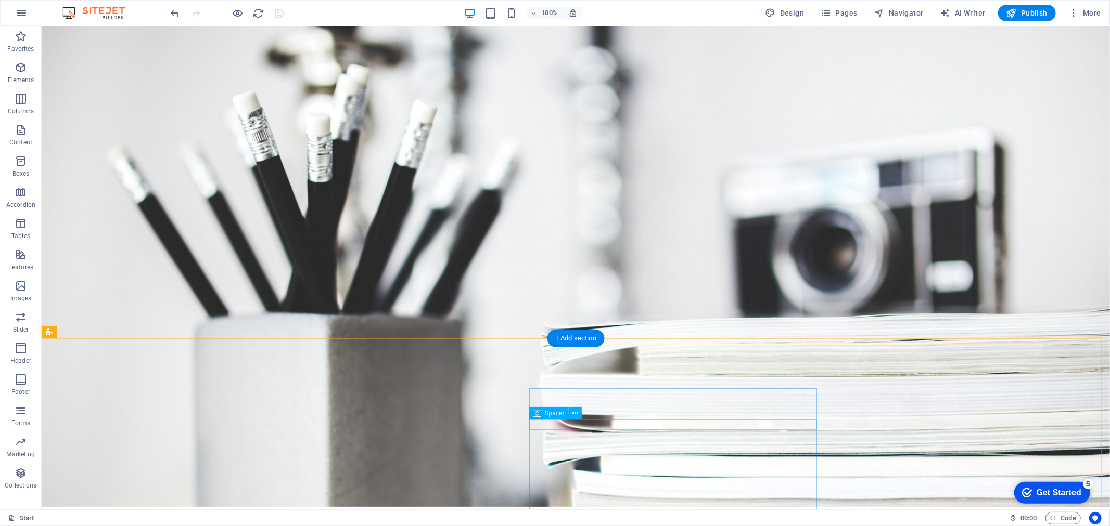
scroll to position [0, 0]
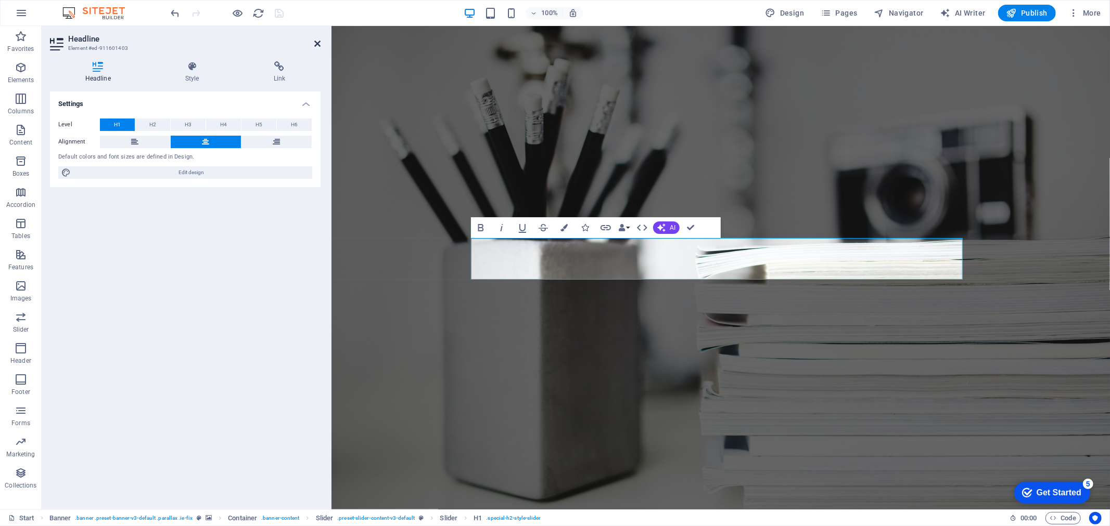
click at [316, 44] on icon at bounding box center [317, 44] width 6 height 8
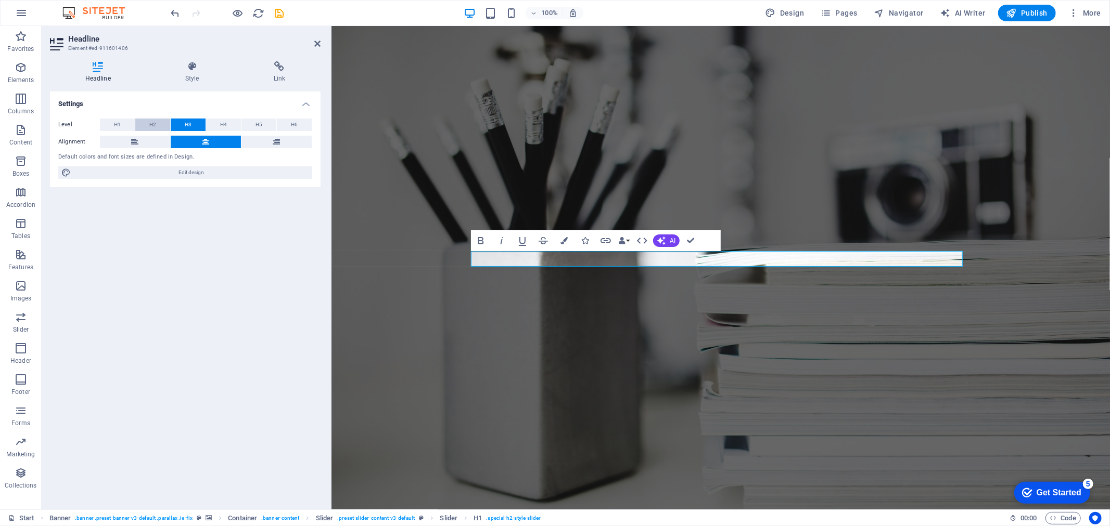
click at [159, 122] on button "H2" at bounding box center [152, 125] width 35 height 12
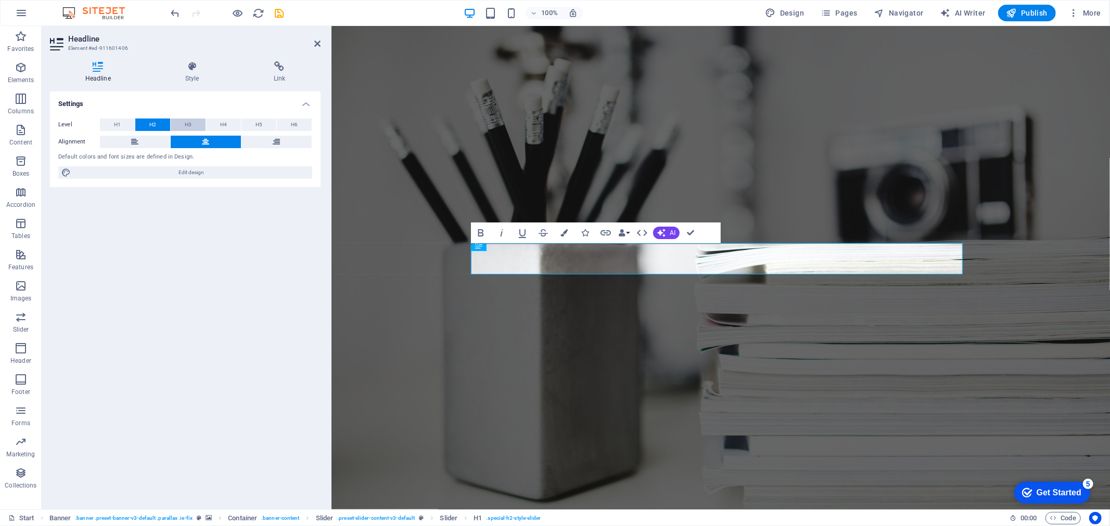
click at [183, 125] on button "H3" at bounding box center [188, 125] width 35 height 12
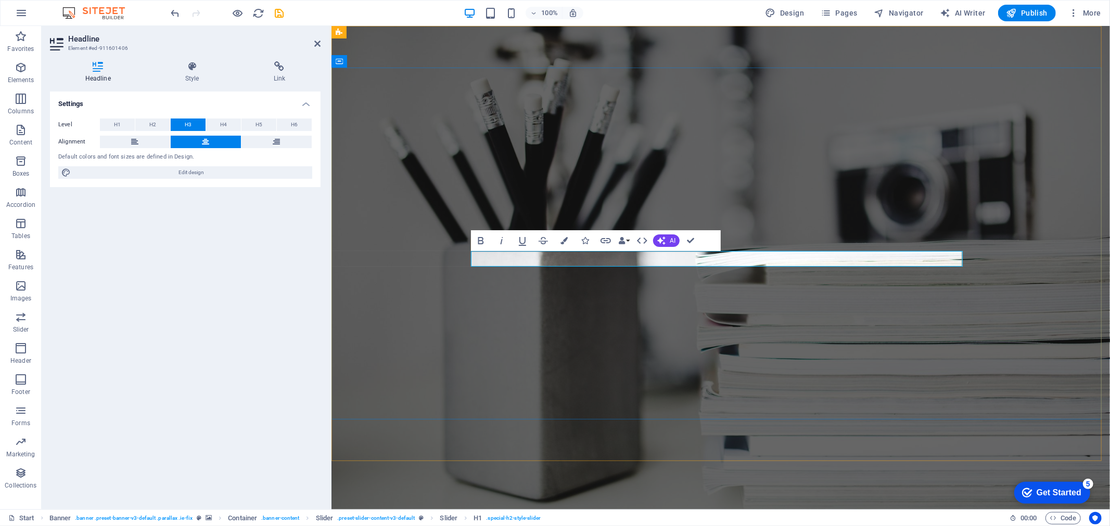
drag, startPoint x: 676, startPoint y: 260, endPoint x: 757, endPoint y: 264, distance: 81.8
drag, startPoint x: 691, startPoint y: 240, endPoint x: 650, endPoint y: 214, distance: 48.2
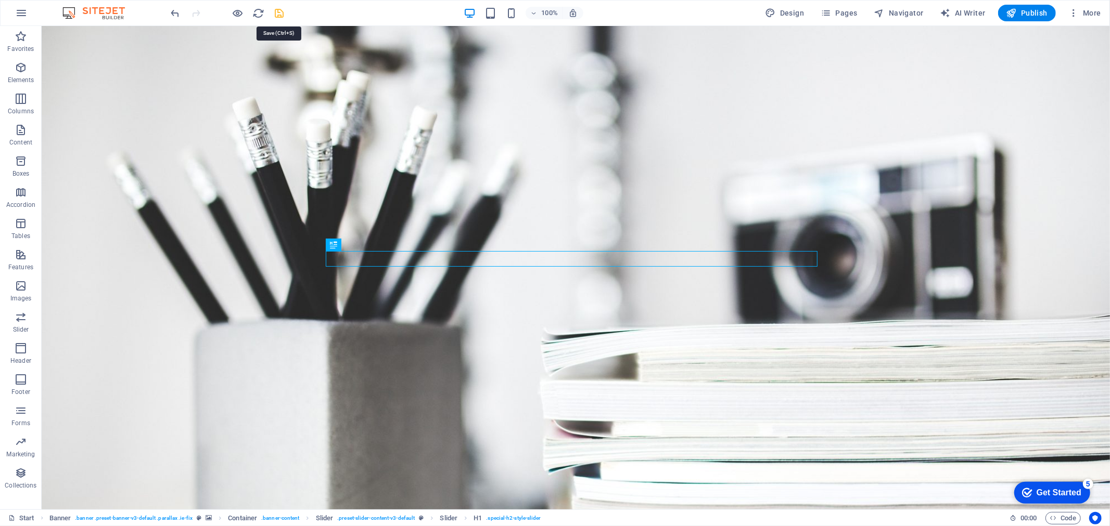
click at [274, 7] on icon "save" at bounding box center [280, 13] width 12 height 12
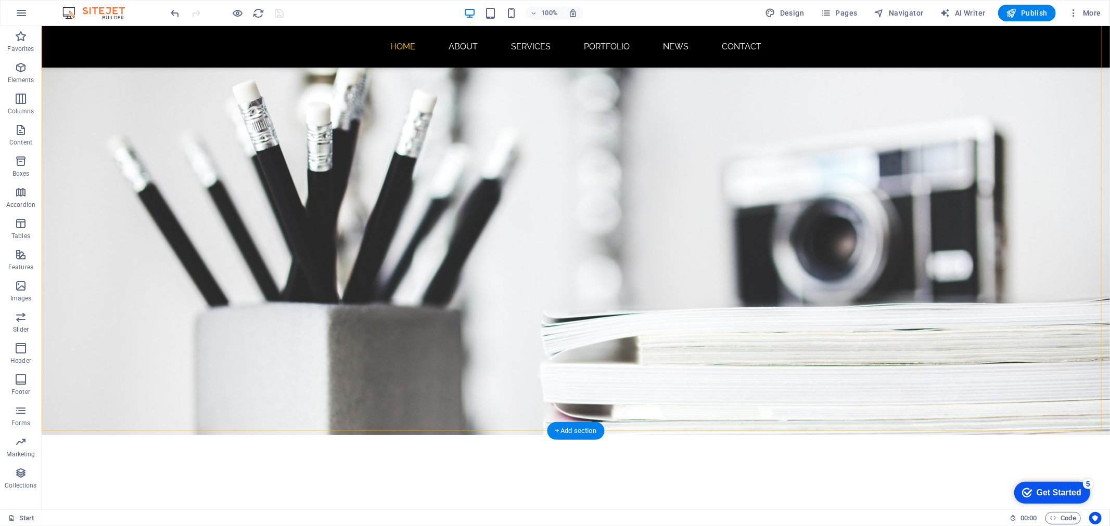
scroll to position [76, 0]
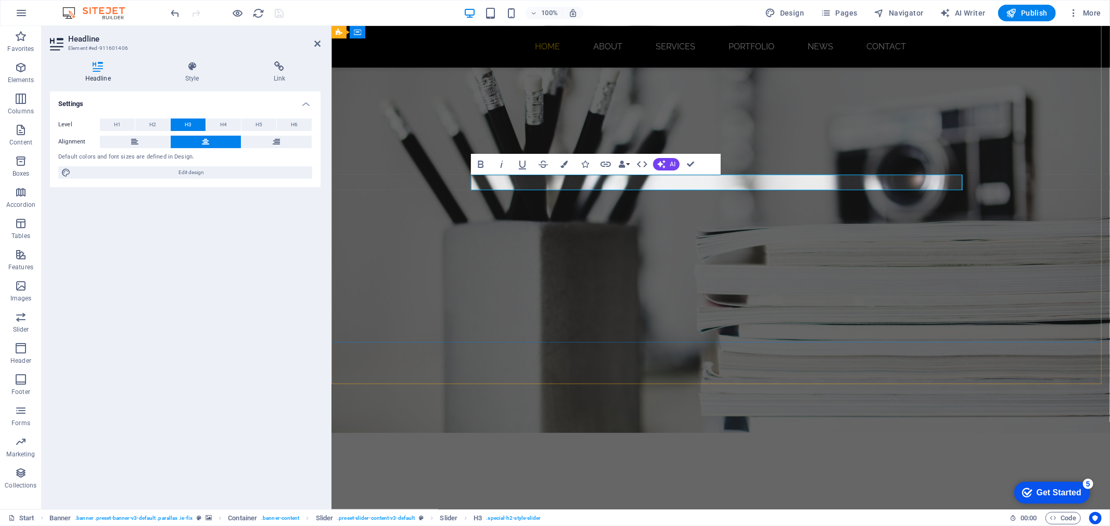
drag, startPoint x: 672, startPoint y: 180, endPoint x: 738, endPoint y: 187, distance: 66.4
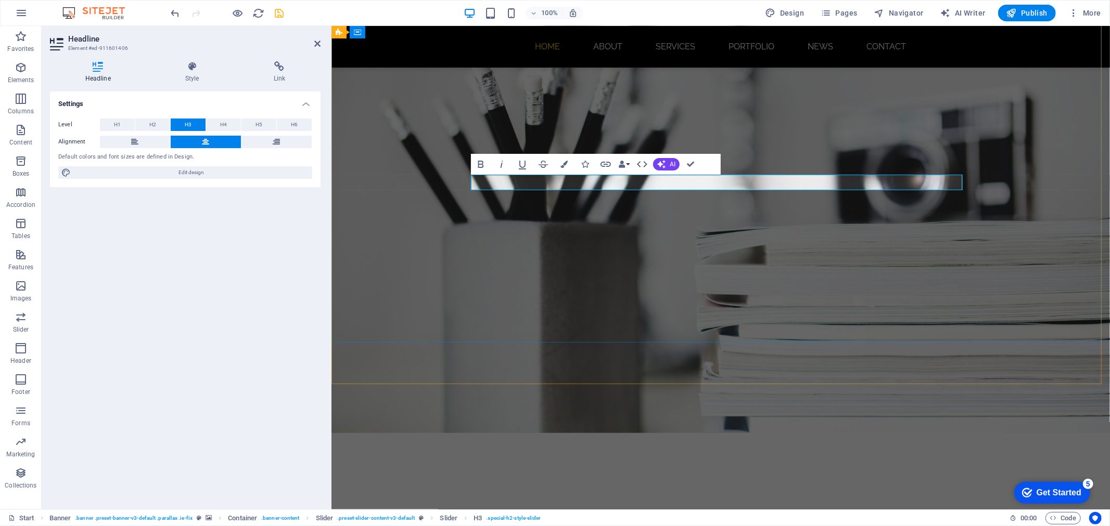
drag, startPoint x: 624, startPoint y: 183, endPoint x: 741, endPoint y: 188, distance: 117.2
drag, startPoint x: 743, startPoint y: 182, endPoint x: 626, endPoint y: 179, distance: 117.1
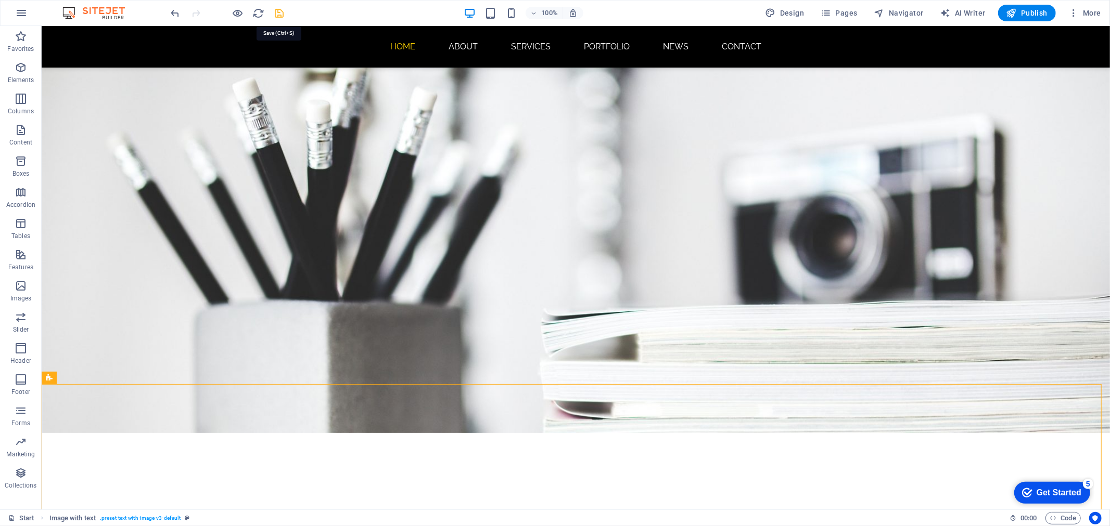
click at [276, 9] on icon "save" at bounding box center [280, 13] width 12 height 12
click at [912, 10] on span "Navigator" at bounding box center [898, 13] width 49 height 10
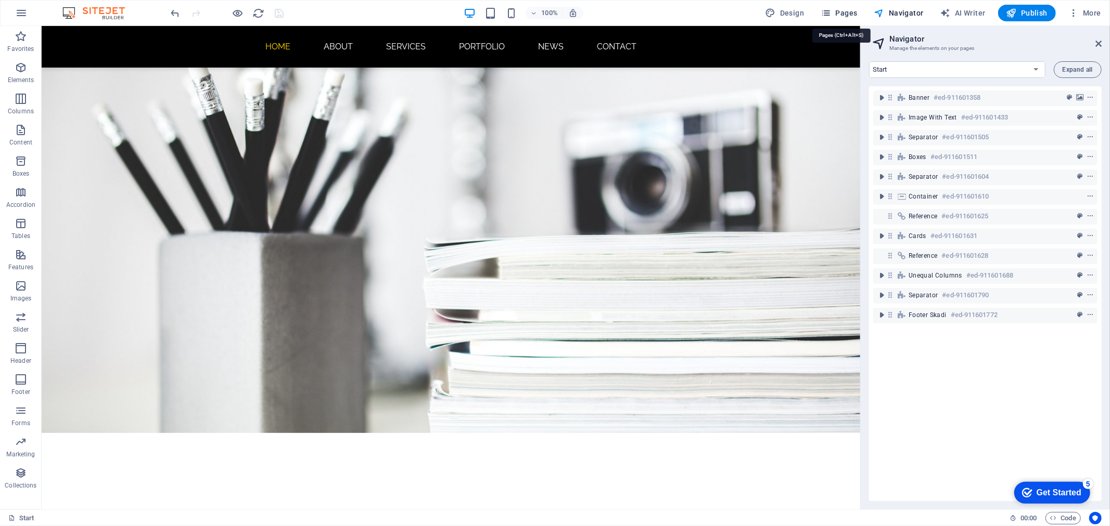
click at [846, 13] on span "Pages" at bounding box center [838, 13] width 36 height 10
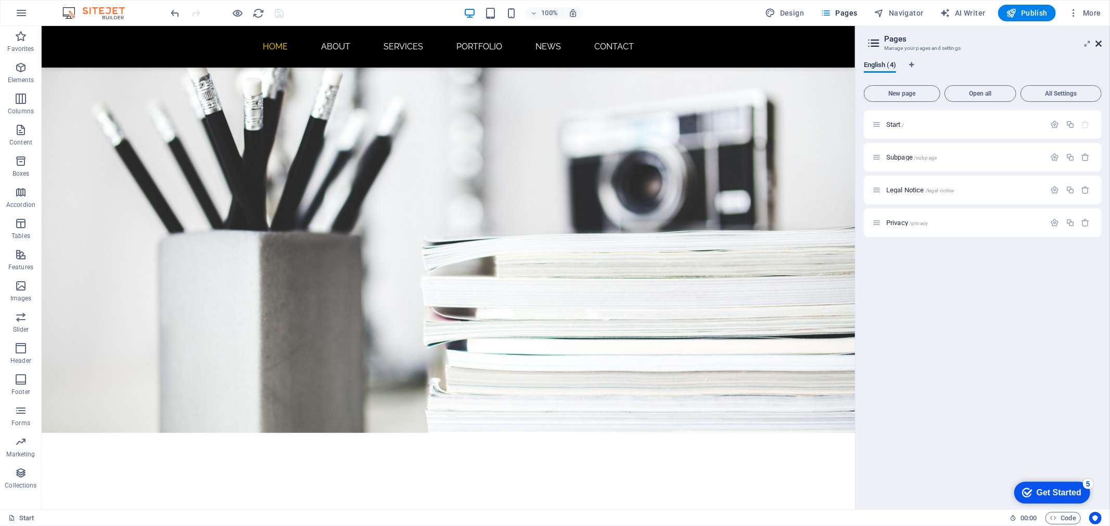
click at [1100, 43] on icon at bounding box center [1098, 44] width 6 height 8
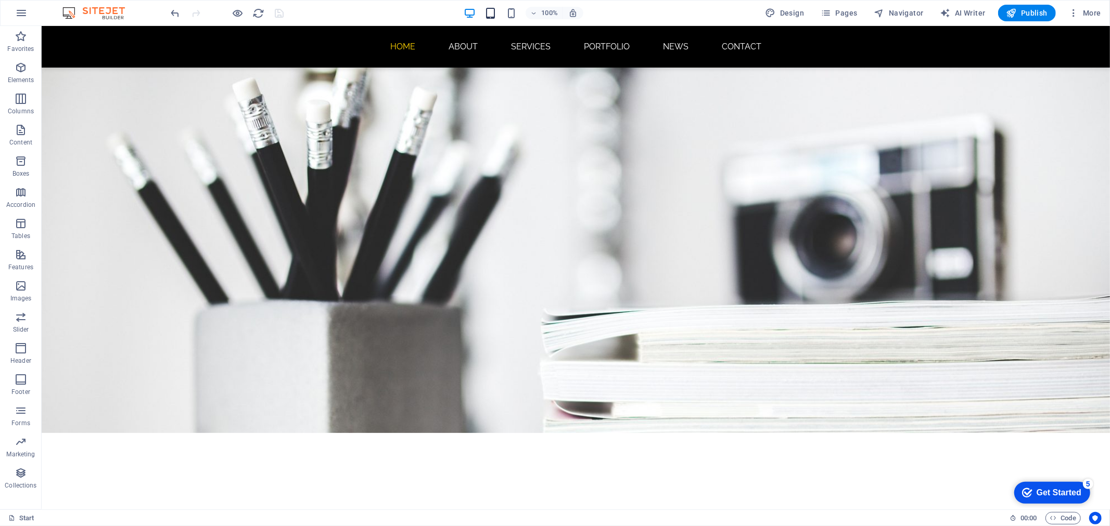
click at [490, 11] on icon "button" at bounding box center [490, 13] width 12 height 12
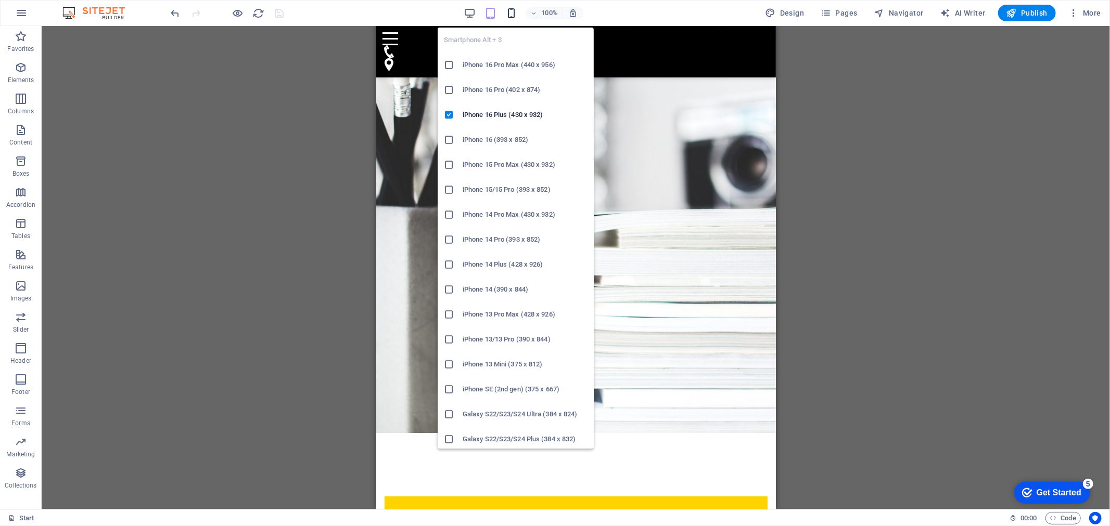
click at [507, 12] on icon "button" at bounding box center [511, 13] width 12 height 12
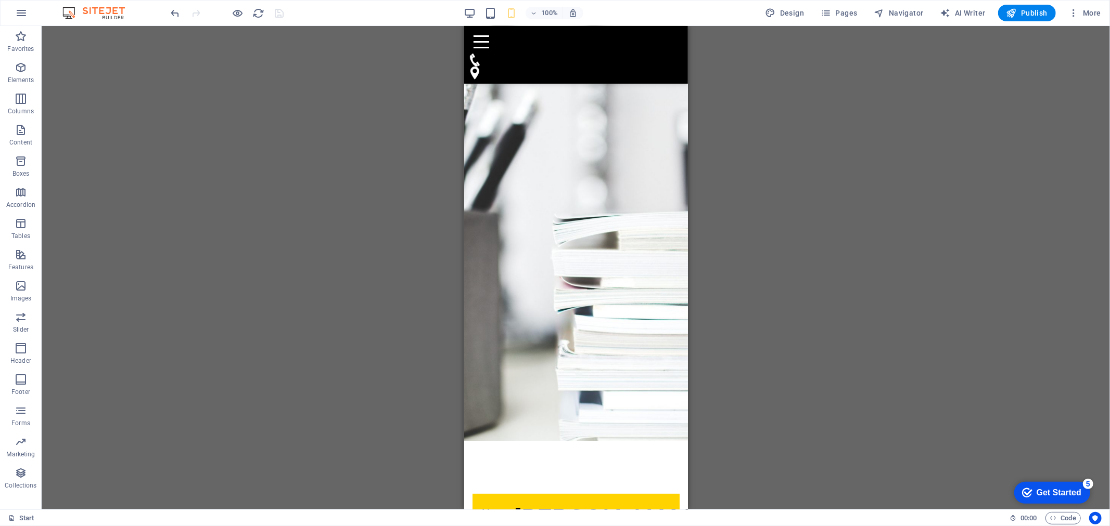
scroll to position [0, 0]
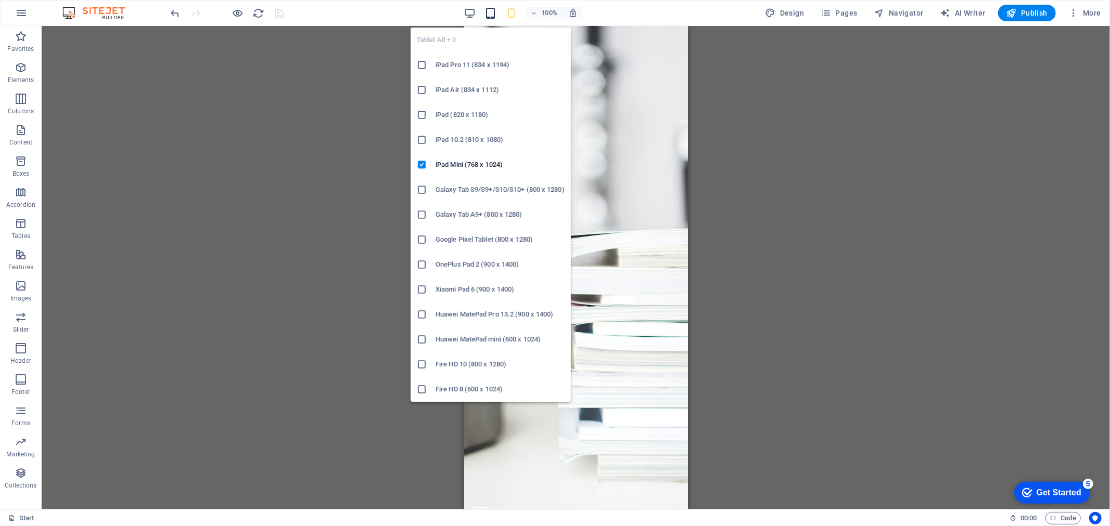
click at [491, 14] on icon "button" at bounding box center [490, 13] width 12 height 12
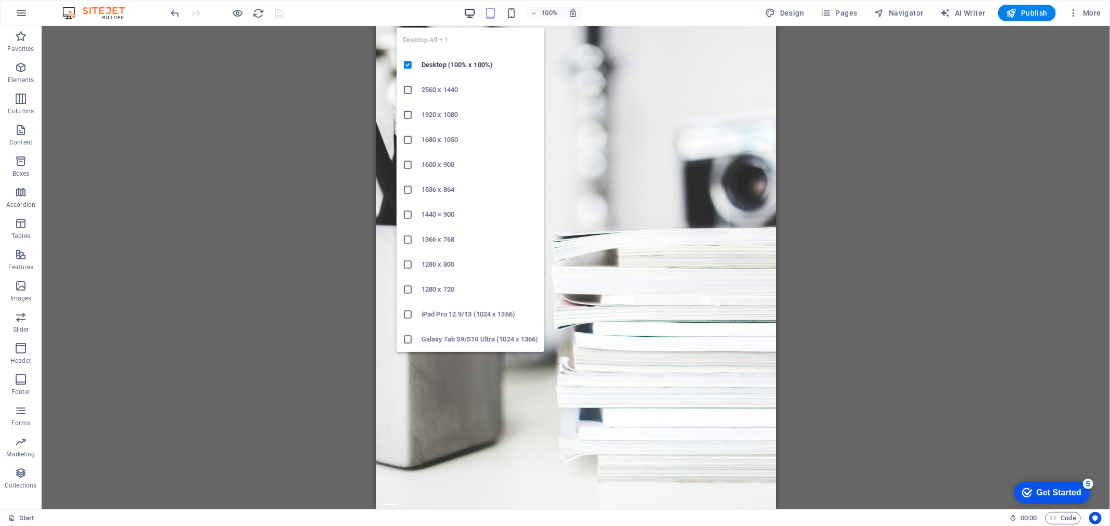
click at [471, 13] on icon "button" at bounding box center [470, 13] width 12 height 12
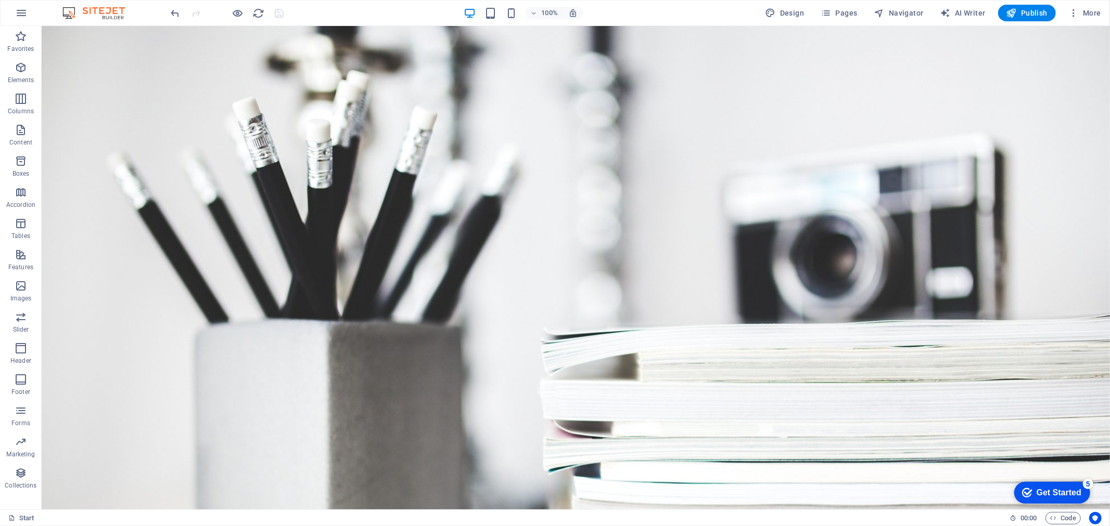
drag, startPoint x: 1109, startPoint y: 80, endPoint x: 1067, endPoint y: 38, distance: 58.5
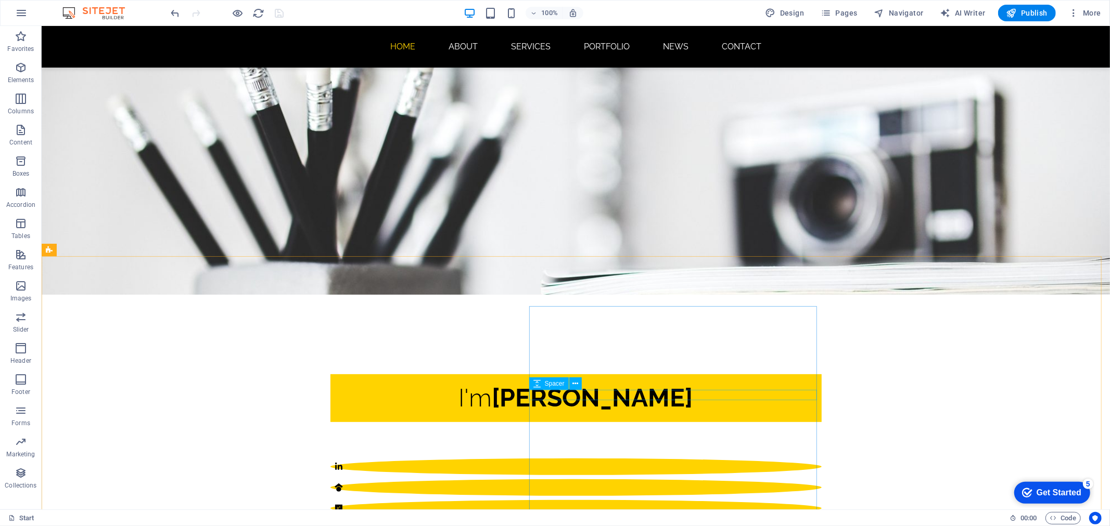
scroll to position [231, 0]
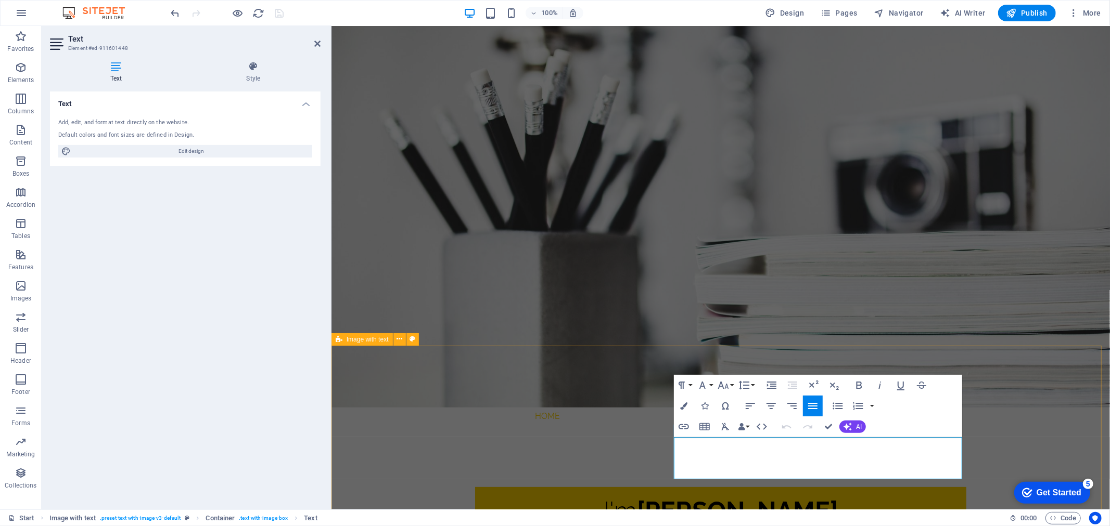
scroll to position [115, 0]
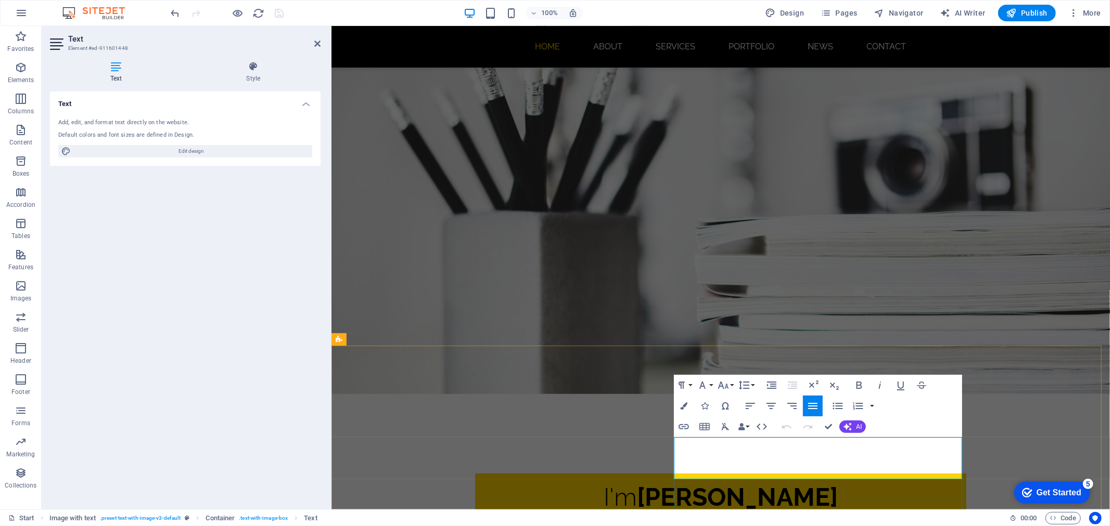
drag, startPoint x: 719, startPoint y: 475, endPoint x: 674, endPoint y: 444, distance: 55.0
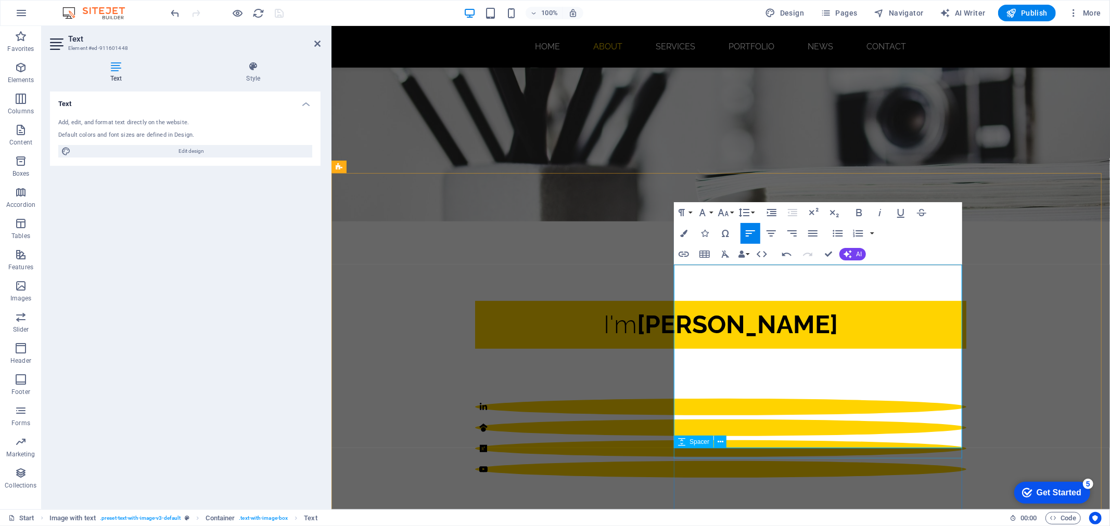
scroll to position [308, 0]
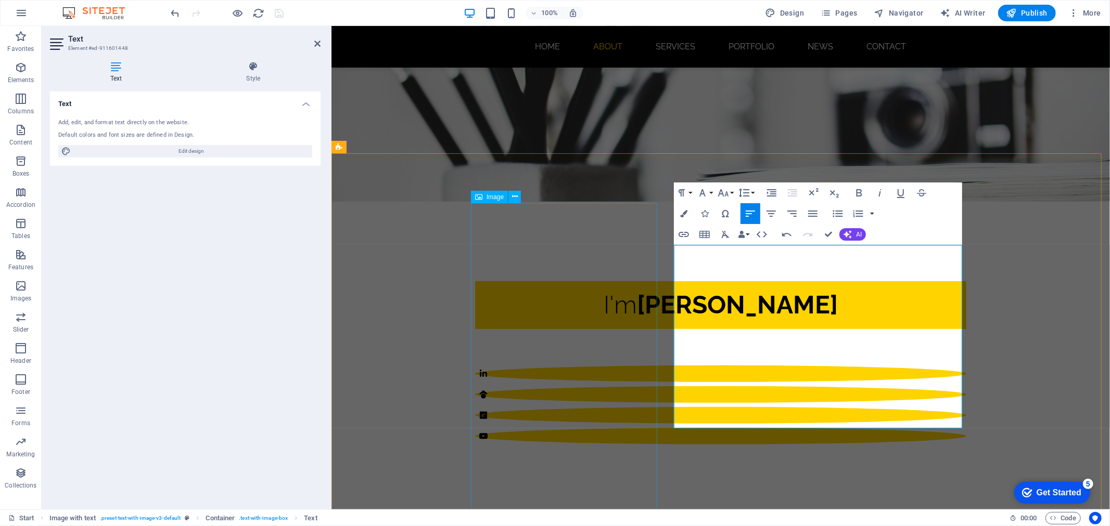
drag, startPoint x: 764, startPoint y: 416, endPoint x: 647, endPoint y: 253, distance: 201.0
drag, startPoint x: 734, startPoint y: 396, endPoint x: 663, endPoint y: 253, distance: 159.1
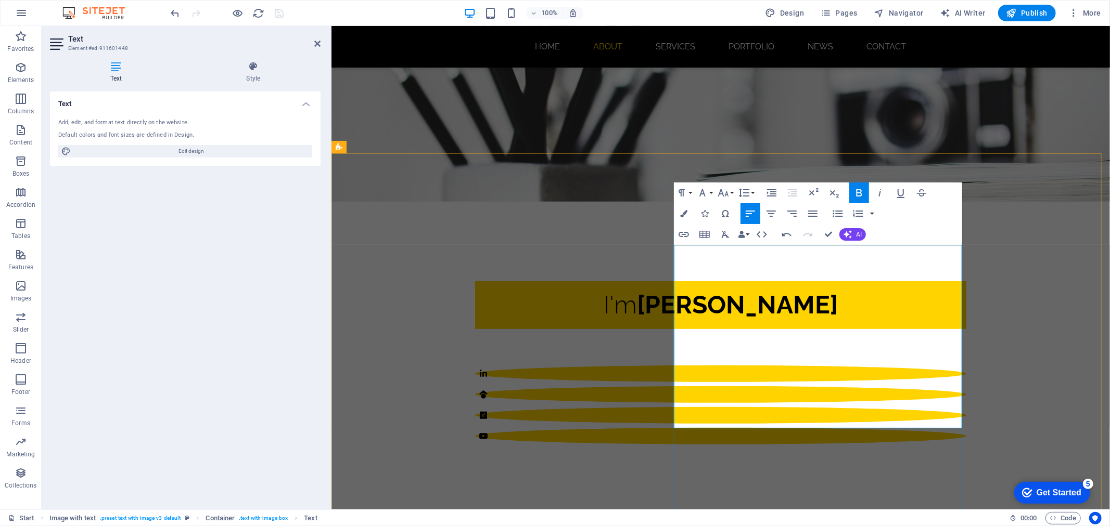
drag, startPoint x: 767, startPoint y: 420, endPoint x: 673, endPoint y: 252, distance: 192.6
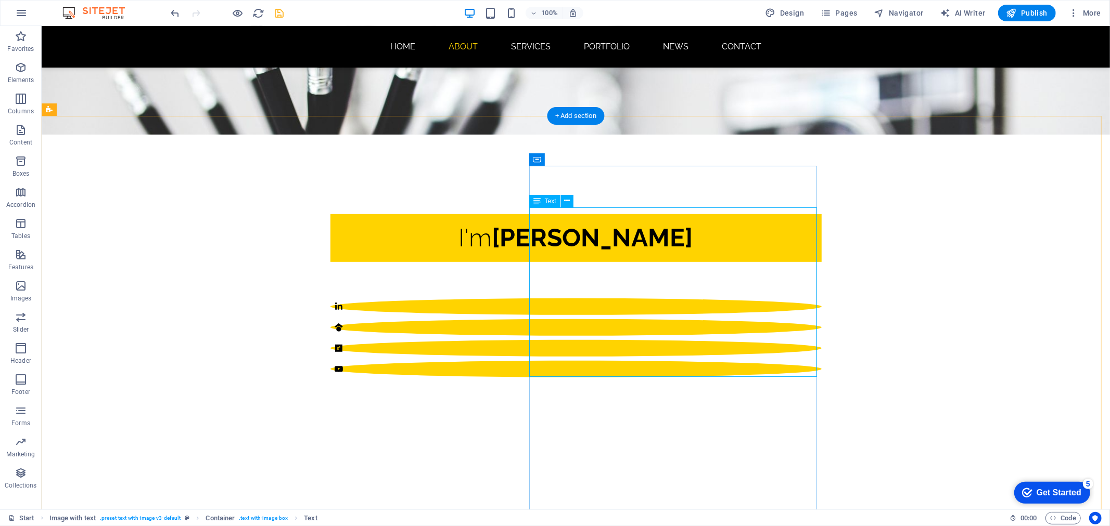
scroll to position [385, 0]
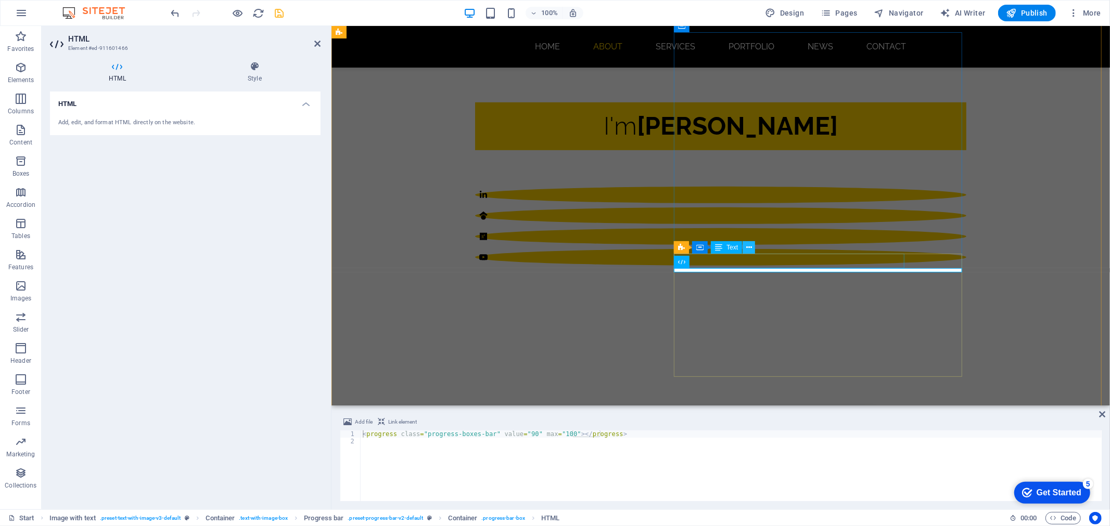
click at [747, 248] on icon at bounding box center [749, 247] width 6 height 11
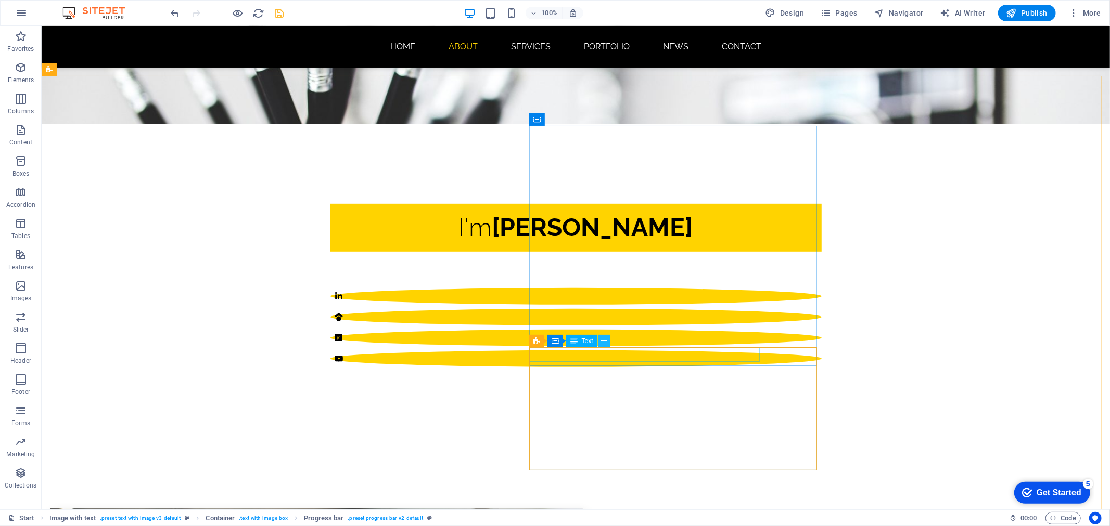
click at [606, 341] on icon at bounding box center [604, 341] width 6 height 11
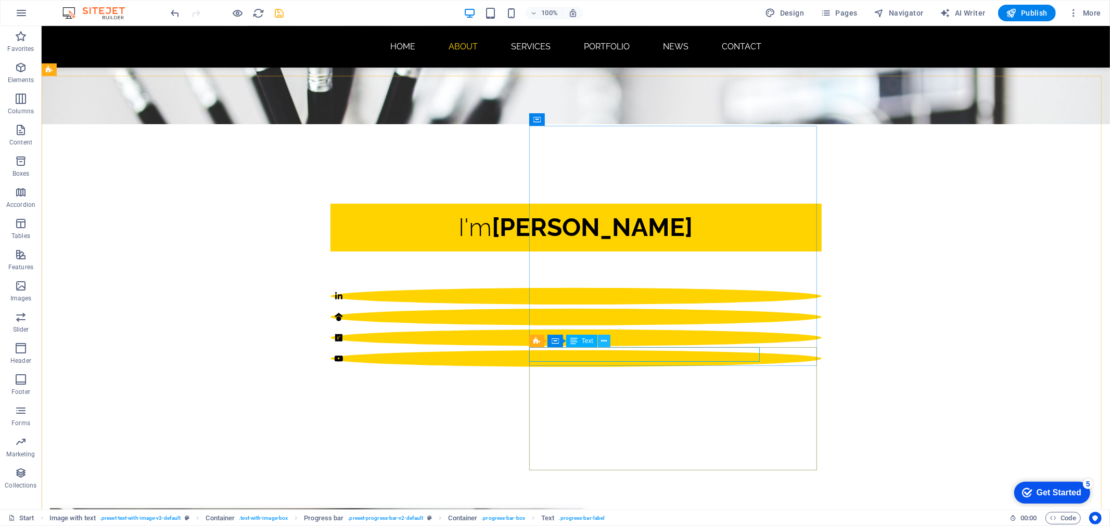
click at [600, 341] on button at bounding box center [604, 341] width 12 height 12
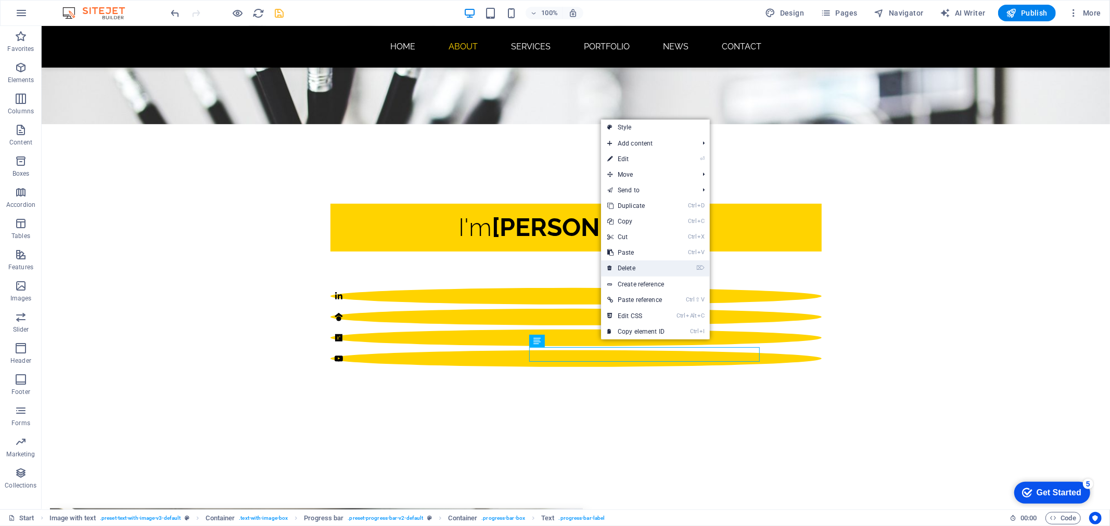
click at [633, 271] on link "⌦ Delete" at bounding box center [636, 269] width 70 height 16
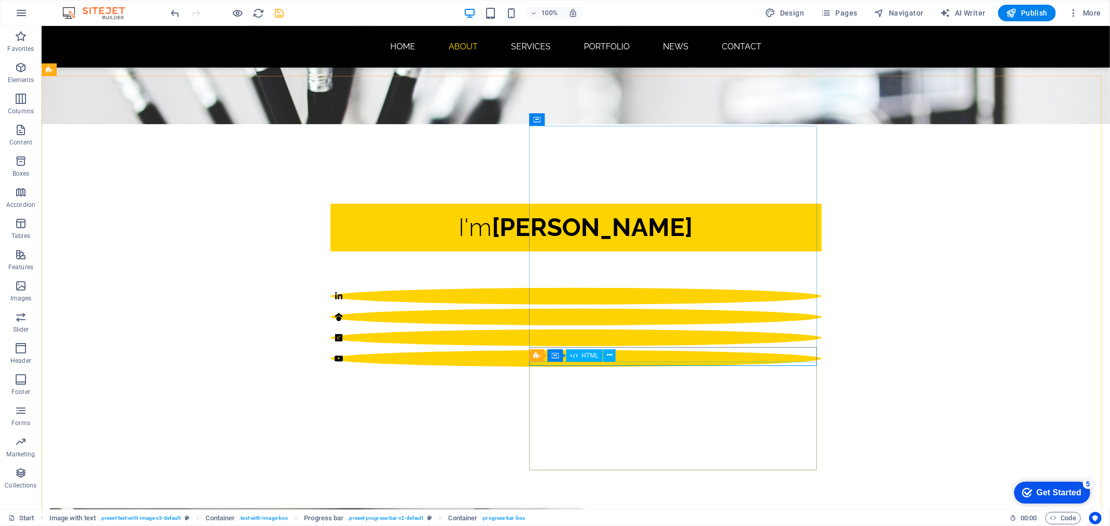
click at [609, 362] on div "Progress bar Container HTML" at bounding box center [576, 356] width 94 height 13
click at [609, 356] on icon at bounding box center [610, 355] width 6 height 11
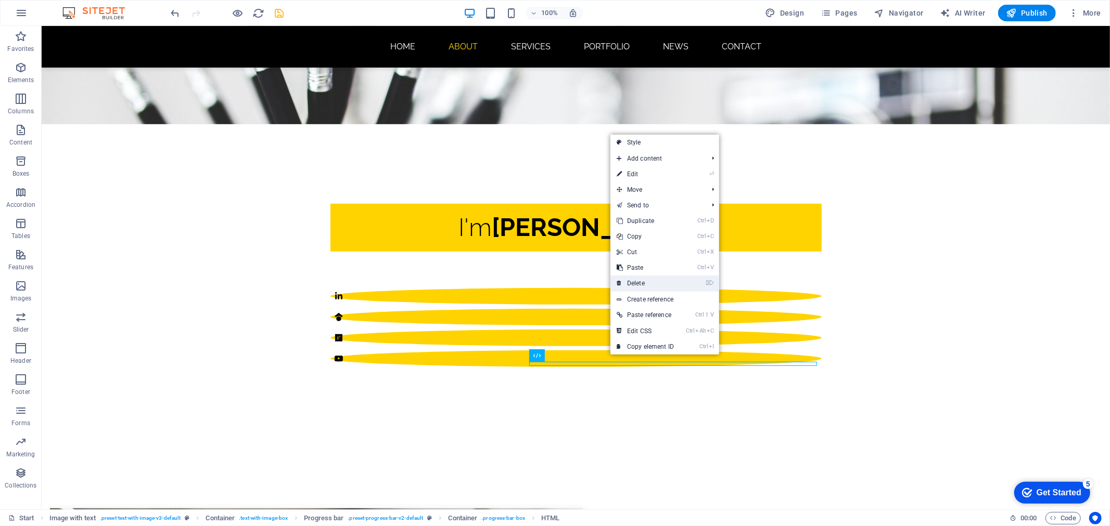
click at [641, 283] on link "⌦ Delete" at bounding box center [645, 284] width 70 height 16
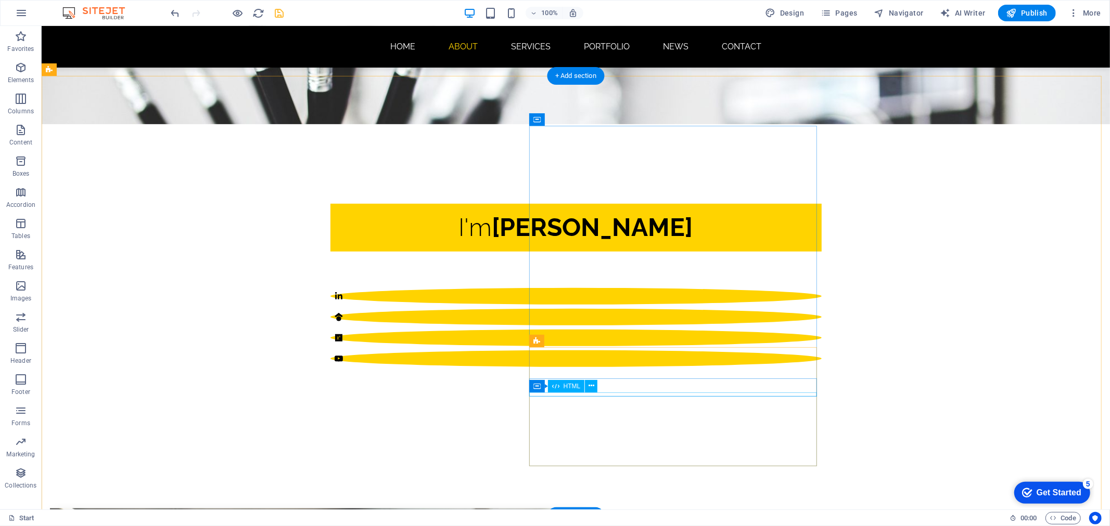
click at [588, 382] on icon at bounding box center [591, 386] width 6 height 11
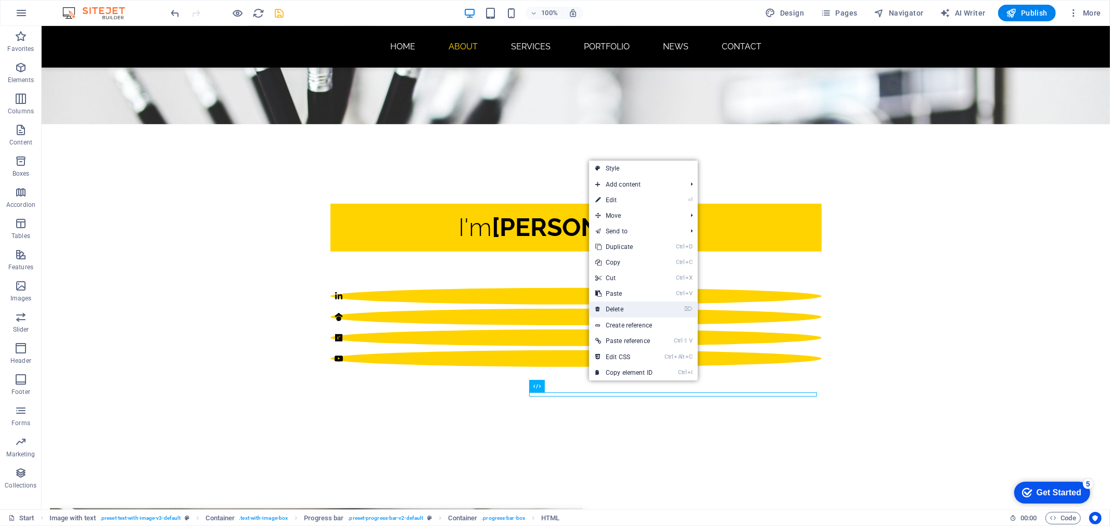
click at [620, 308] on link "⌦ Delete" at bounding box center [624, 310] width 70 height 16
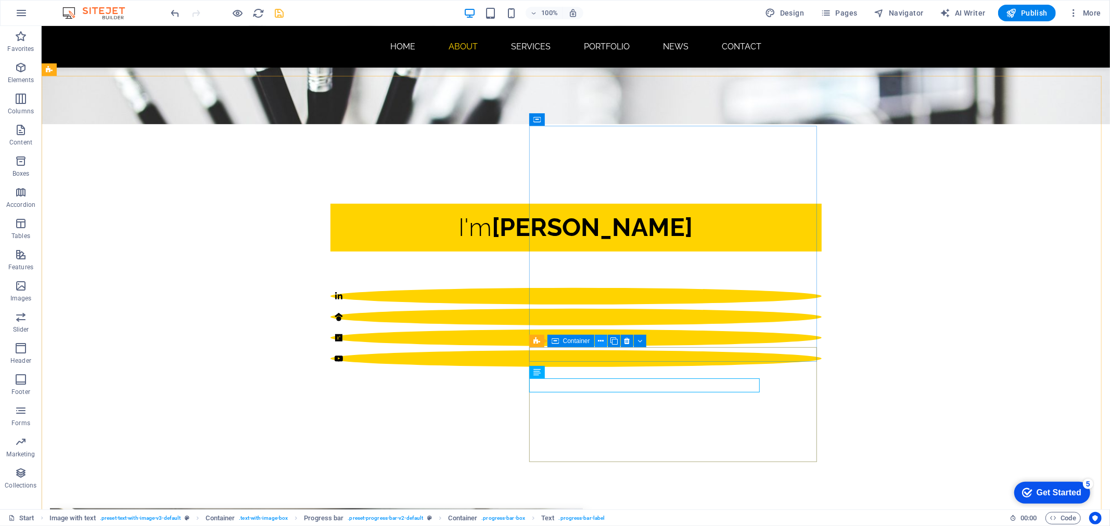
click at [600, 337] on icon at bounding box center [601, 341] width 6 height 11
click at [586, 371] on icon at bounding box center [586, 372] width 6 height 11
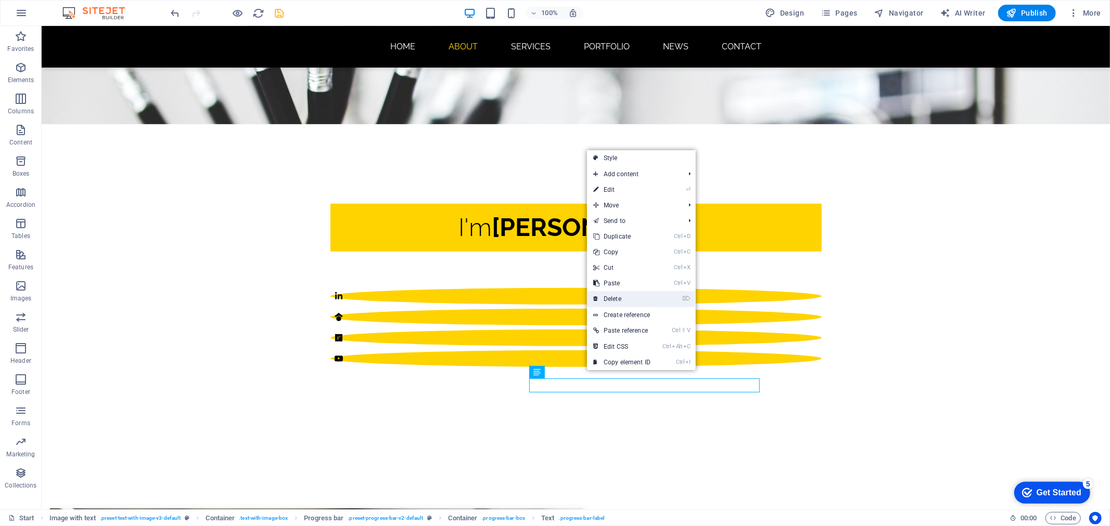
drag, startPoint x: 618, startPoint y: 292, endPoint x: 577, endPoint y: 274, distance: 43.8
click at [618, 292] on link "⌦ Delete" at bounding box center [622, 299] width 70 height 16
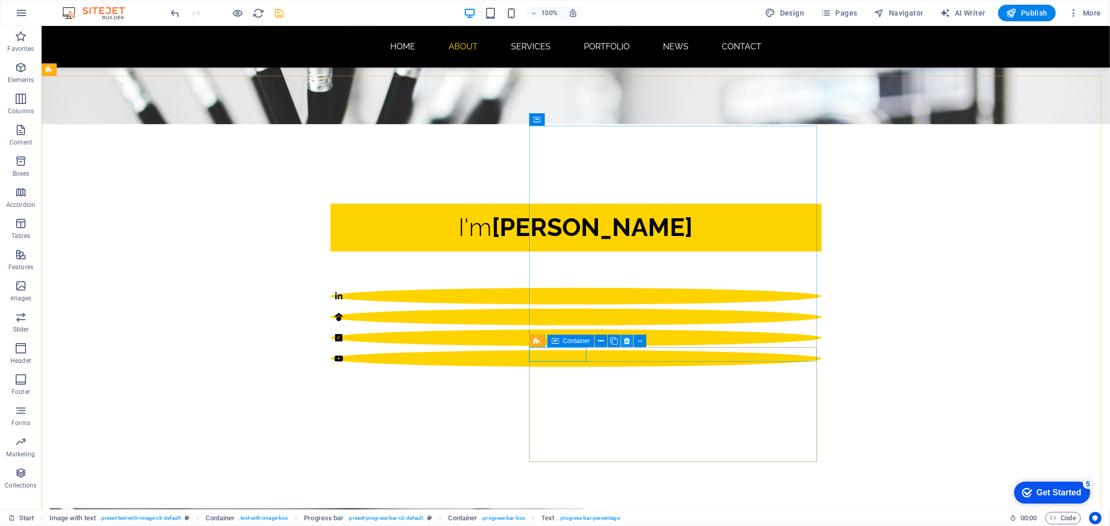
click at [624, 339] on icon at bounding box center [627, 341] width 6 height 11
click at [622, 340] on button at bounding box center [627, 341] width 12 height 12
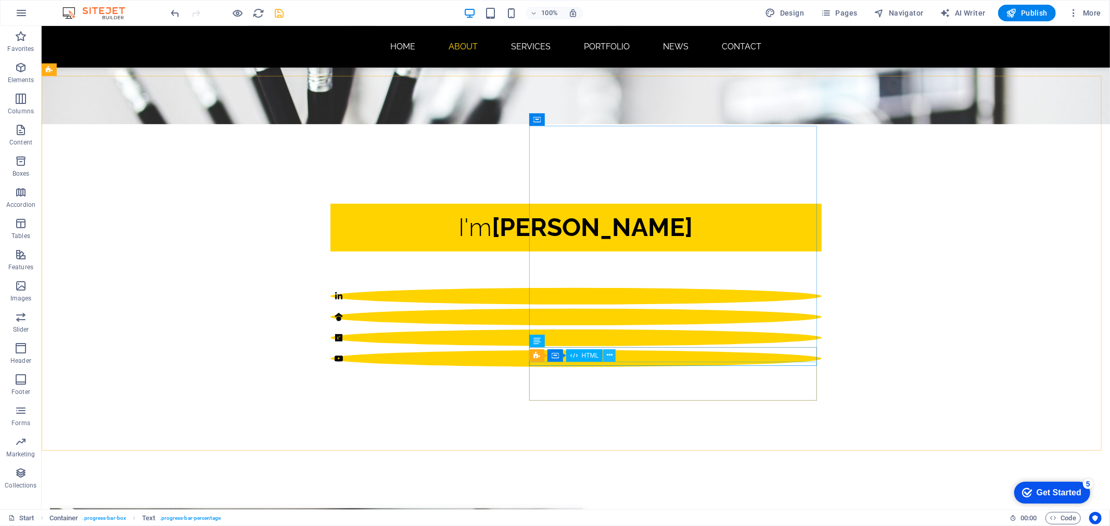
click at [611, 354] on icon at bounding box center [610, 355] width 6 height 11
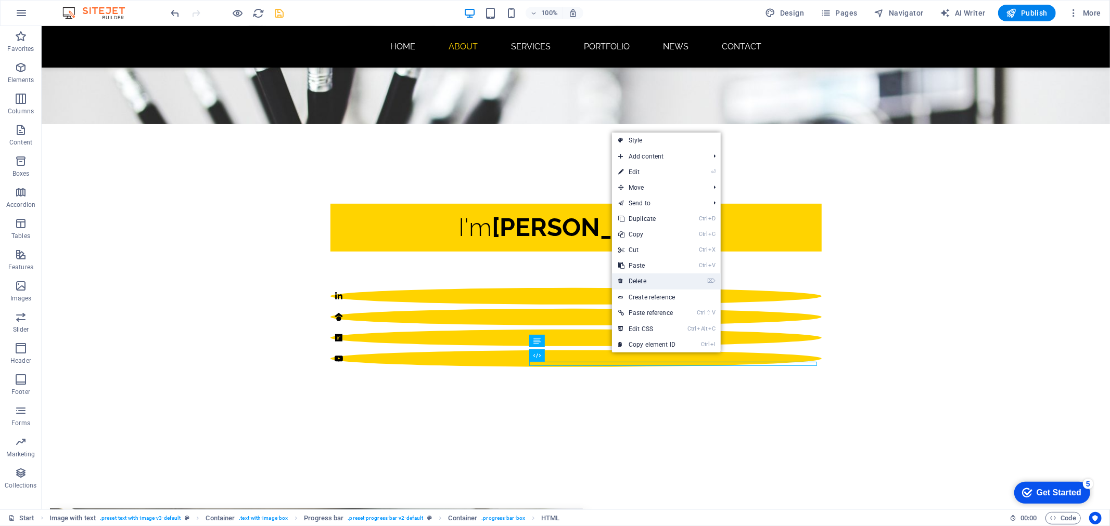
drag, startPoint x: 647, startPoint y: 280, endPoint x: 606, endPoint y: 253, distance: 49.4
click at [647, 280] on link "⌦ Delete" at bounding box center [647, 282] width 70 height 16
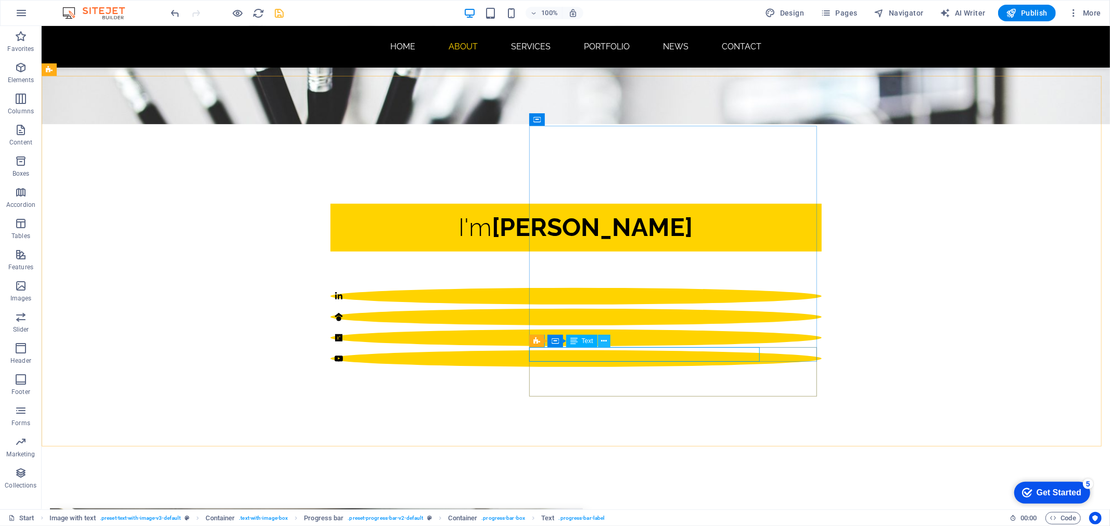
click at [606, 339] on icon at bounding box center [604, 341] width 6 height 11
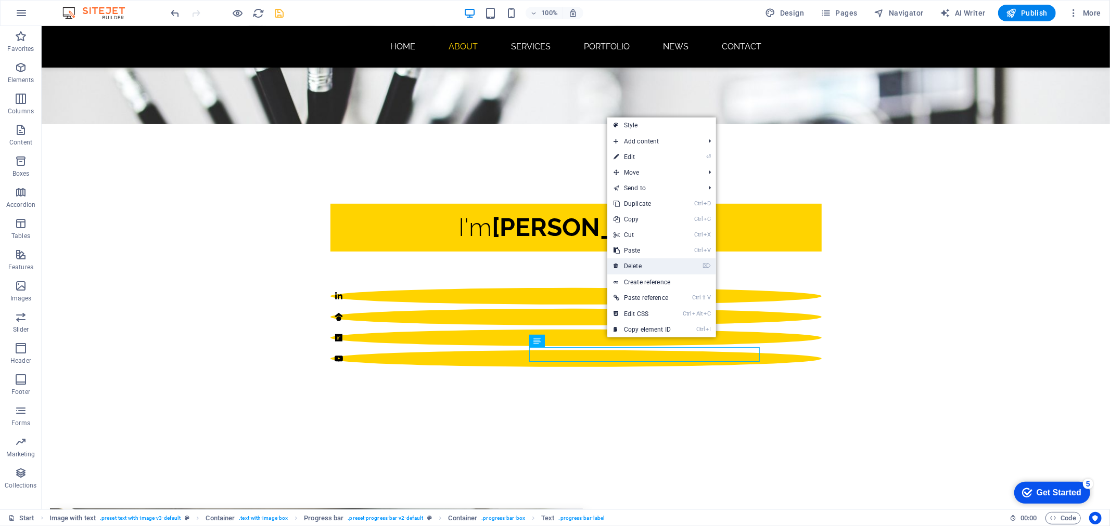
click at [642, 267] on link "⌦ Delete" at bounding box center [642, 267] width 70 height 16
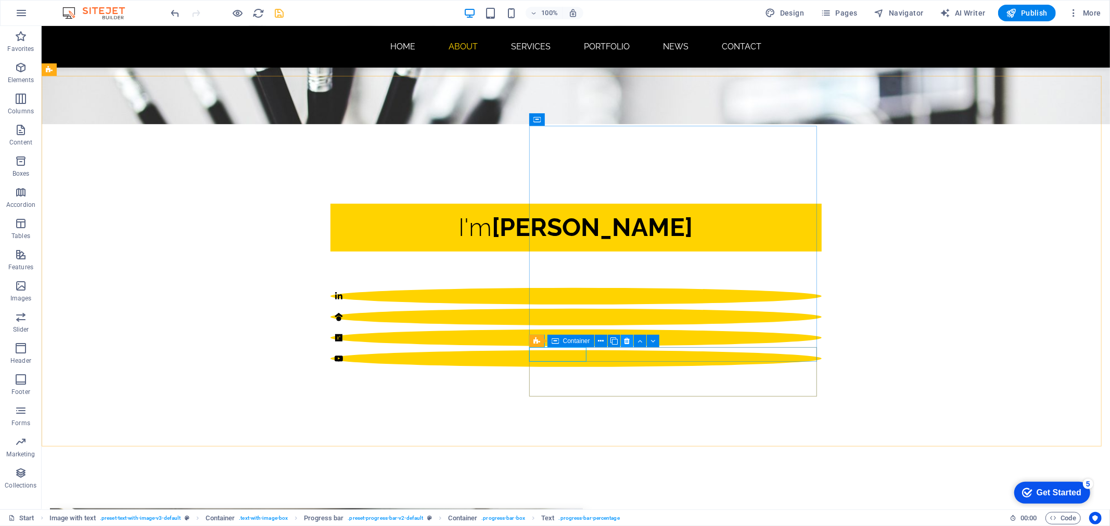
click at [624, 340] on icon at bounding box center [627, 341] width 6 height 11
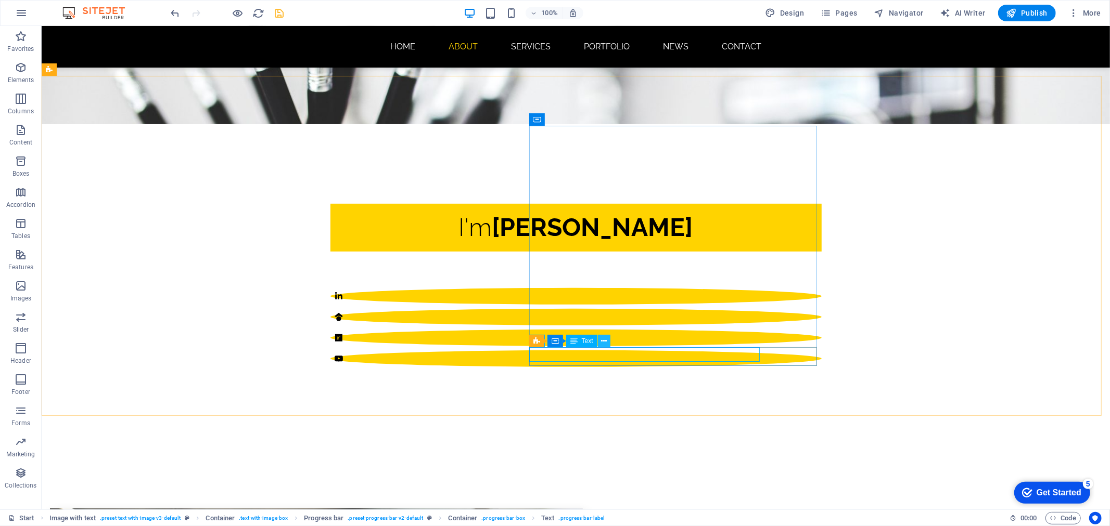
click at [603, 337] on icon at bounding box center [604, 341] width 6 height 11
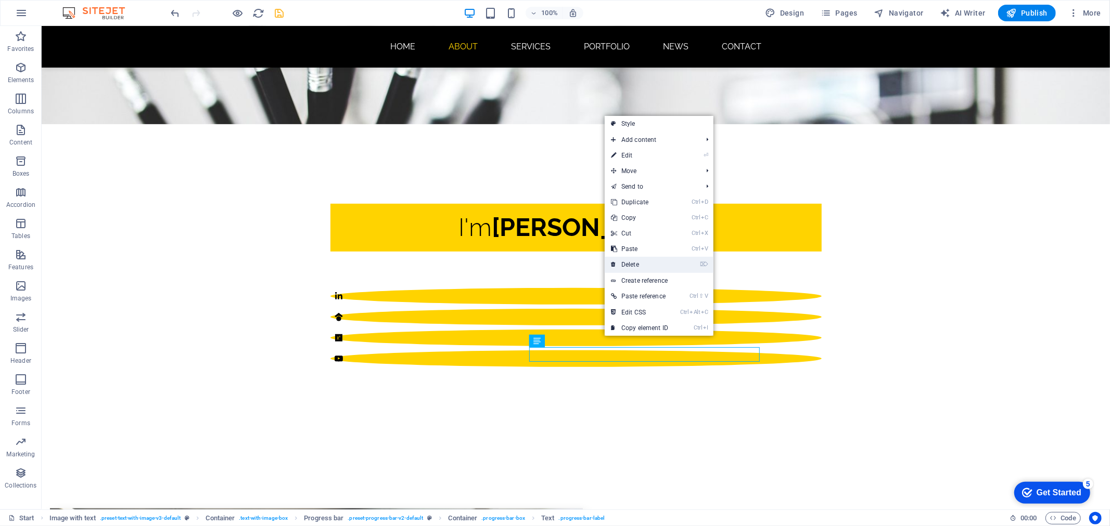
click at [629, 263] on link "⌦ Delete" at bounding box center [640, 265] width 70 height 16
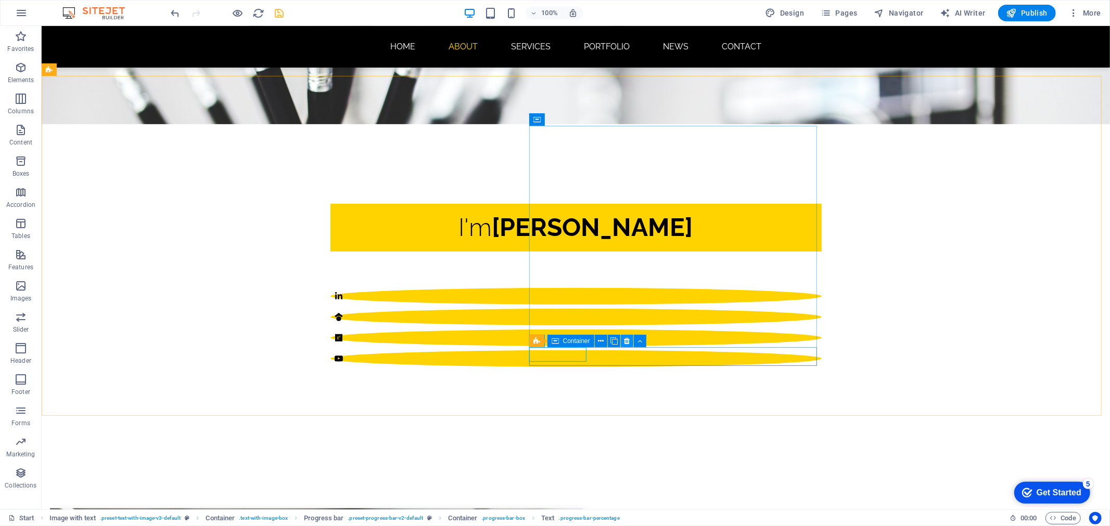
click at [623, 340] on button at bounding box center [627, 341] width 12 height 12
click at [626, 339] on icon at bounding box center [627, 341] width 6 height 11
click at [629, 340] on icon at bounding box center [627, 341] width 6 height 11
click at [624, 341] on icon at bounding box center [627, 341] width 6 height 11
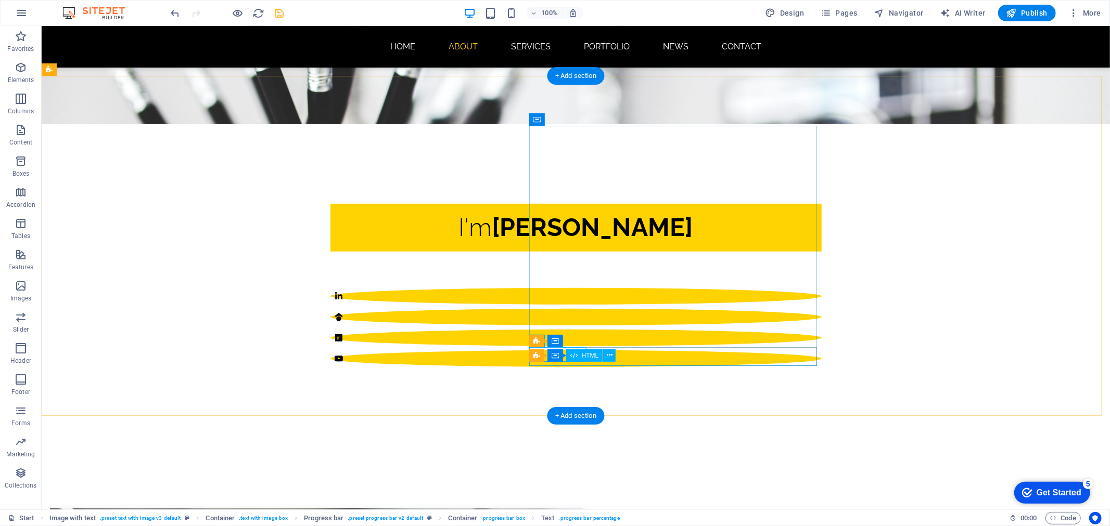
click at [608, 352] on icon at bounding box center [610, 355] width 6 height 11
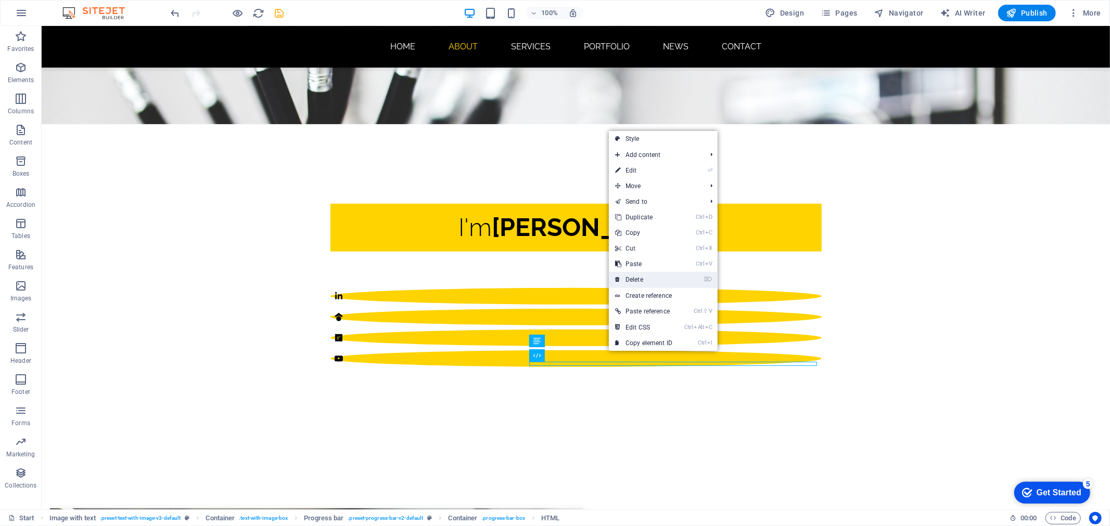
click at [637, 278] on link "⌦ Delete" at bounding box center [644, 280] width 70 height 16
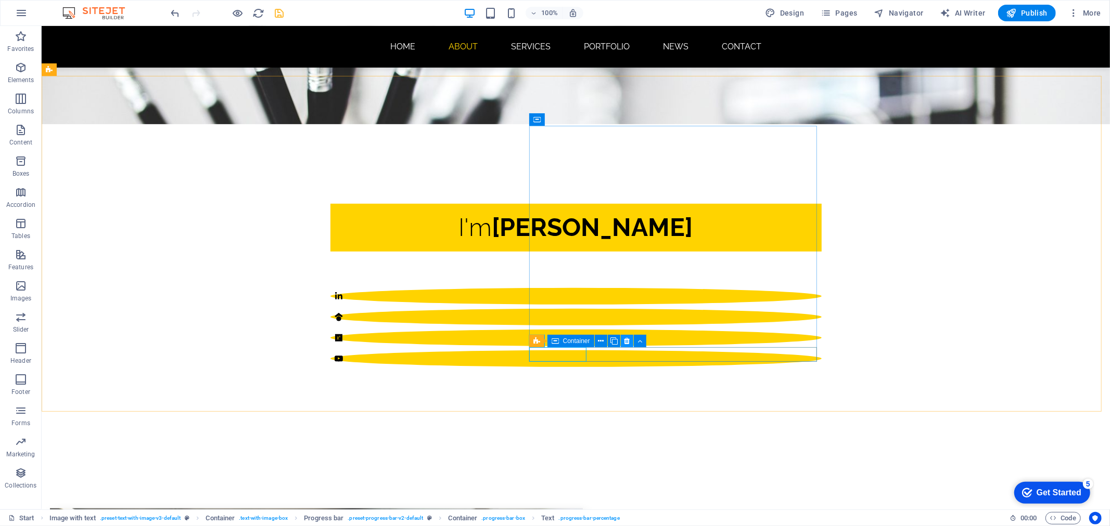
click at [625, 341] on icon at bounding box center [627, 341] width 6 height 11
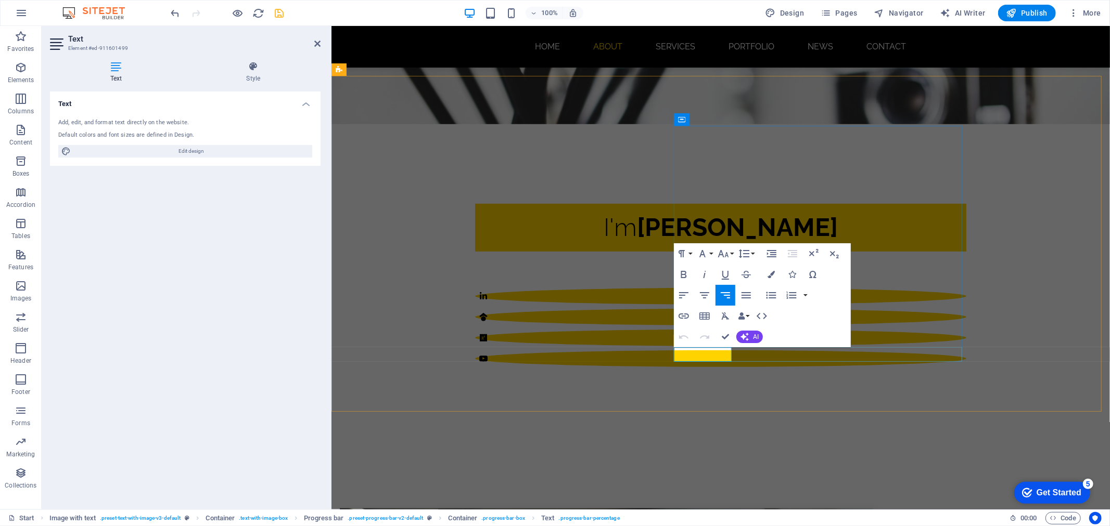
drag, startPoint x: 715, startPoint y: 355, endPoint x: 751, endPoint y: 356, distance: 35.9
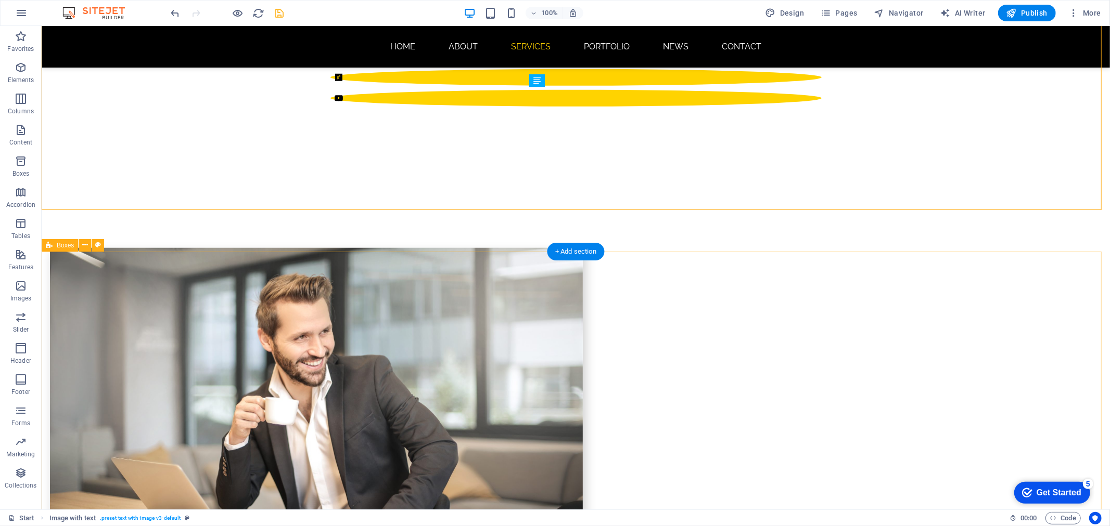
scroll to position [732, 0]
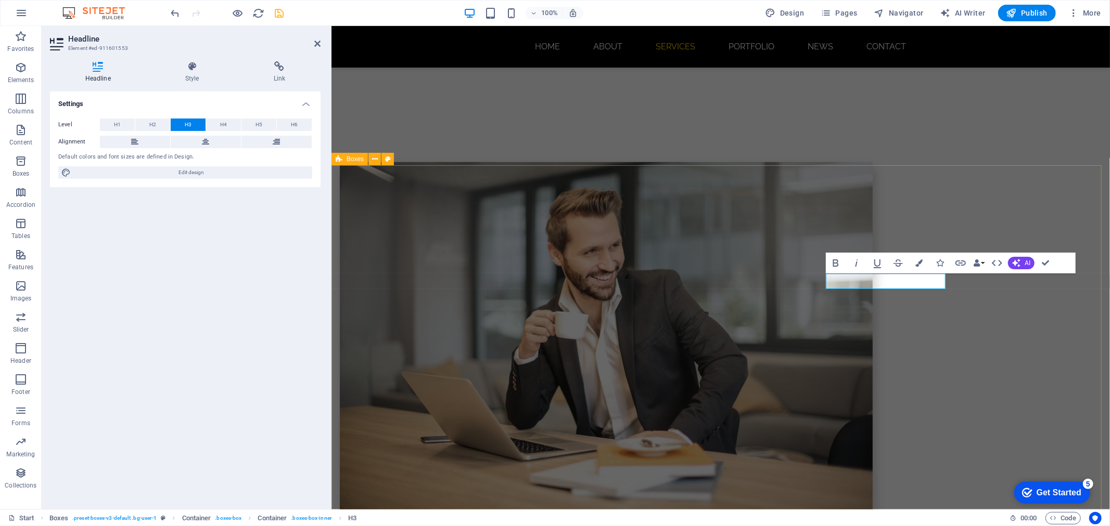
drag, startPoint x: 990, startPoint y: 362, endPoint x: 933, endPoint y: 354, distance: 57.8
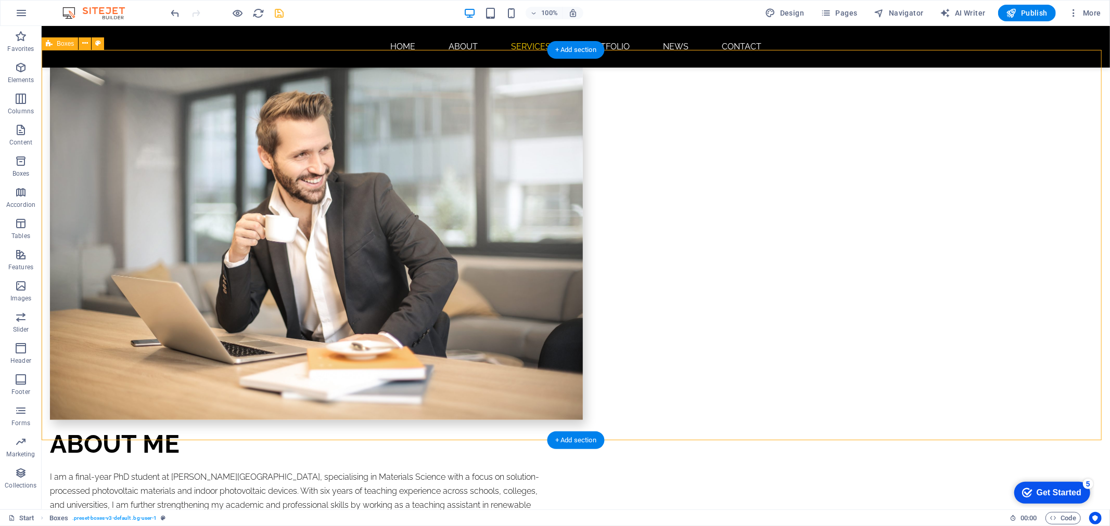
scroll to position [848, 0]
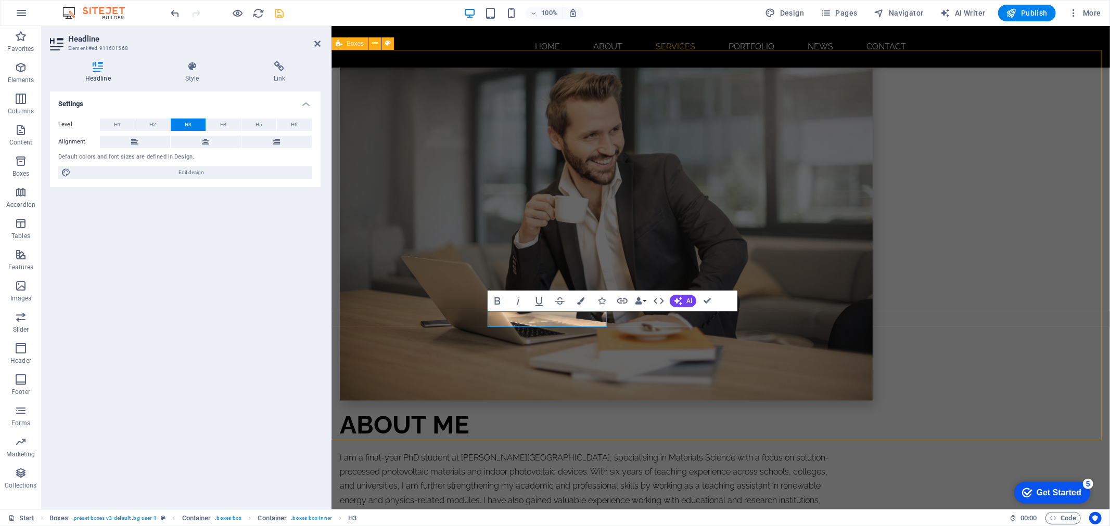
drag, startPoint x: 1069, startPoint y: 341, endPoint x: 1355, endPoint y: 342, distance: 285.6
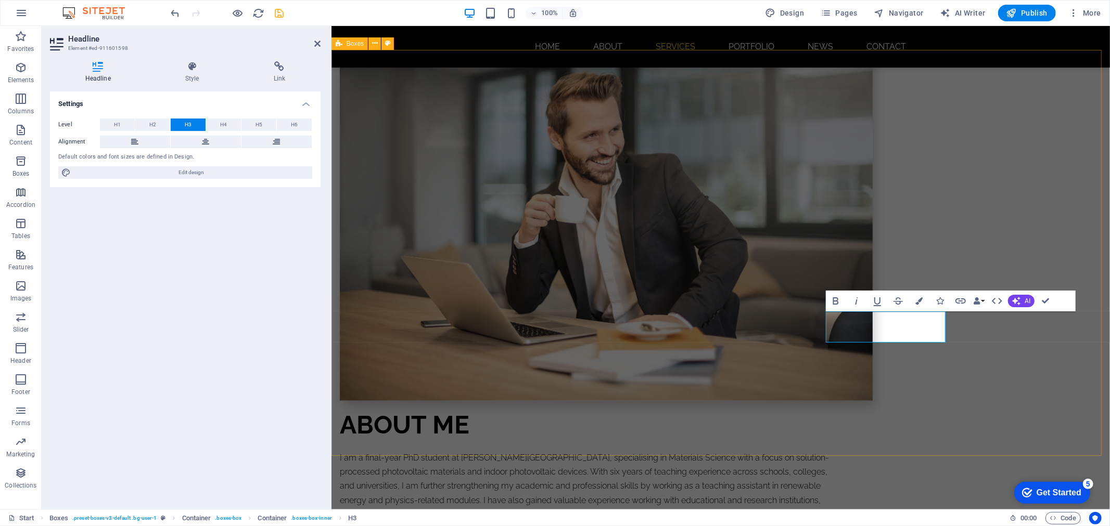
drag, startPoint x: 1038, startPoint y: 381, endPoint x: 1328, endPoint y: 380, distance: 289.2
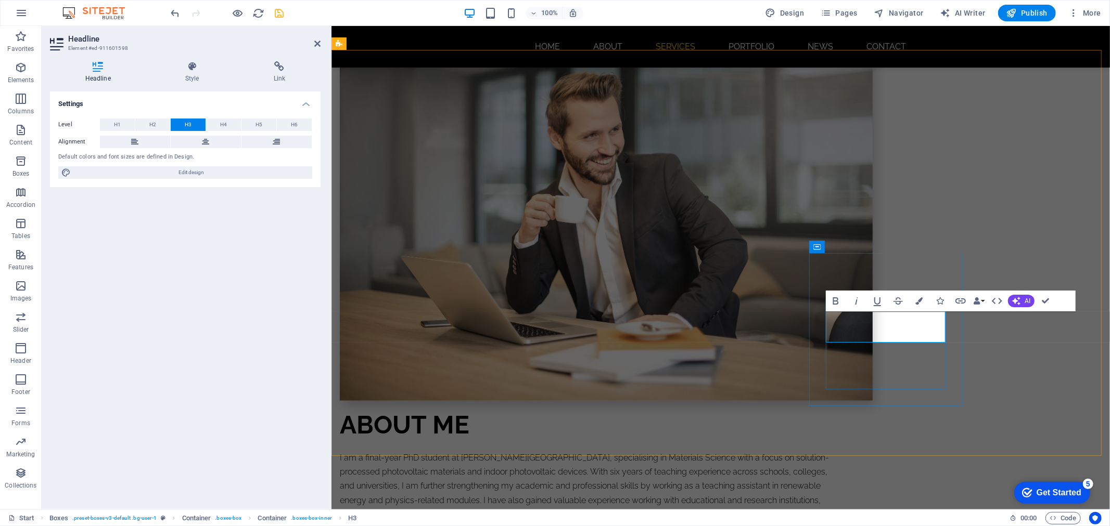
drag, startPoint x: 915, startPoint y: 319, endPoint x: 852, endPoint y: 318, distance: 63.0
drag, startPoint x: 925, startPoint y: 335, endPoint x: 847, endPoint y: 336, distance: 78.6
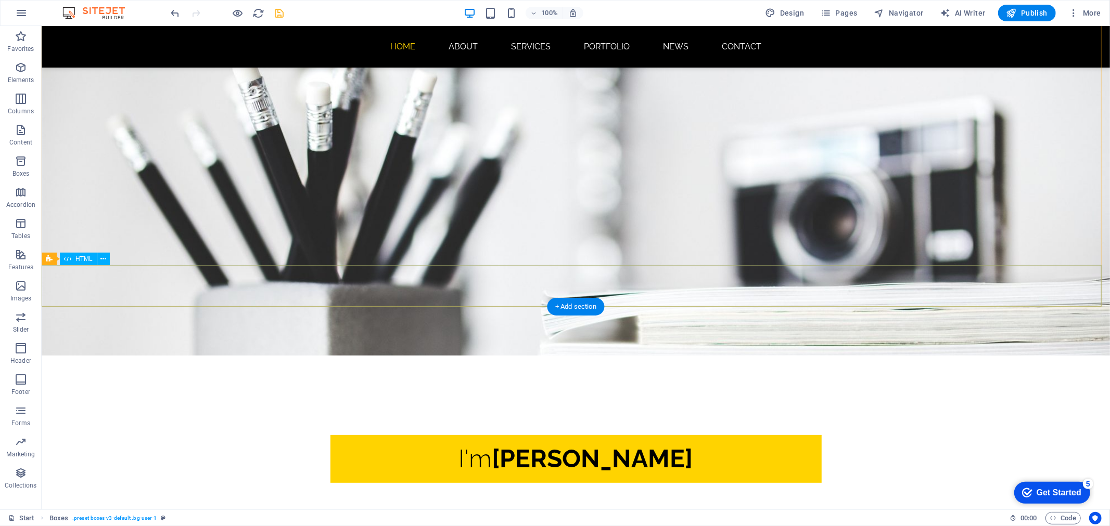
scroll to position [0, 0]
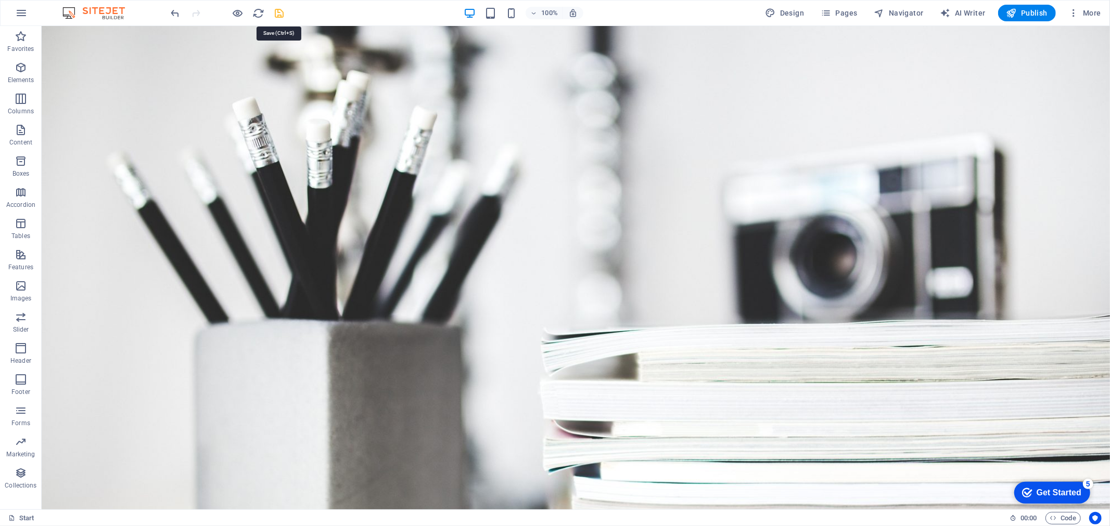
click at [278, 12] on icon "save" at bounding box center [280, 13] width 12 height 12
click at [473, 506] on nav "Home About Services Portfolio News Contact" at bounding box center [575, 518] width 491 height 25
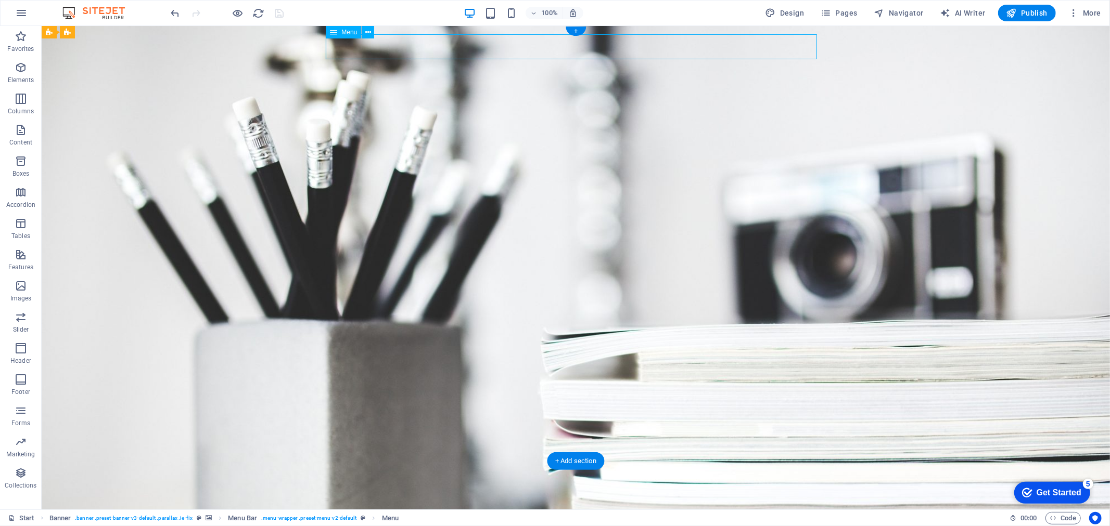
click at [466, 506] on nav "Home About Services Portfolio News Contact" at bounding box center [575, 518] width 491 height 25
click at [1072, 17] on icon "button" at bounding box center [1073, 13] width 10 height 10
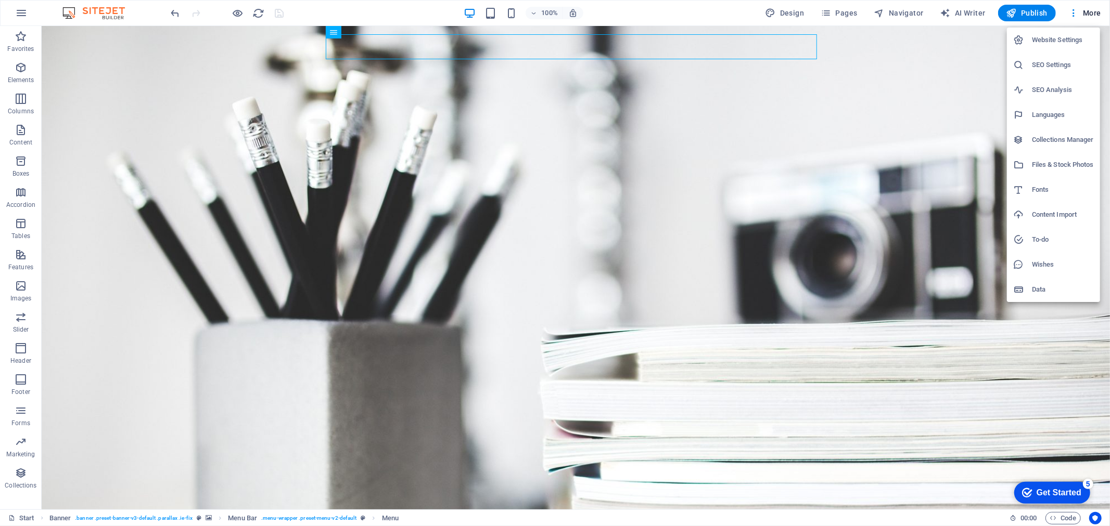
click at [1072, 13] on div at bounding box center [555, 263] width 1110 height 526
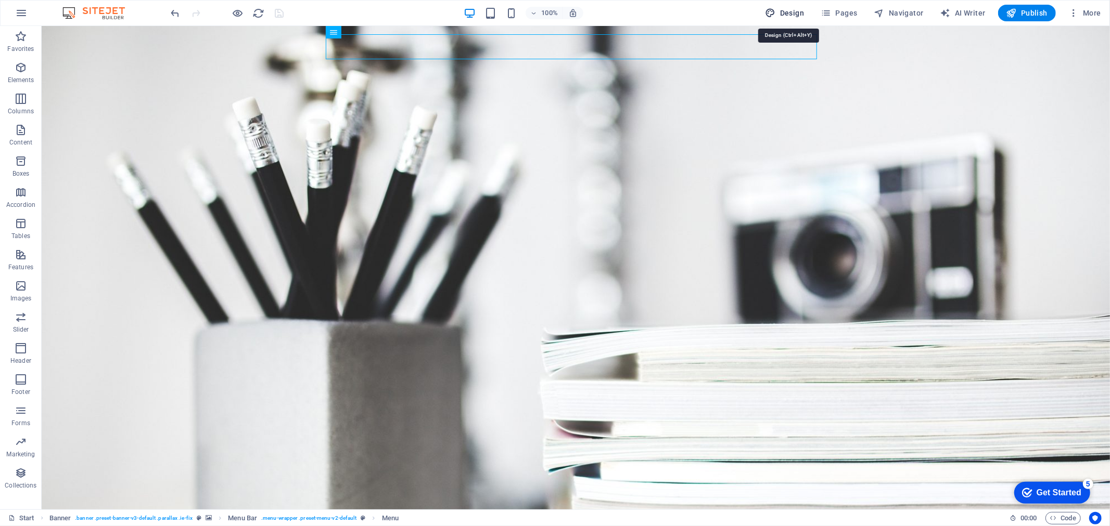
click at [786, 13] on span "Design" at bounding box center [784, 13] width 39 height 10
select select "px"
select select "300"
select select "px"
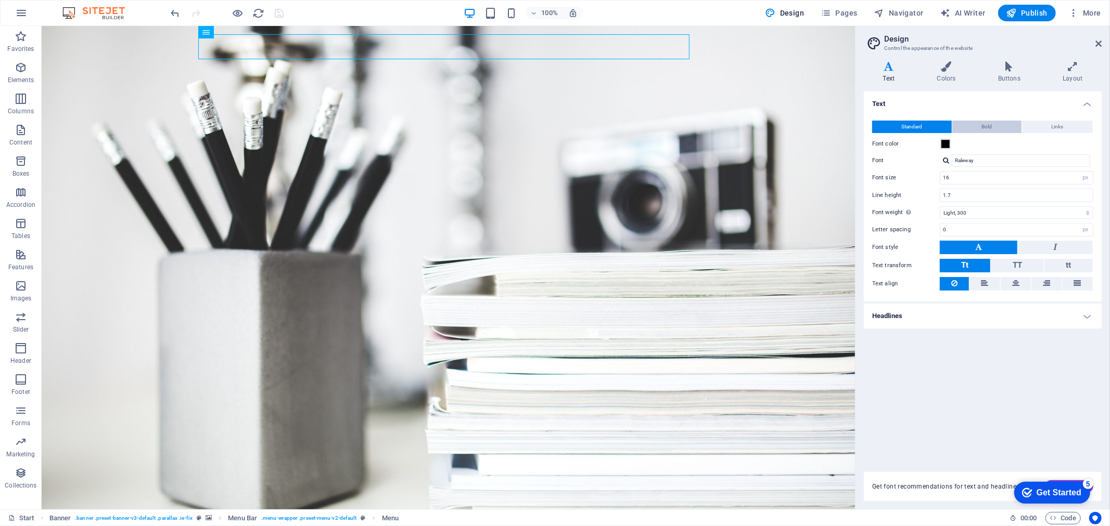
click at [979, 121] on button "Bold" at bounding box center [986, 127] width 69 height 12
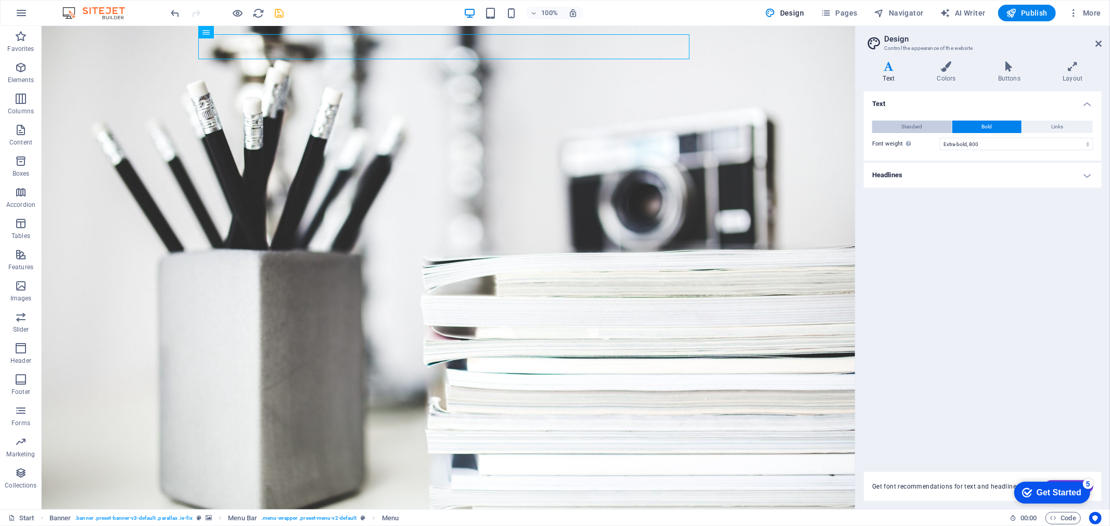
click at [928, 121] on button "Standard" at bounding box center [912, 127] width 80 height 12
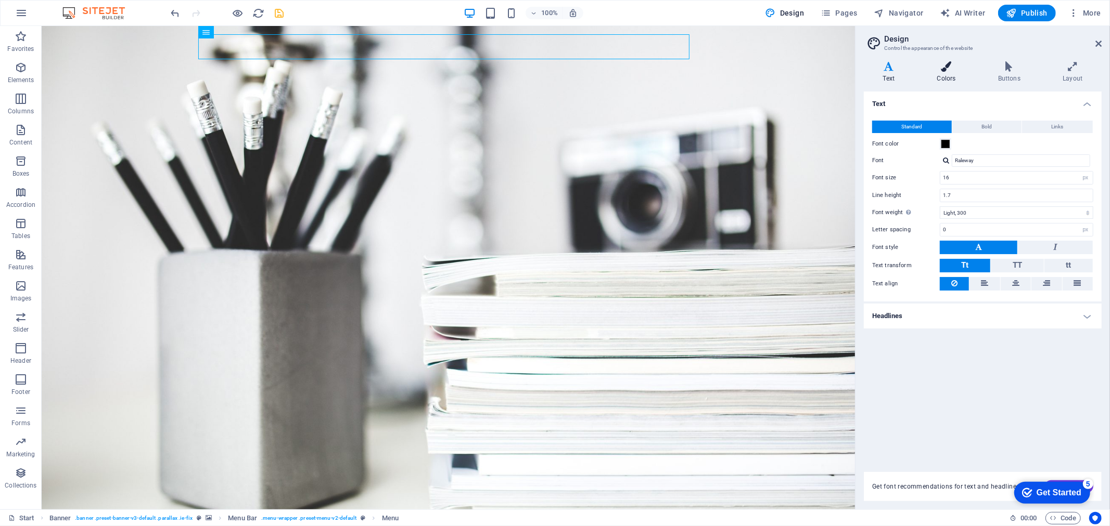
click at [945, 78] on h4 "Colors" at bounding box center [948, 72] width 61 height 22
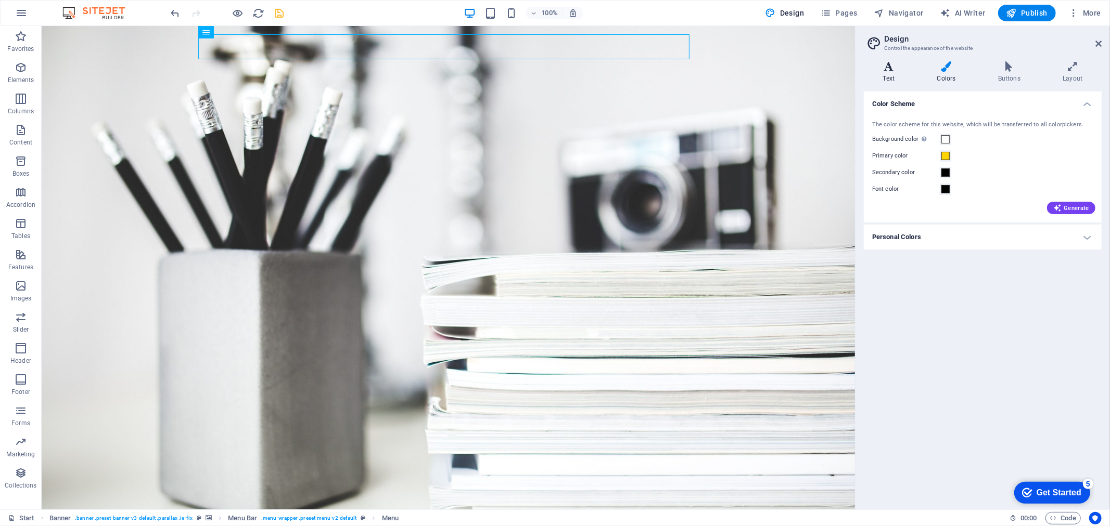
click at [895, 74] on h4 "Text" at bounding box center [891, 72] width 54 height 22
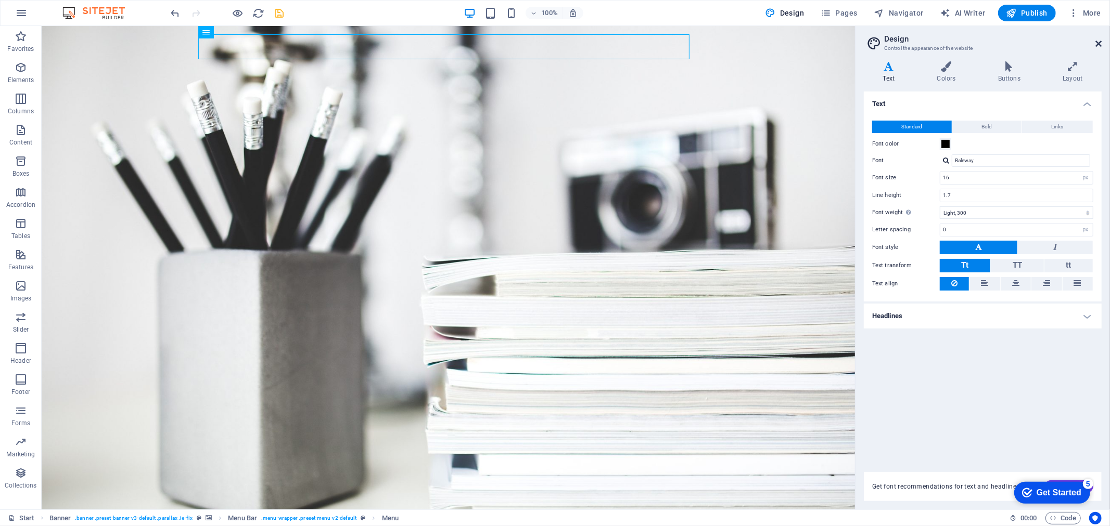
click at [1099, 42] on icon at bounding box center [1098, 44] width 6 height 8
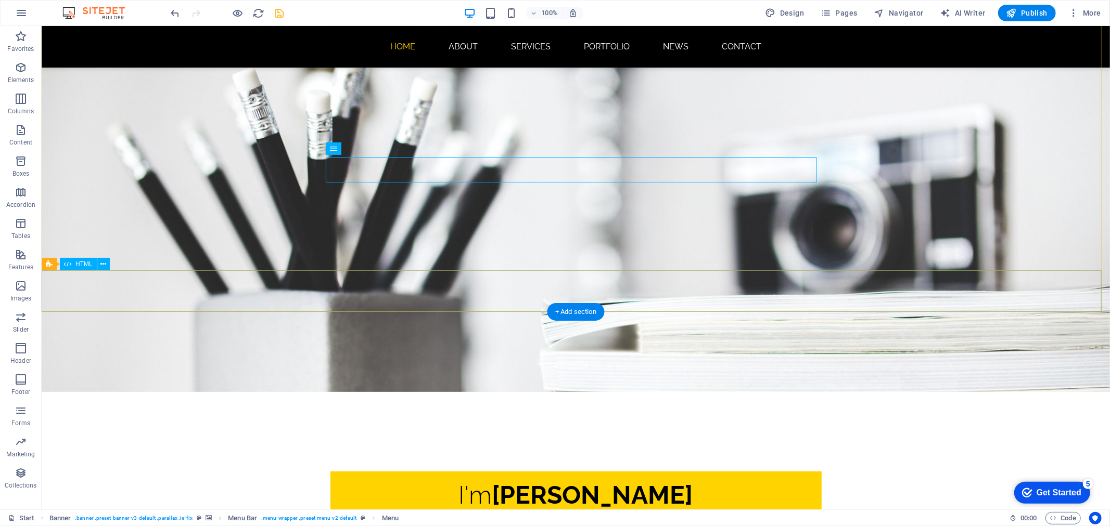
scroll to position [115, 0]
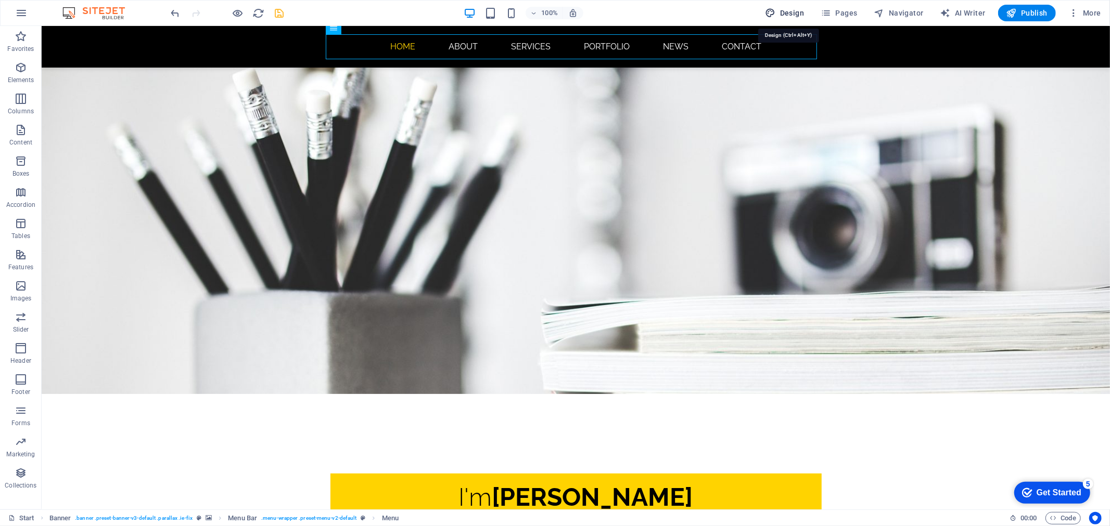
click at [802, 12] on span "Design" at bounding box center [784, 13] width 39 height 10
select select "px"
select select "300"
select select "px"
select select "ease-in-out"
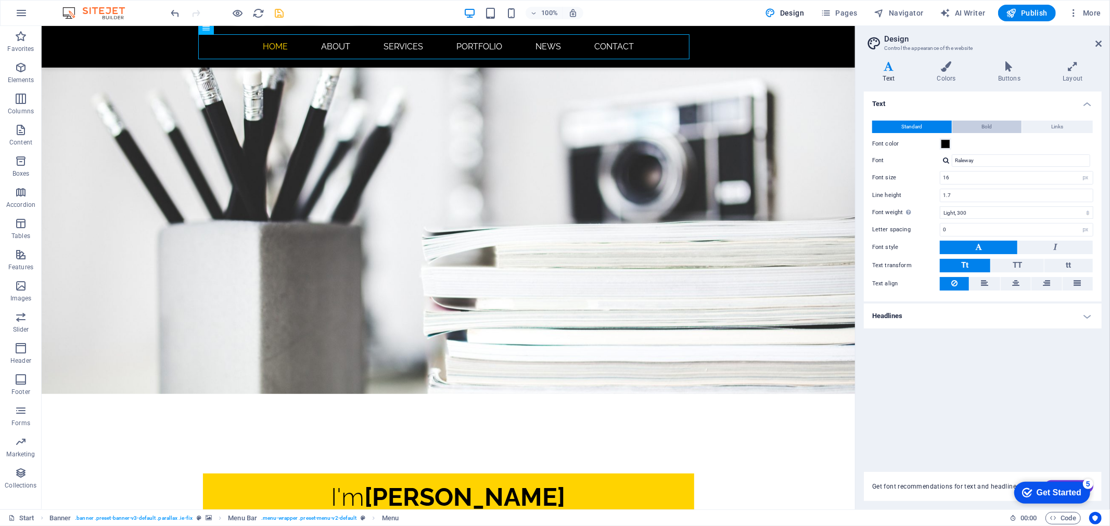
click at [971, 121] on button "Bold" at bounding box center [986, 127] width 69 height 12
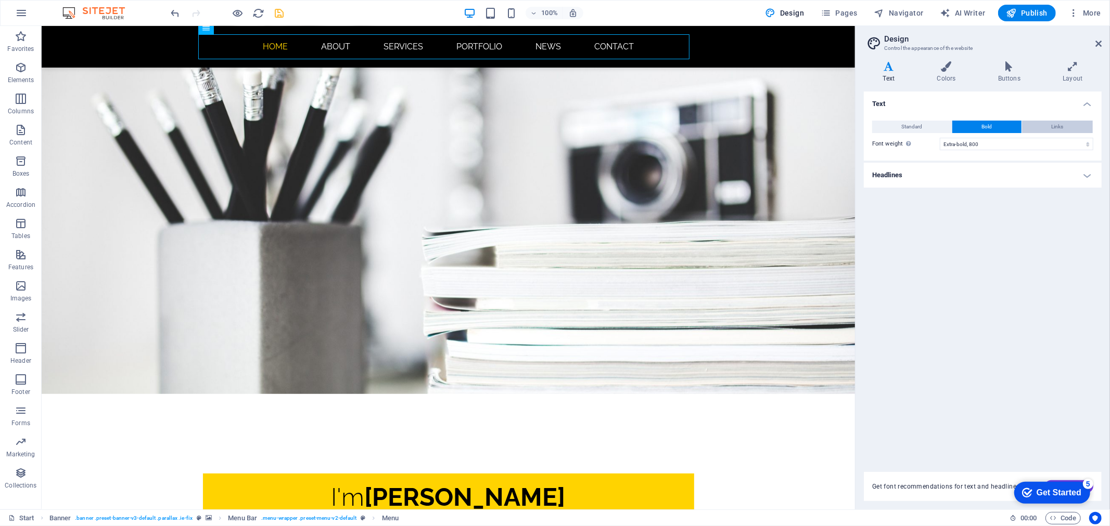
click at [1052, 125] on span "Links" at bounding box center [1057, 127] width 12 height 12
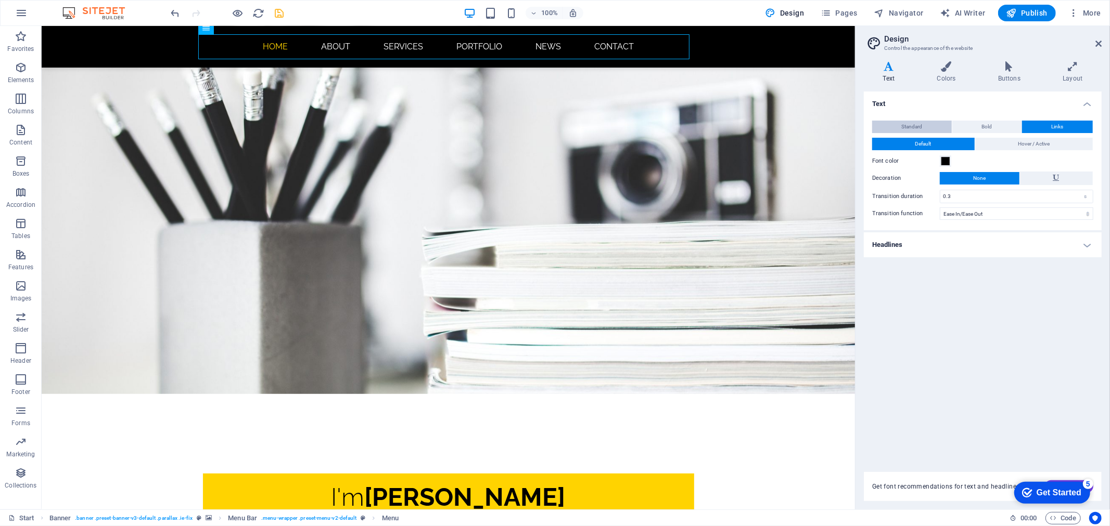
click at [922, 127] on span "Standard" at bounding box center [912, 127] width 21 height 12
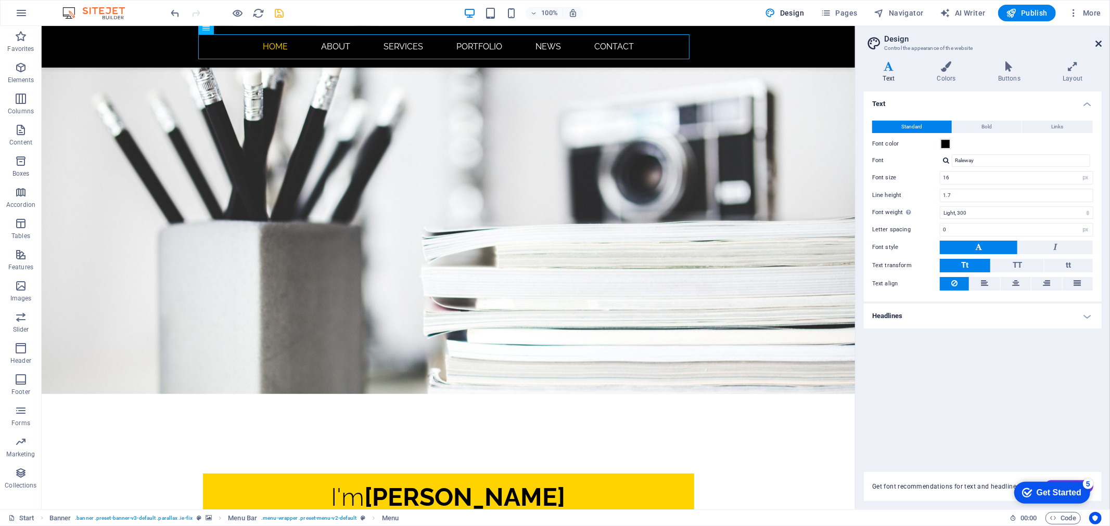
click at [1100, 40] on icon at bounding box center [1098, 44] width 6 height 8
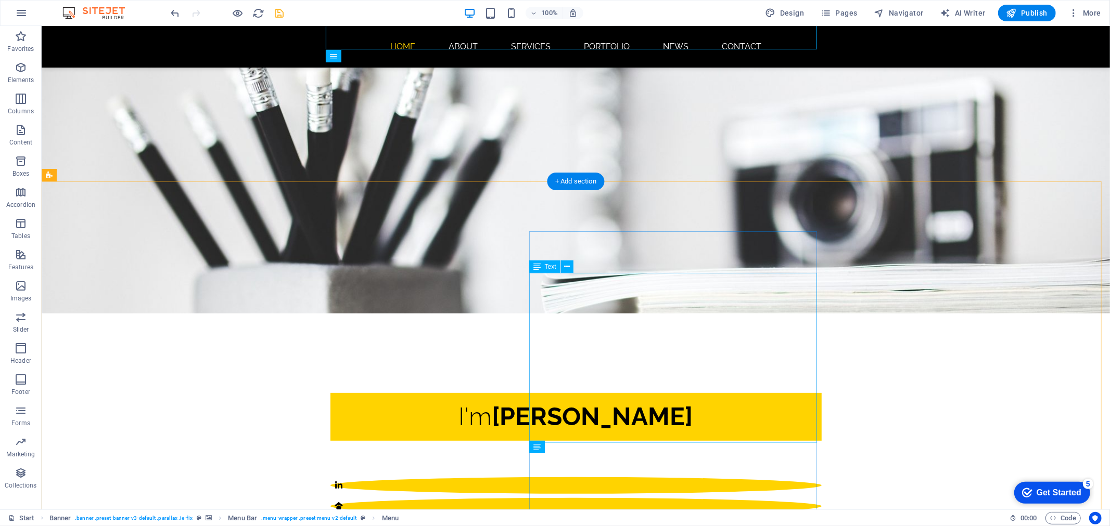
scroll to position [192, 0]
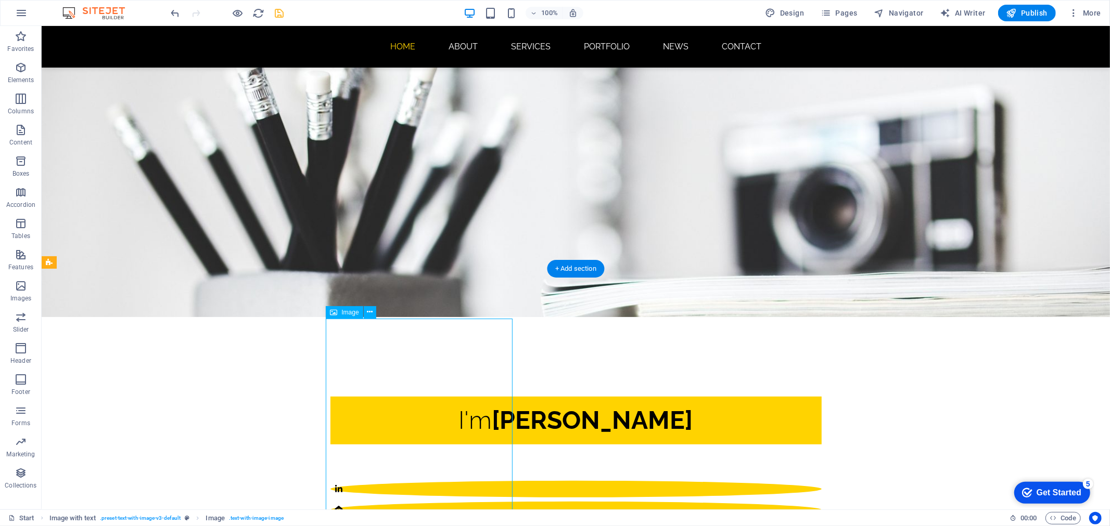
drag, startPoint x: 442, startPoint y: 385, endPoint x: 314, endPoint y: 371, distance: 129.3
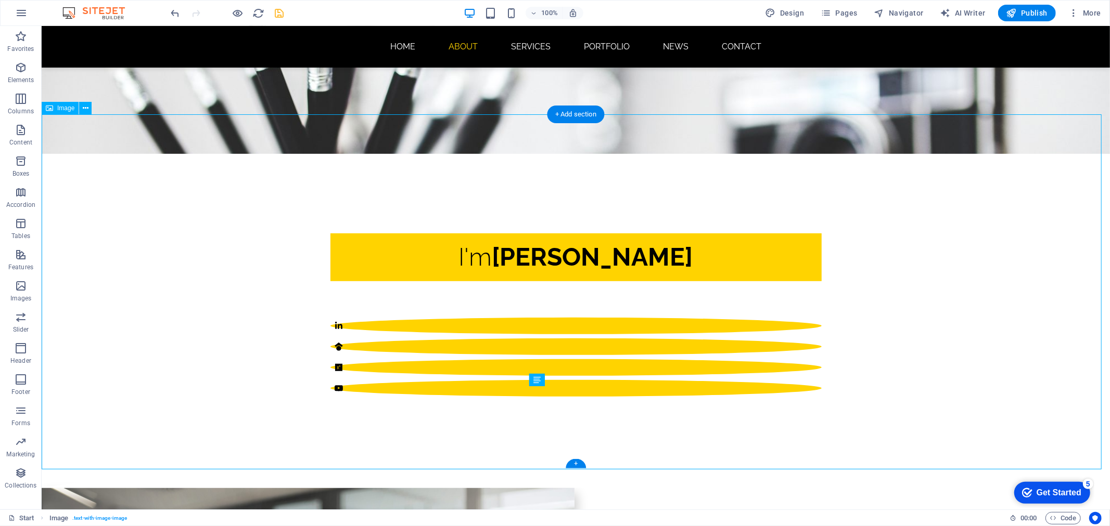
scroll to position [346, 0]
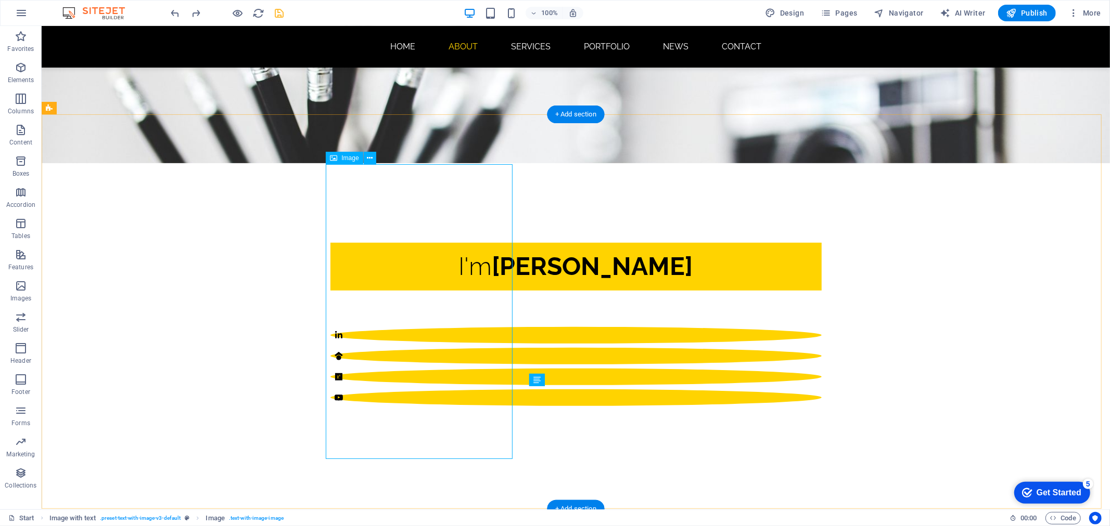
click at [342, 155] on span "Image" at bounding box center [349, 158] width 17 height 6
click at [342, 158] on span "Image" at bounding box center [349, 158] width 17 height 6
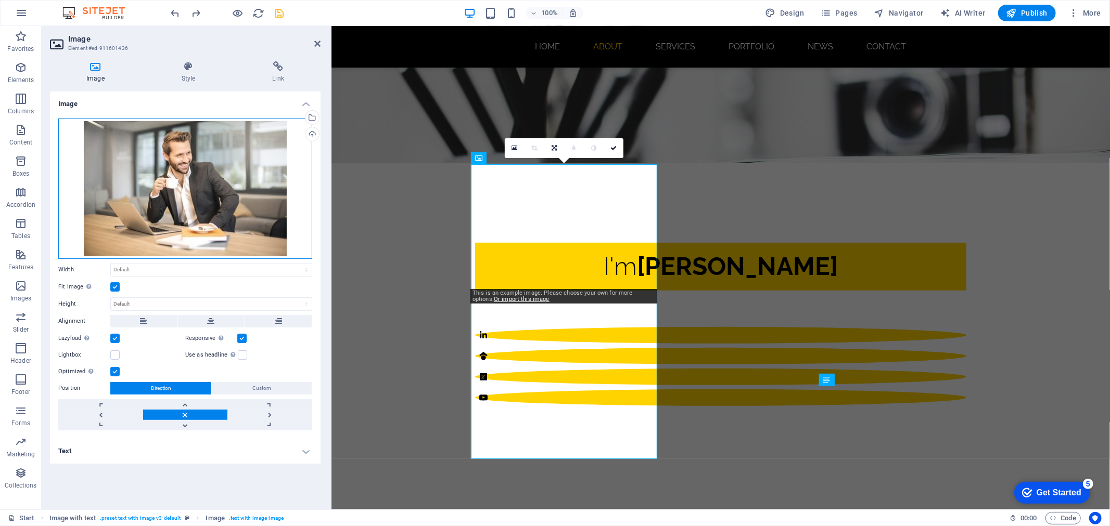
click at [235, 181] on div "Drag files here, click to choose files or select files from Files or our free s…" at bounding box center [185, 189] width 254 height 140
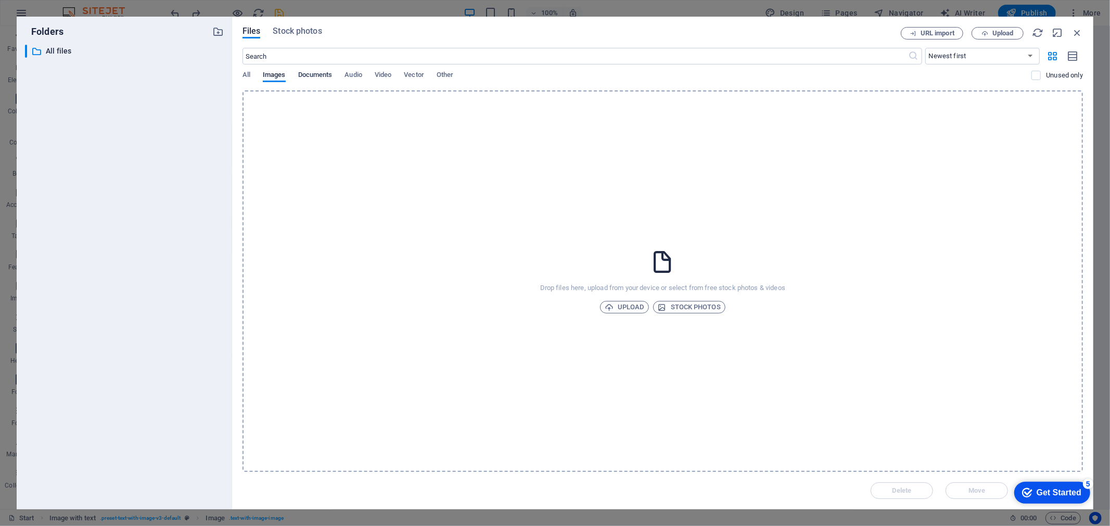
click at [323, 75] on span "Documents" at bounding box center [315, 76] width 34 height 15
click at [284, 77] on span "Images" at bounding box center [274, 76] width 23 height 15
click at [618, 303] on span "Upload" at bounding box center [625, 307] width 40 height 12
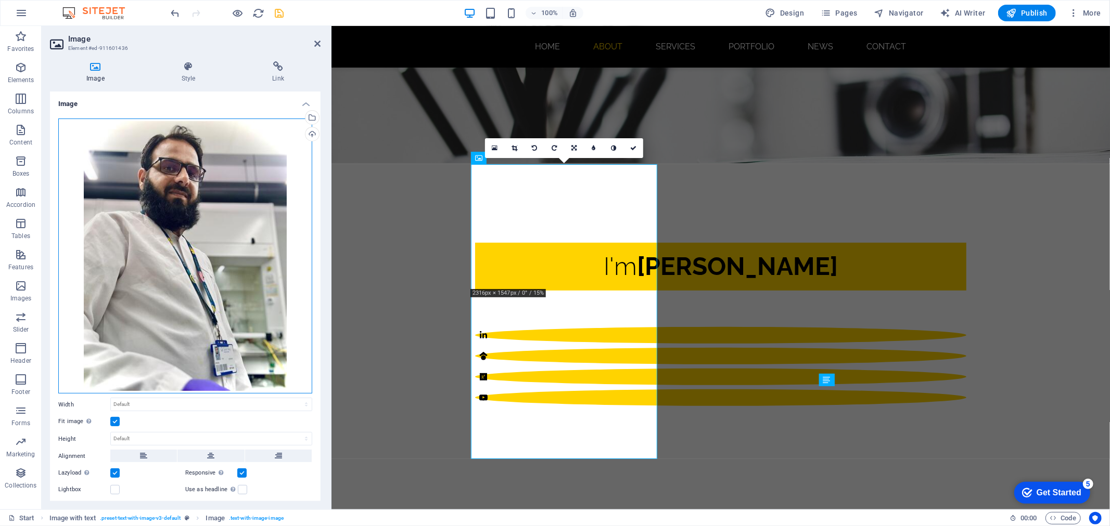
click at [233, 310] on div "Drag files here, click to choose files or select files from Files or our free s…" at bounding box center [185, 257] width 254 height 276
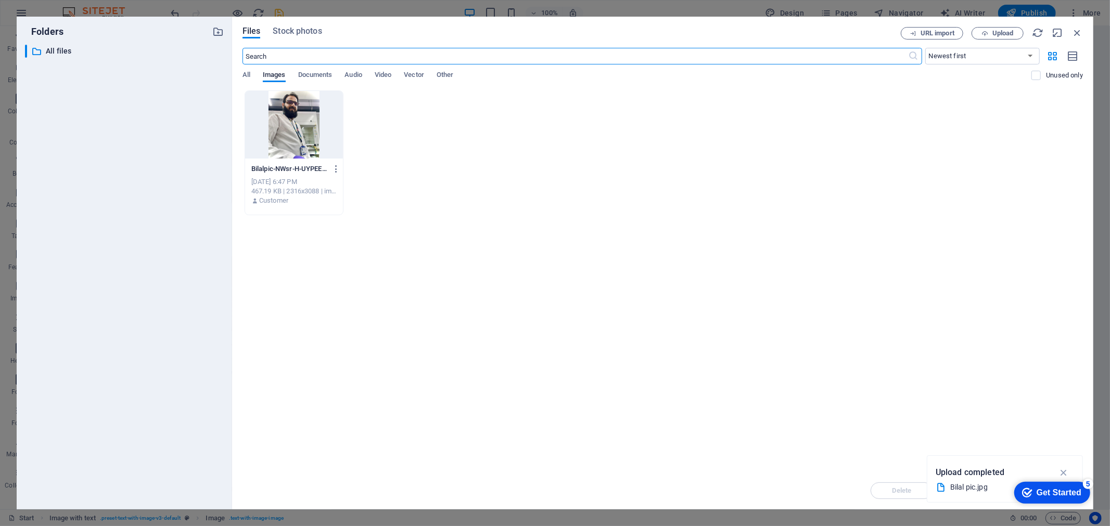
click at [302, 108] on div at bounding box center [294, 125] width 98 height 68
click at [1014, 35] on span "Upload" at bounding box center [997, 33] width 43 height 7
click at [1075, 32] on icon "button" at bounding box center [1076, 32] width 11 height 11
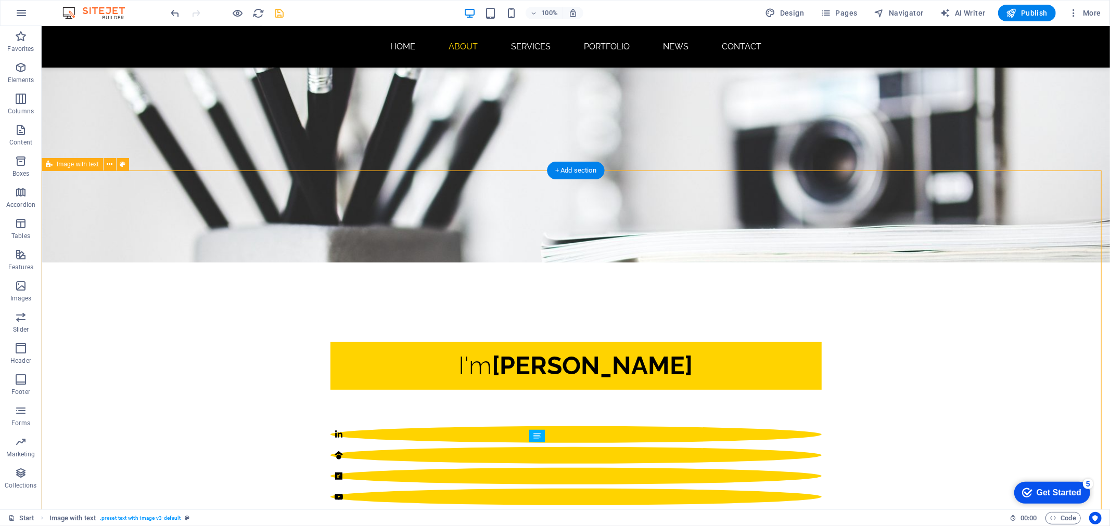
scroll to position [423, 0]
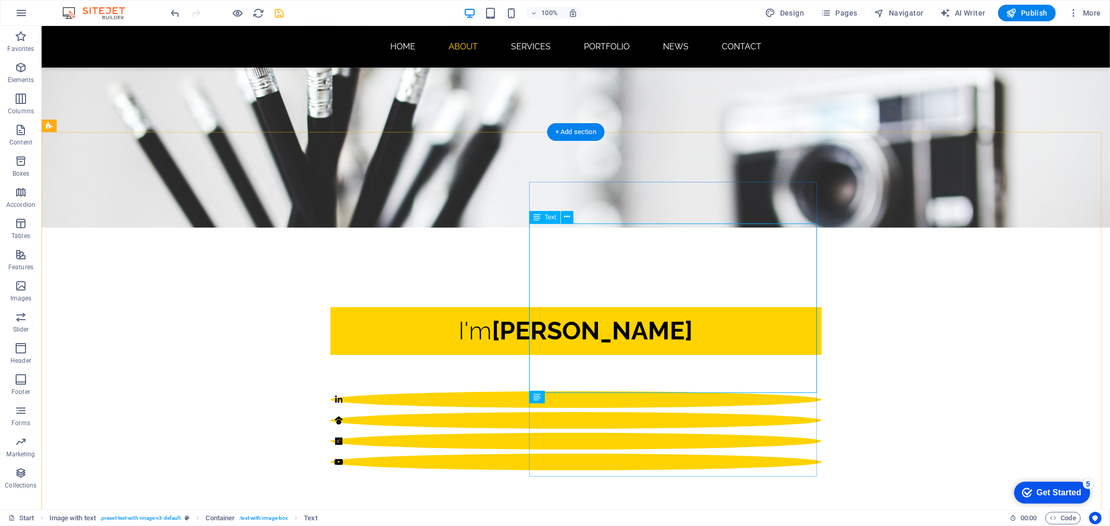
scroll to position [269, 0]
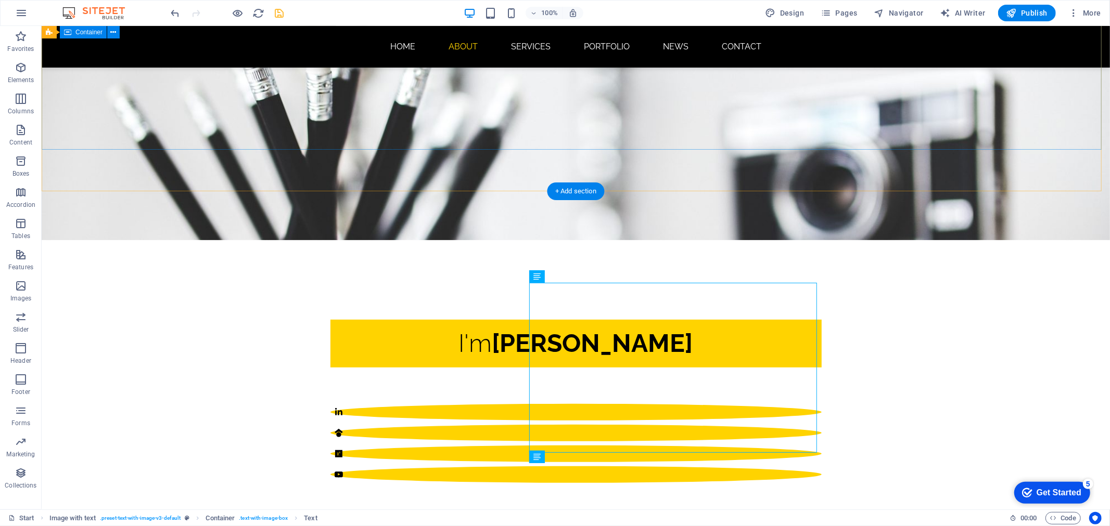
click at [739, 228] on div "I'm [PERSON_NAME] |Researcher| |Physicist| |Educator| Developer |Researcher | |…" at bounding box center [575, 380] width 1068 height 305
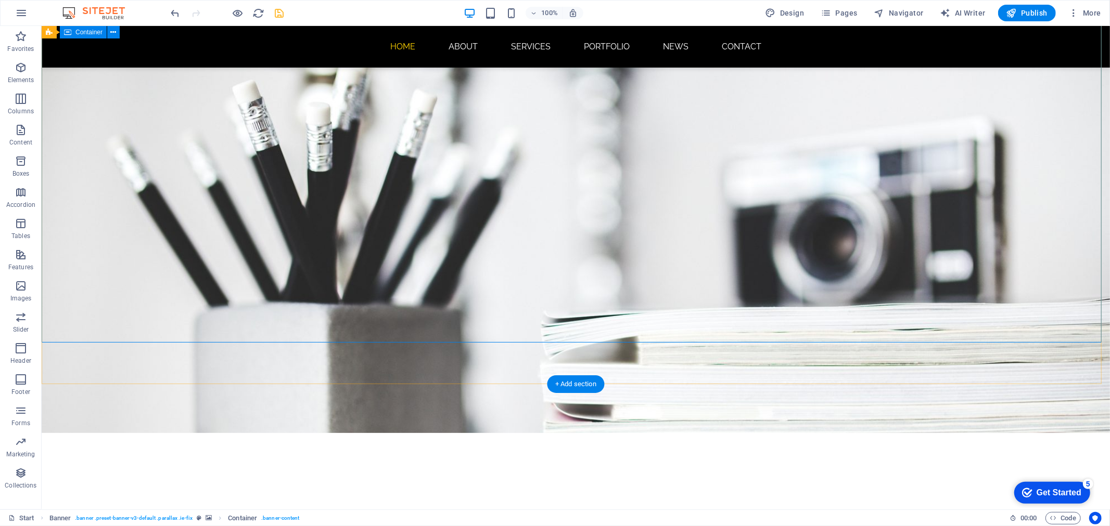
scroll to position [0, 0]
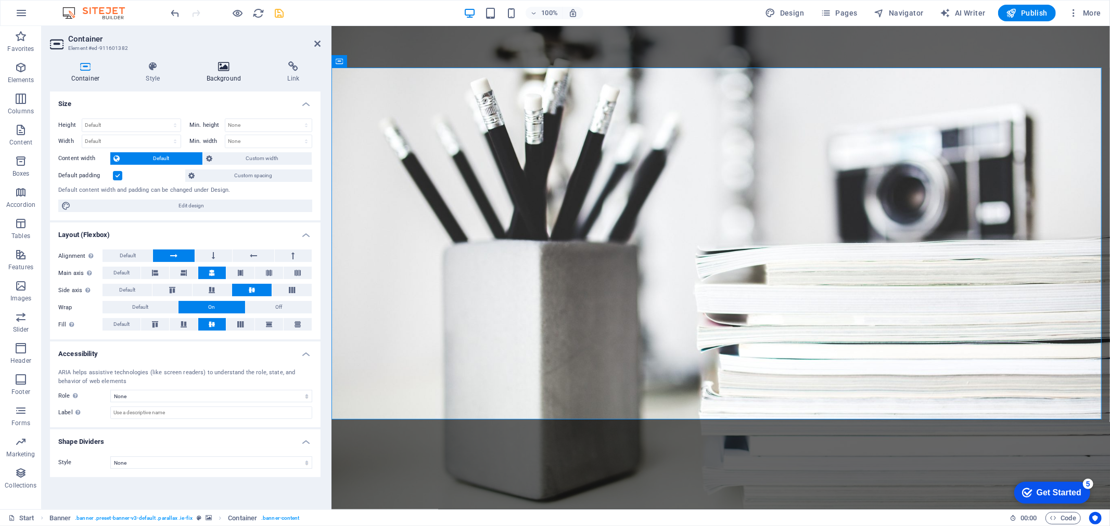
click at [240, 70] on icon at bounding box center [223, 66] width 77 height 10
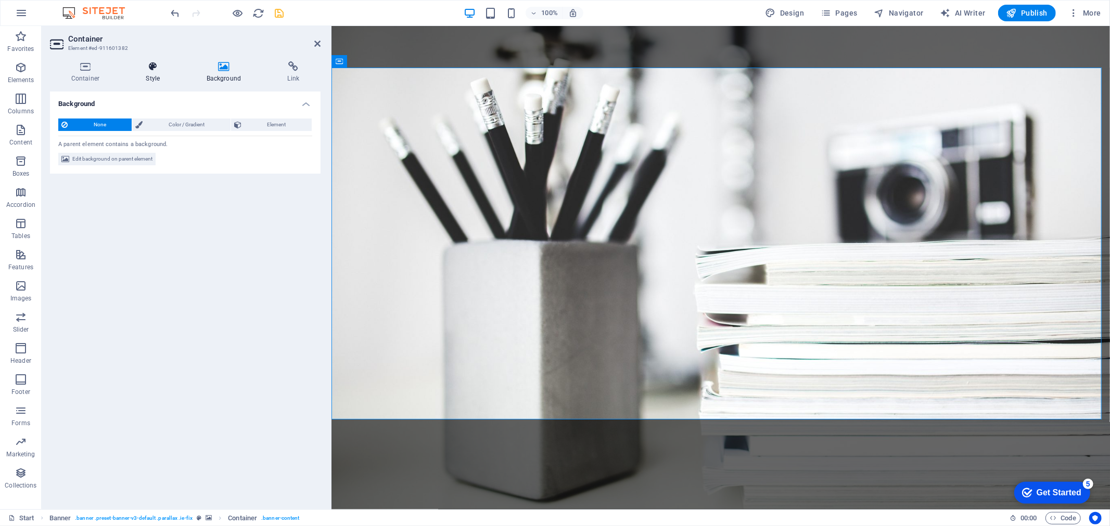
click at [155, 75] on h4 "Style" at bounding box center [155, 72] width 60 height 22
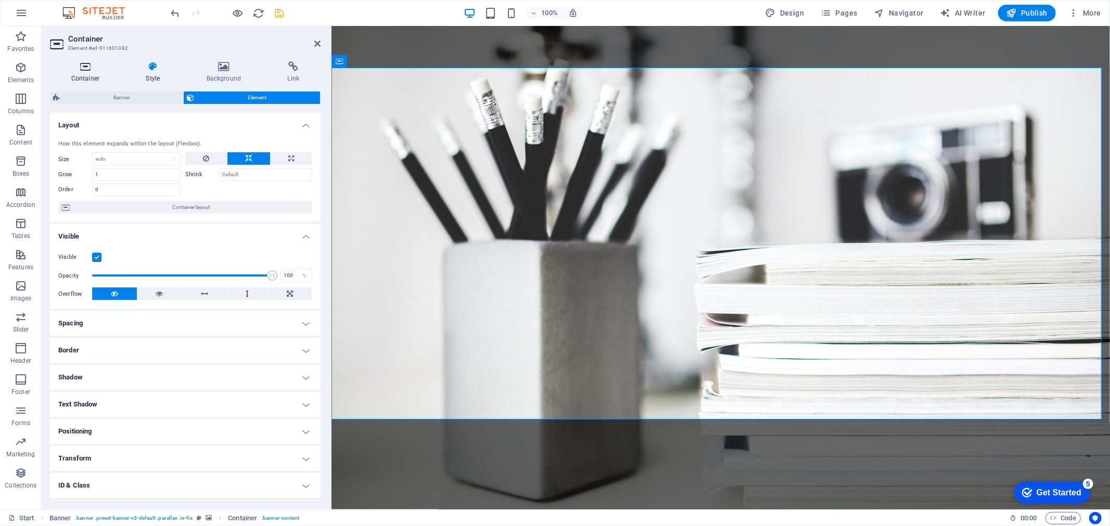
click at [76, 82] on h4 "Container" at bounding box center [87, 72] width 75 height 22
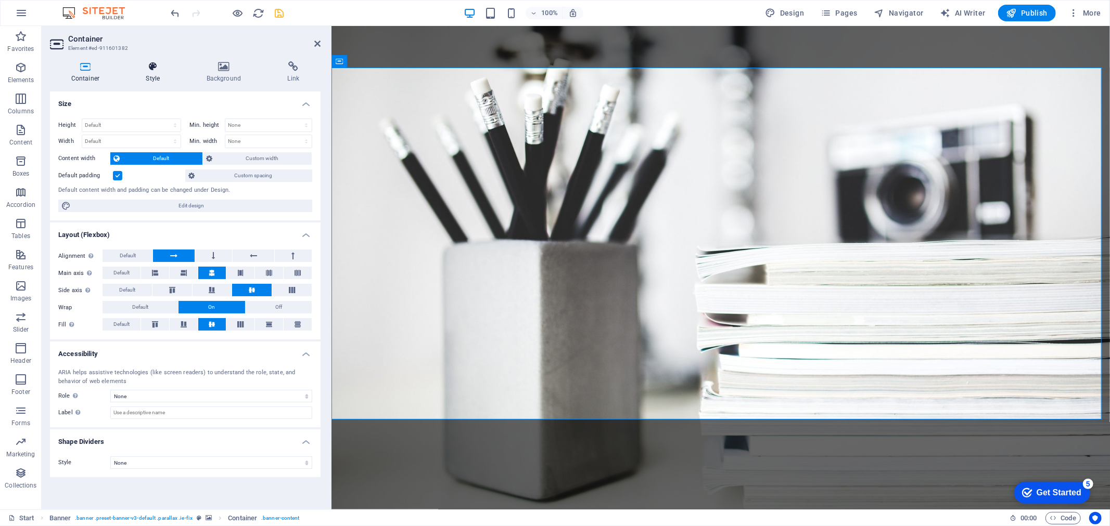
click at [157, 72] on h4 "Style" at bounding box center [155, 72] width 60 height 22
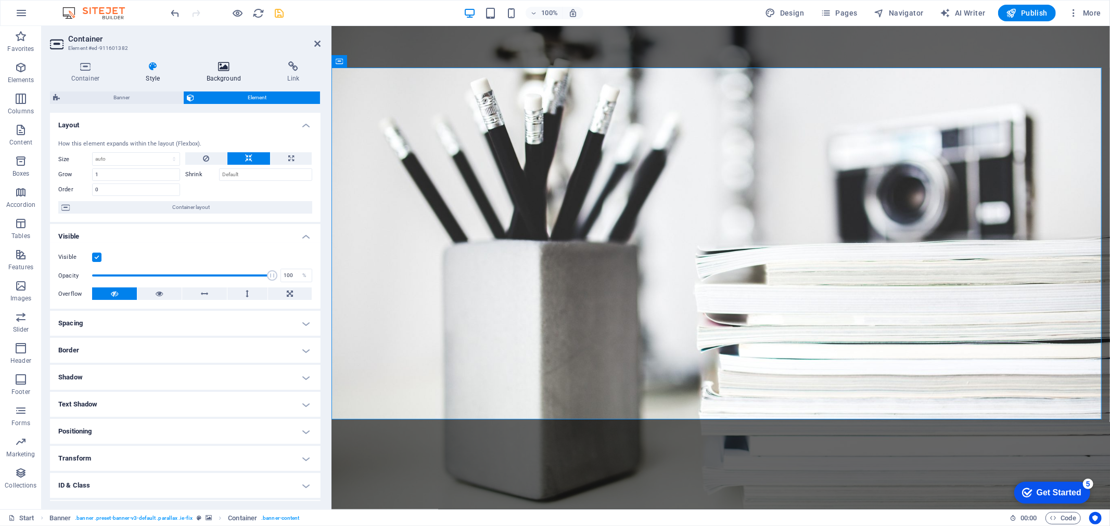
click at [227, 69] on icon at bounding box center [223, 66] width 77 height 10
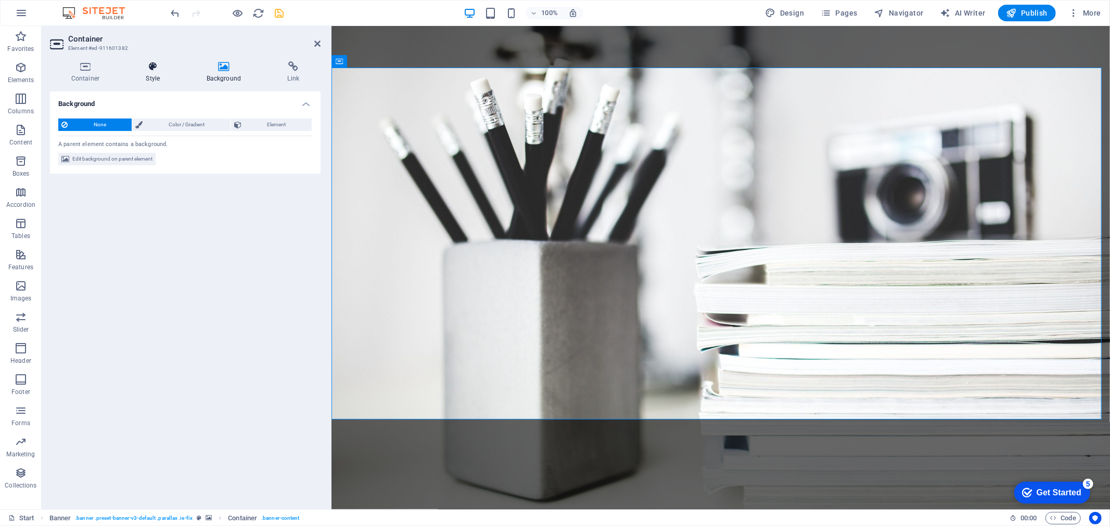
click at [138, 69] on icon at bounding box center [153, 66] width 56 height 10
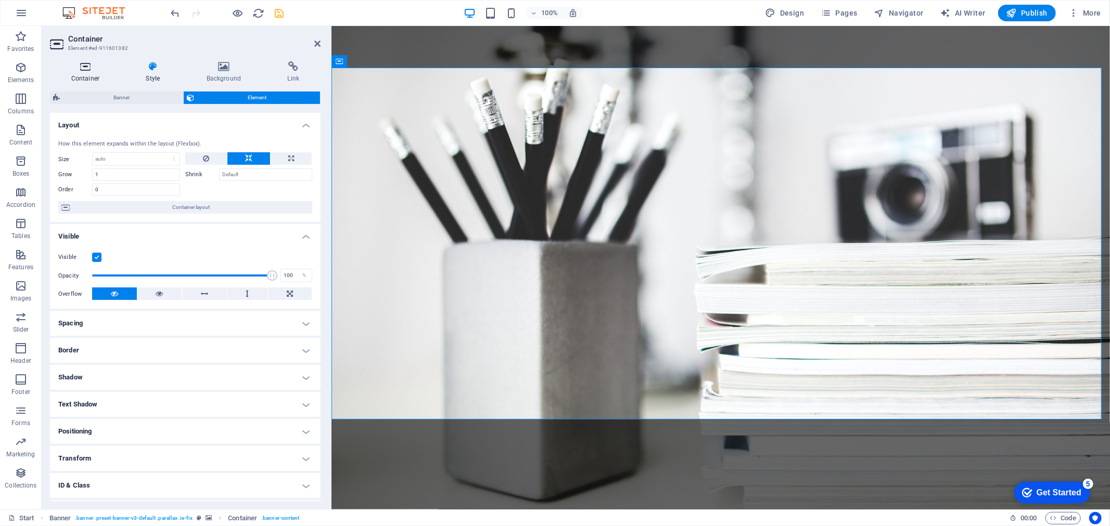
click at [76, 72] on h4 "Container" at bounding box center [87, 72] width 75 height 22
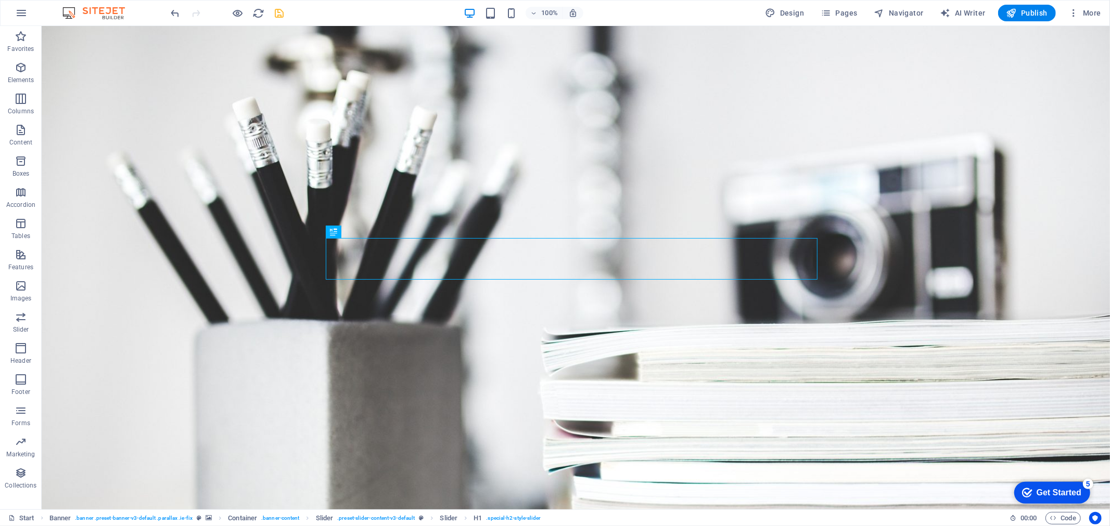
click at [278, 10] on icon "save" at bounding box center [280, 13] width 12 height 12
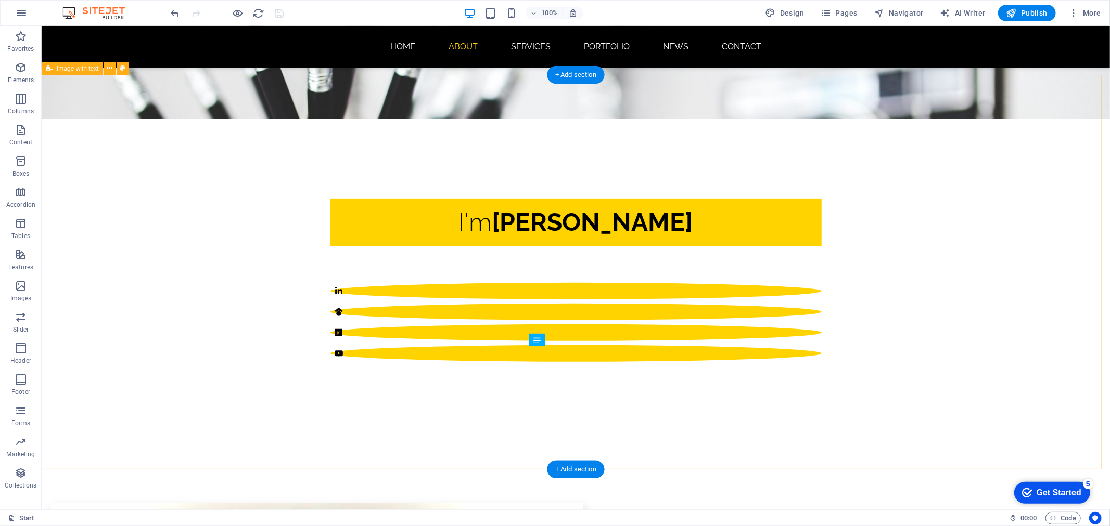
scroll to position [385, 0]
